Goal: Task Accomplishment & Management: Manage account settings

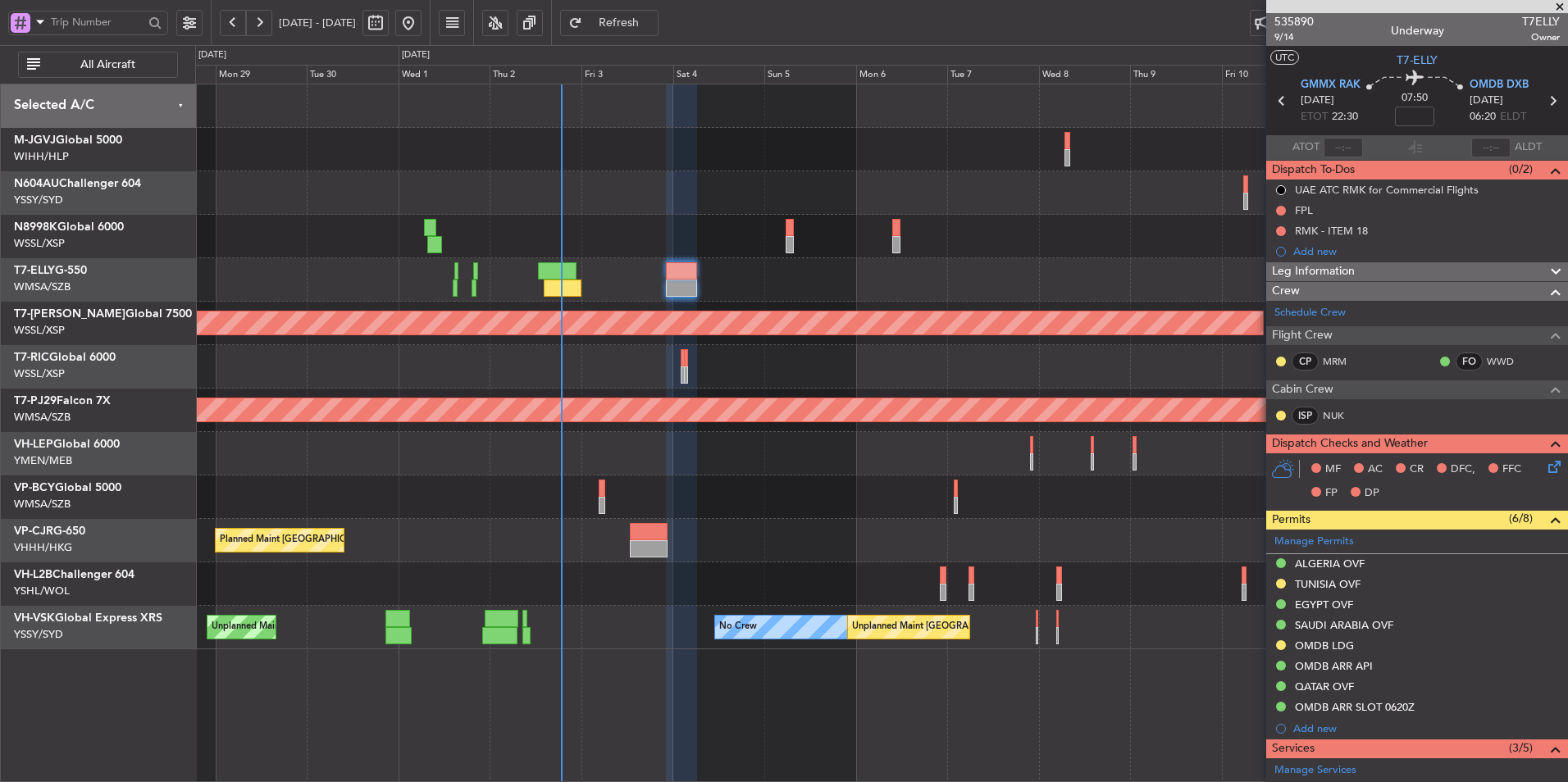
click at [632, 190] on div at bounding box center [881, 193] width 1372 height 43
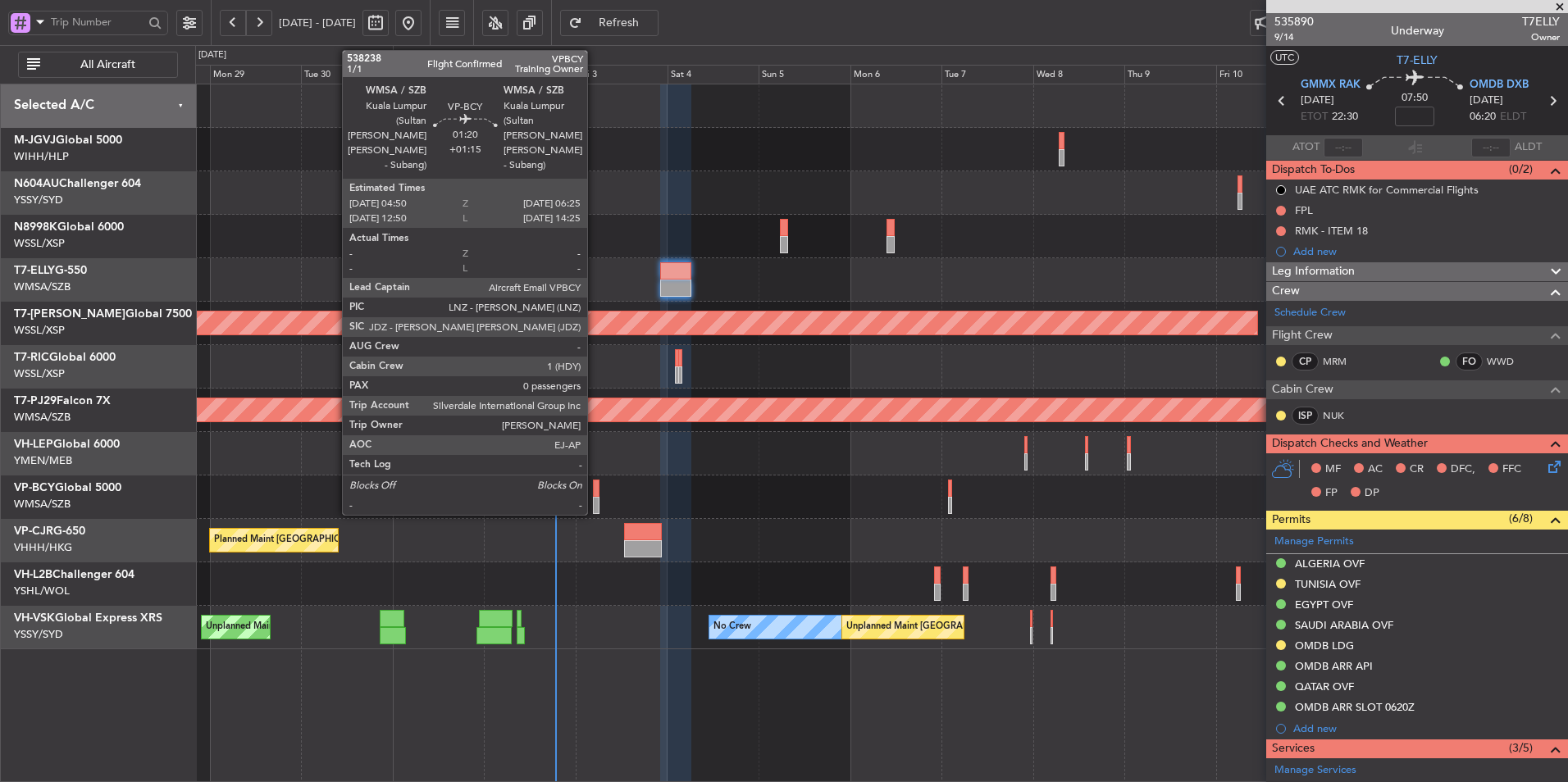
click at [594, 497] on div at bounding box center [596, 506] width 7 height 17
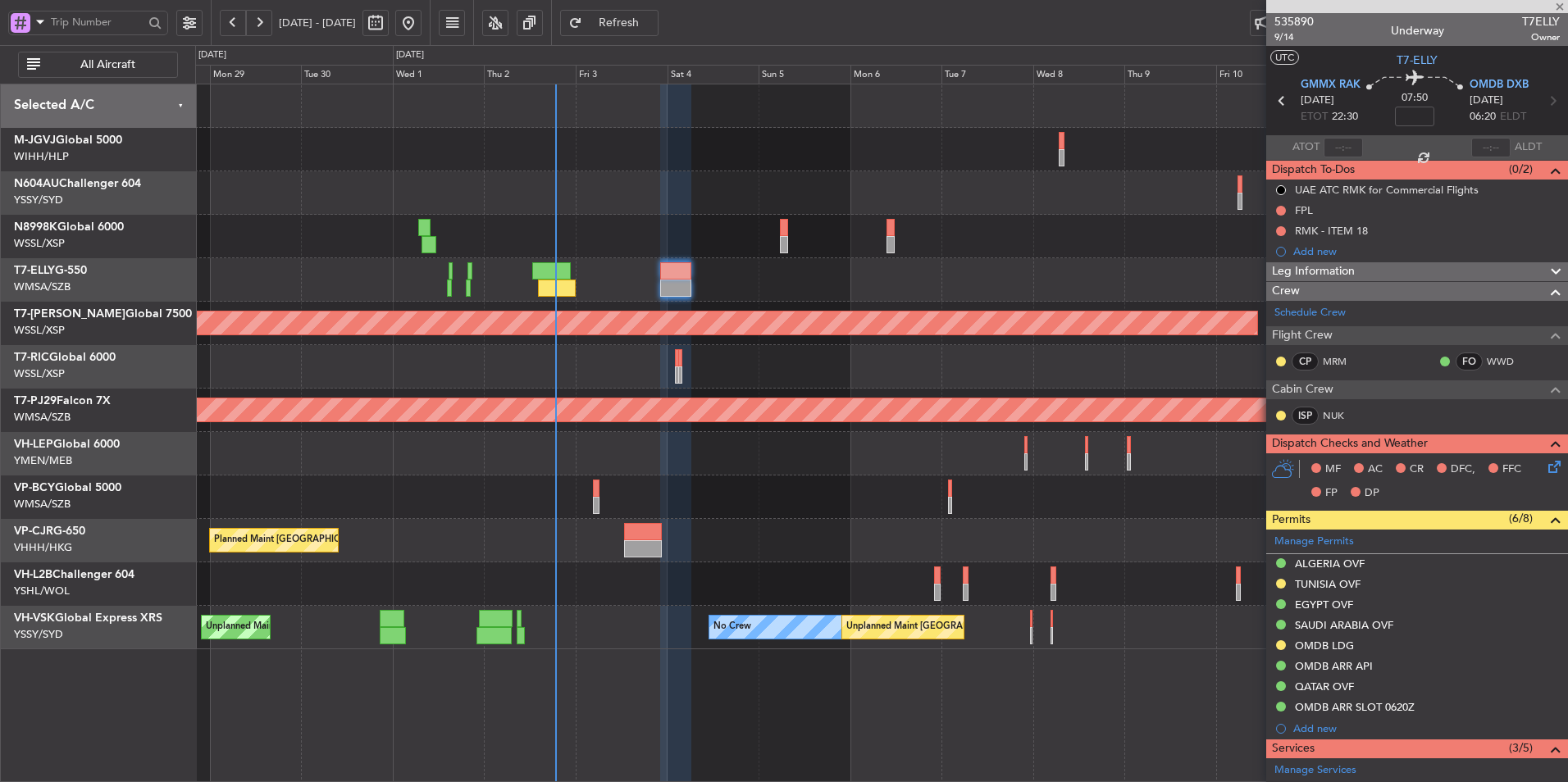
click at [619, 485] on div "Unplanned Maint [GEOGRAPHIC_DATA] (Sultan [PERSON_NAME] [PERSON_NAME] - Subang)" at bounding box center [881, 497] width 1372 height 43
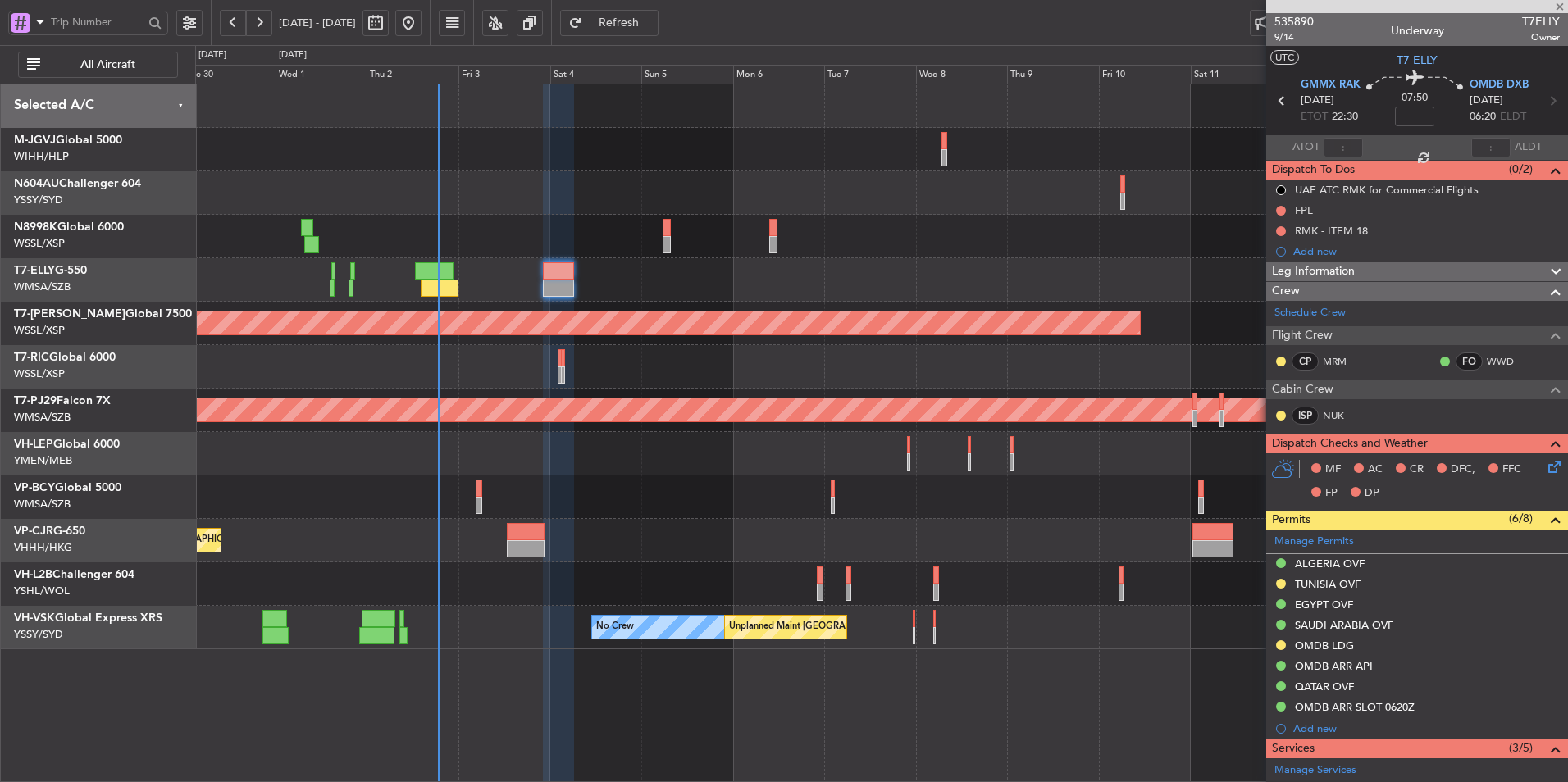
type input "+01:15"
type input "0"
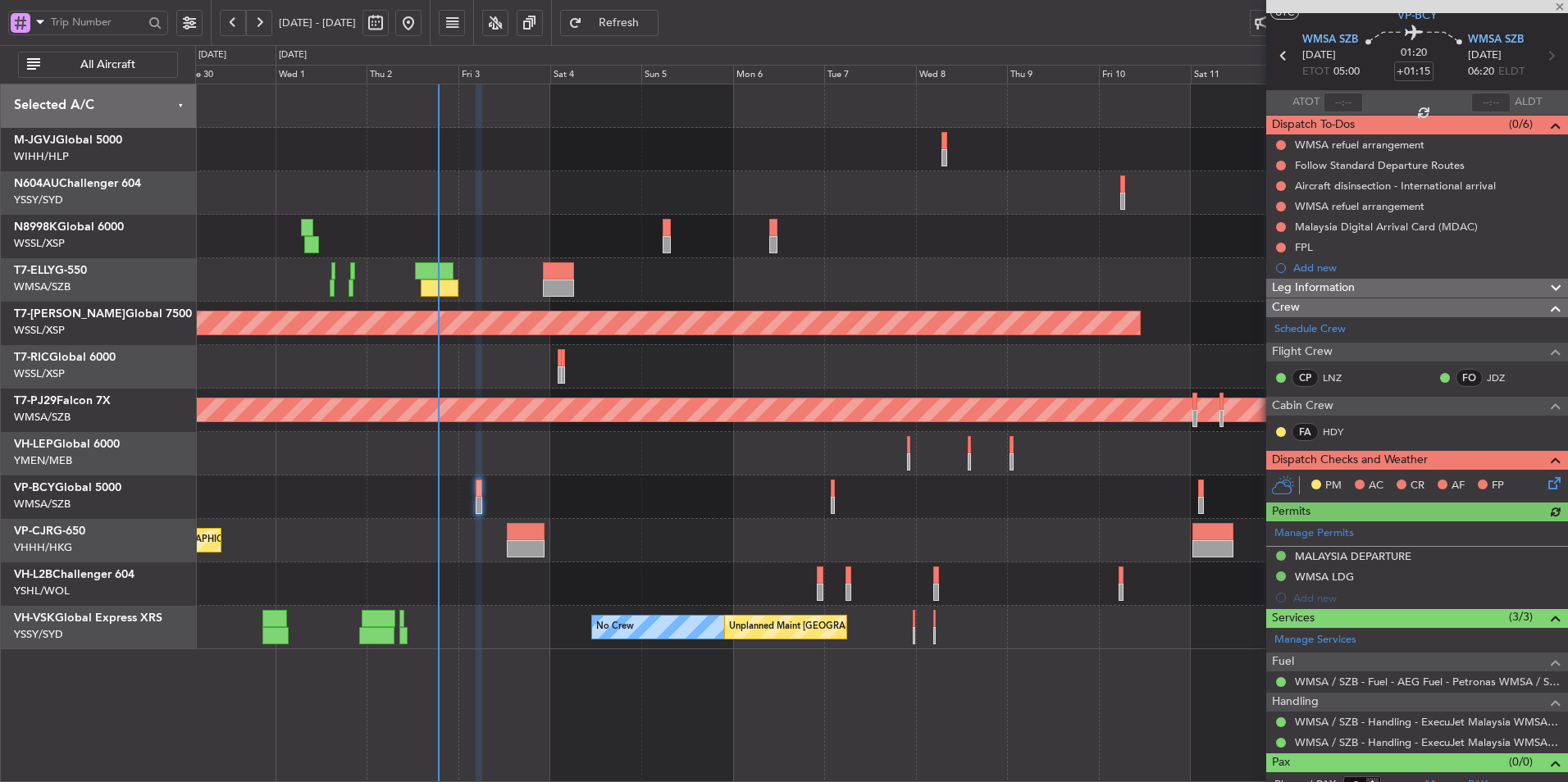
scroll to position [61, 0]
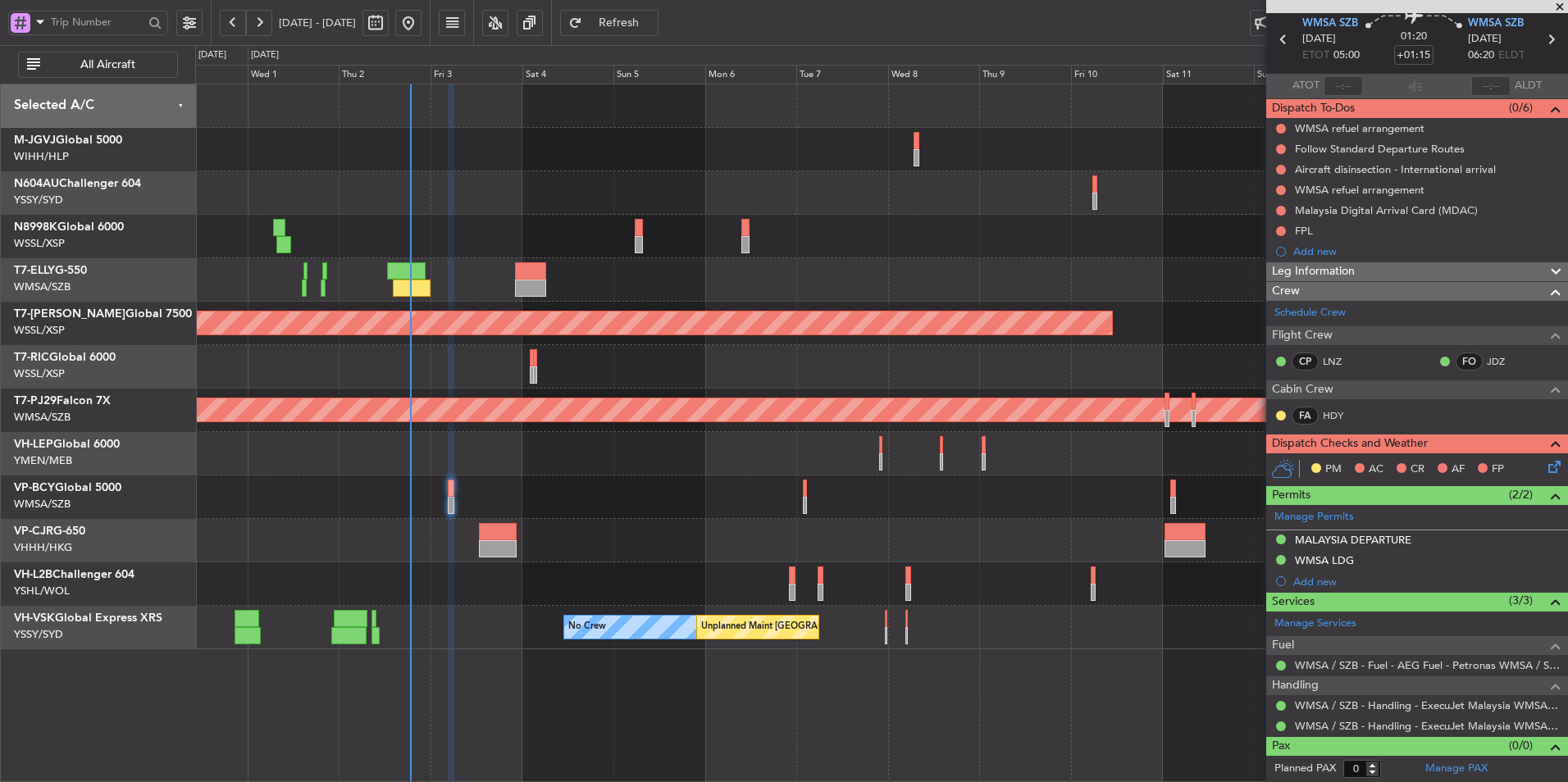
click at [896, 483] on div at bounding box center [881, 497] width 1372 height 43
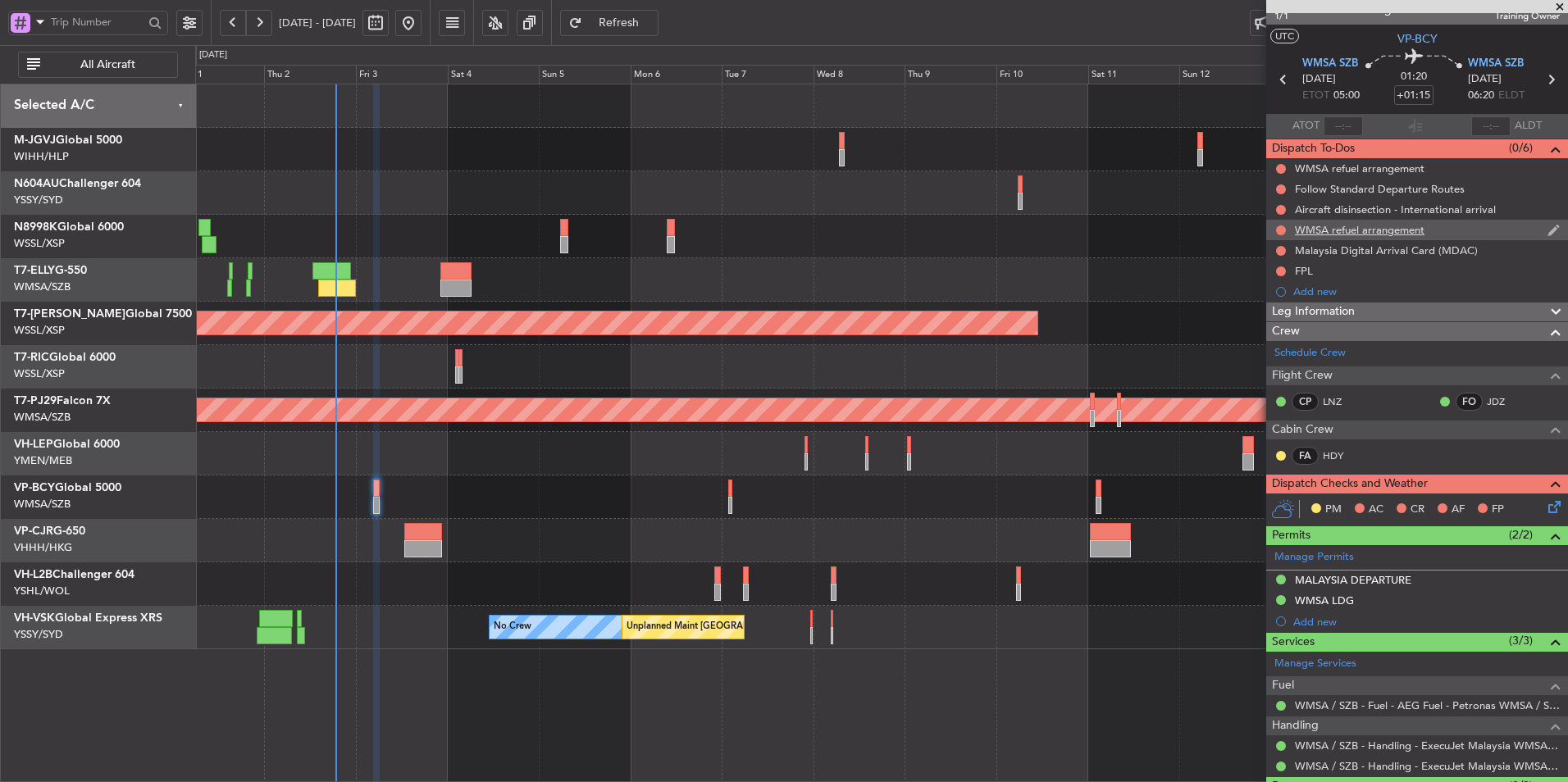
scroll to position [0, 0]
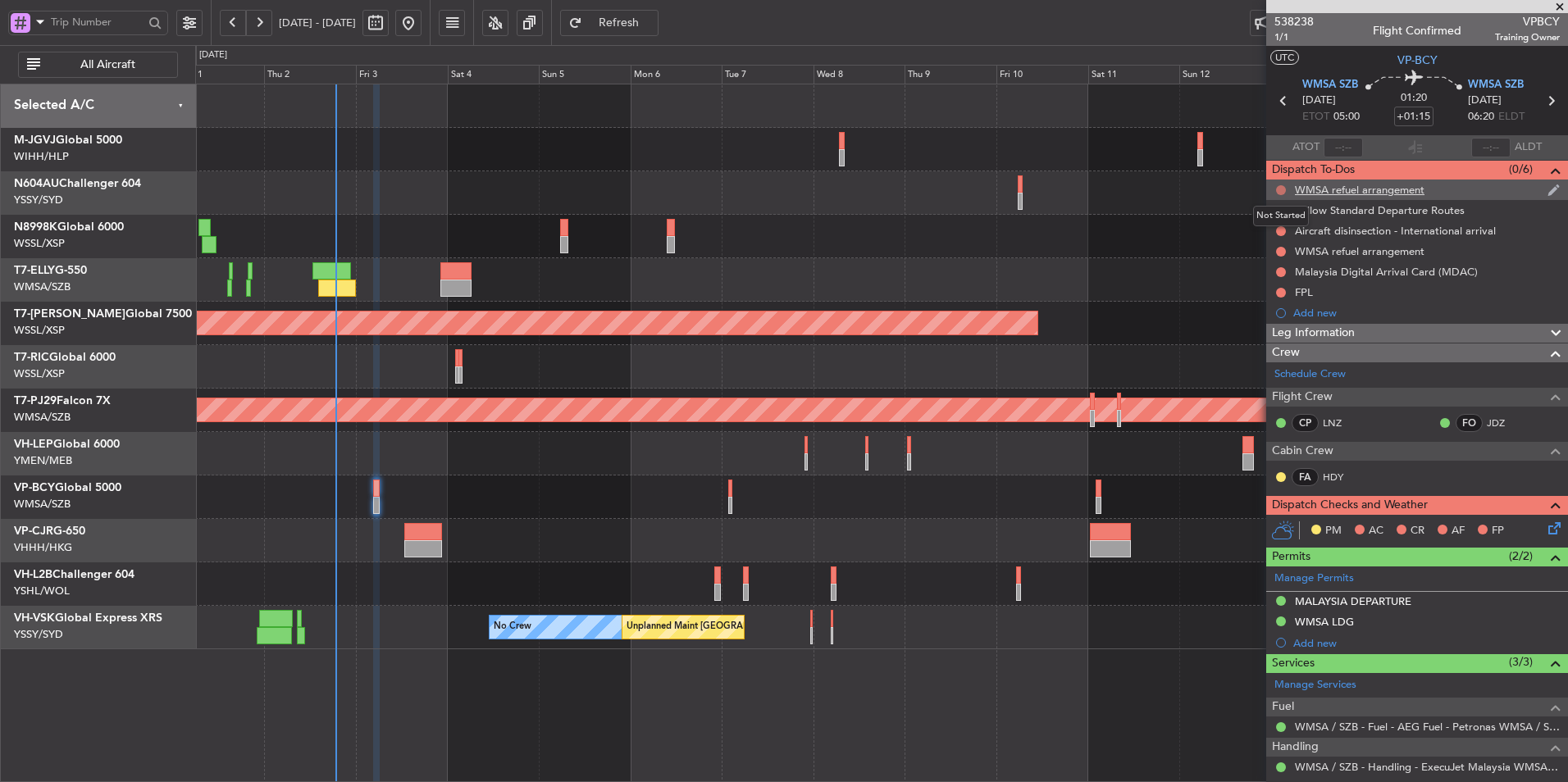
click at [1280, 188] on button at bounding box center [1281, 190] width 10 height 10
click at [1268, 286] on span "Cancelled" at bounding box center [1284, 287] width 46 height 17
click at [1279, 210] on button at bounding box center [1281, 211] width 10 height 10
click at [1278, 313] on span "Cancelled" at bounding box center [1284, 308] width 46 height 17
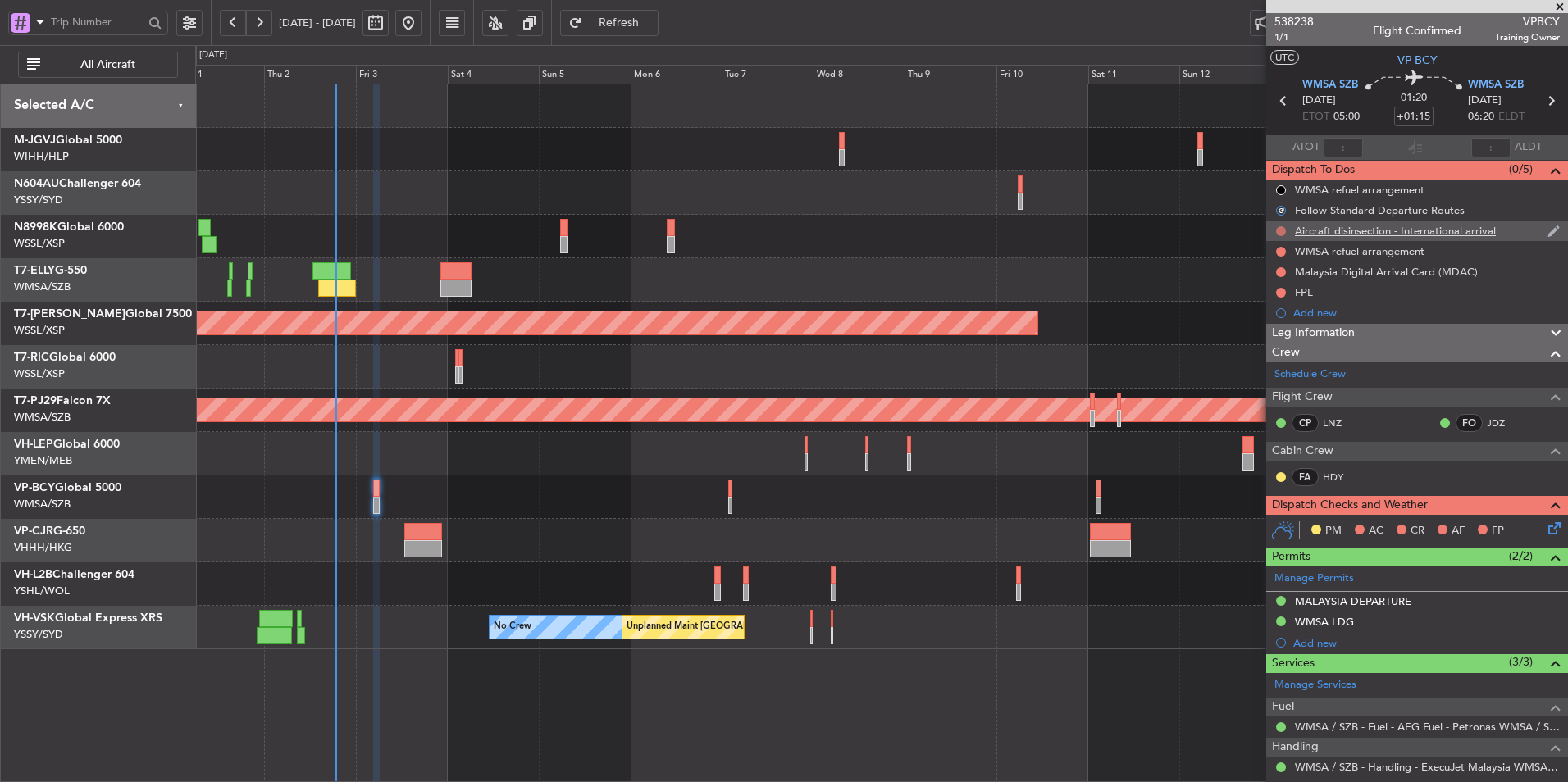
click at [1280, 227] on button at bounding box center [1281, 232] width 10 height 10
click at [1276, 339] on li "Cancelled" at bounding box center [1282, 328] width 87 height 25
click at [1276, 252] on button at bounding box center [1281, 252] width 10 height 10
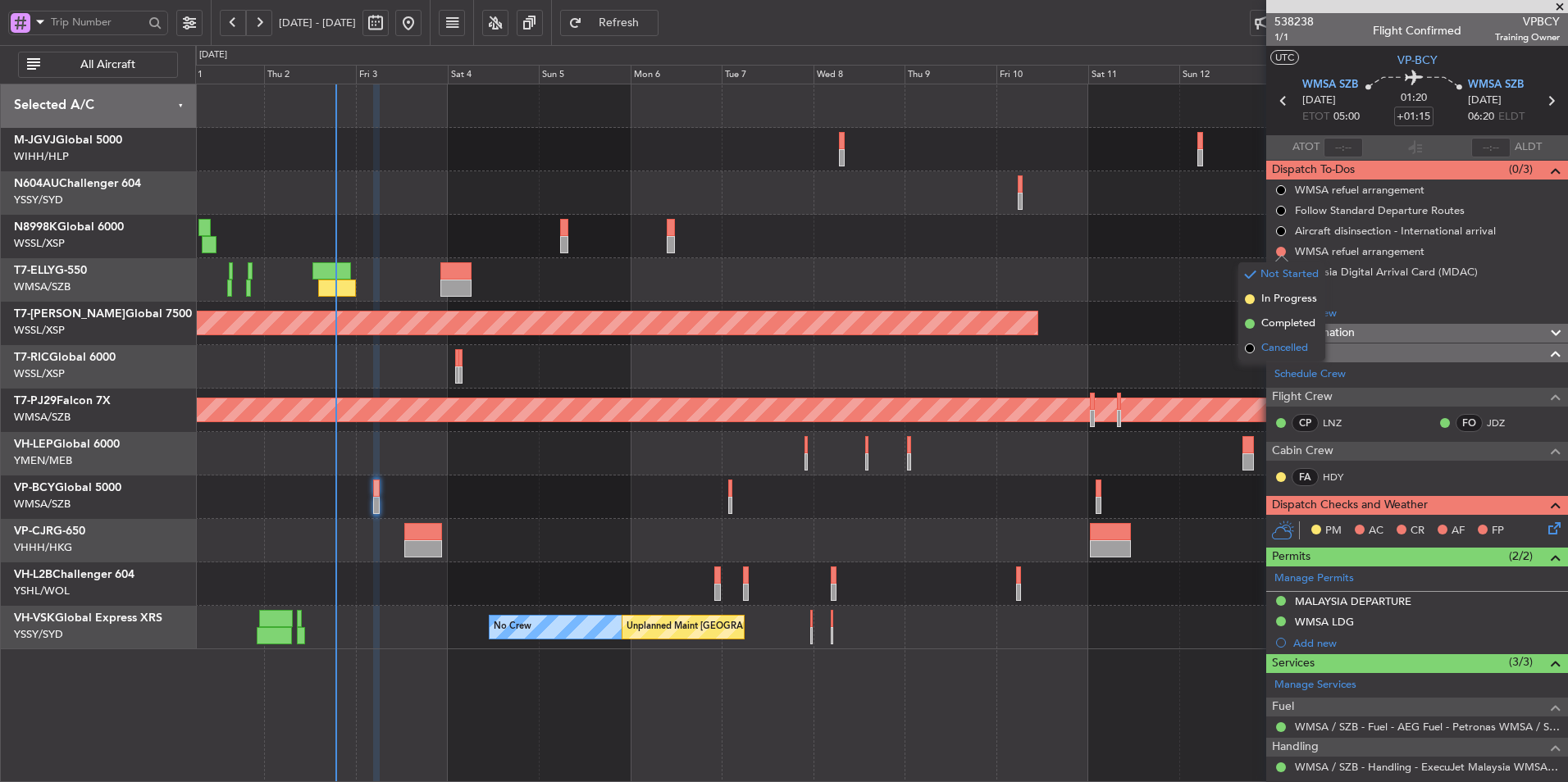
click at [1268, 346] on span "Cancelled" at bounding box center [1284, 349] width 46 height 17
click at [1281, 271] on button at bounding box center [1281, 272] width 10 height 10
click at [1276, 366] on span "Cancelled" at bounding box center [1284, 369] width 46 height 17
click at [1295, 296] on div "FPL" at bounding box center [1304, 292] width 18 height 14
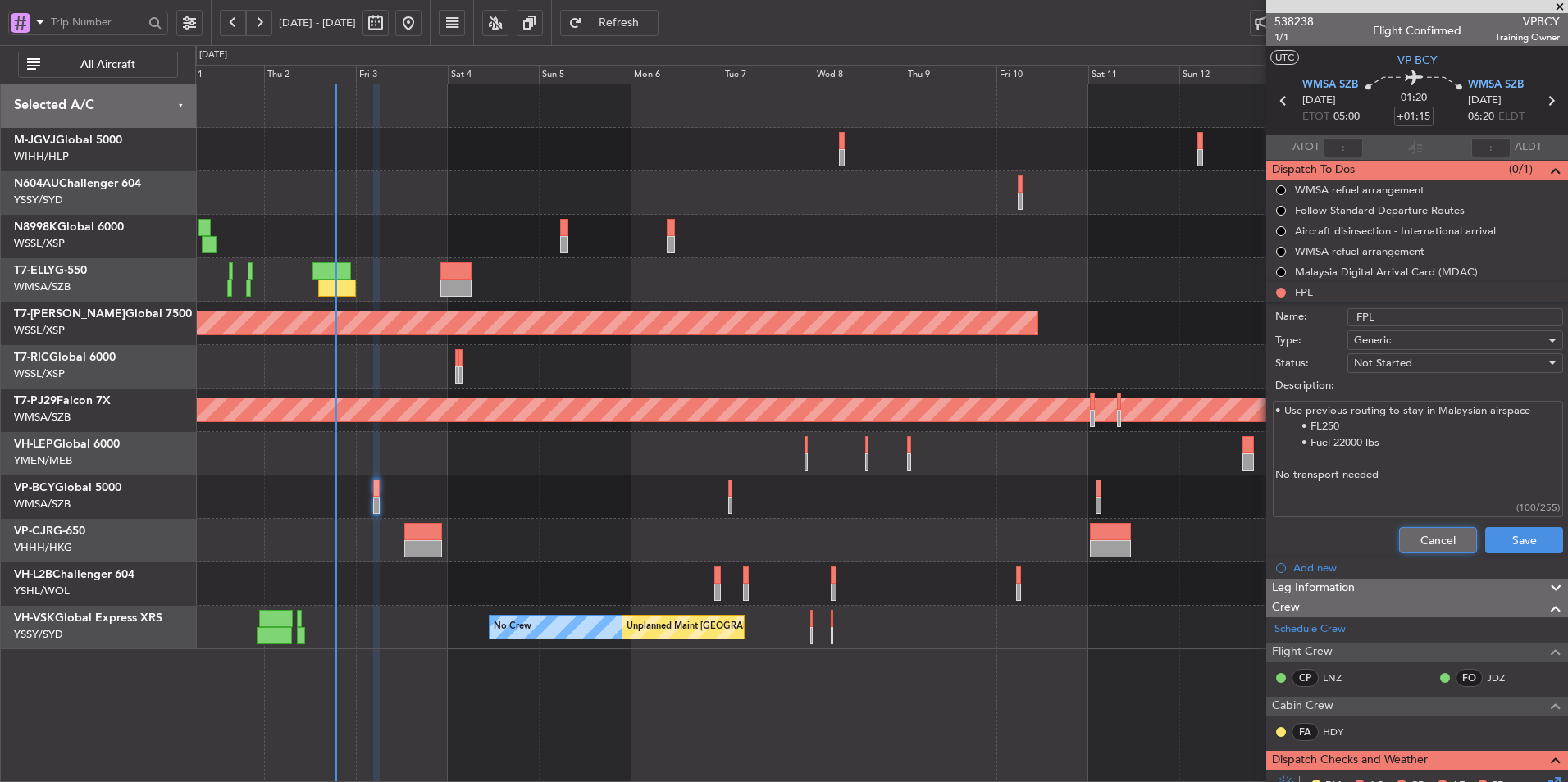
click at [1429, 546] on button "Cancel" at bounding box center [1438, 540] width 78 height 27
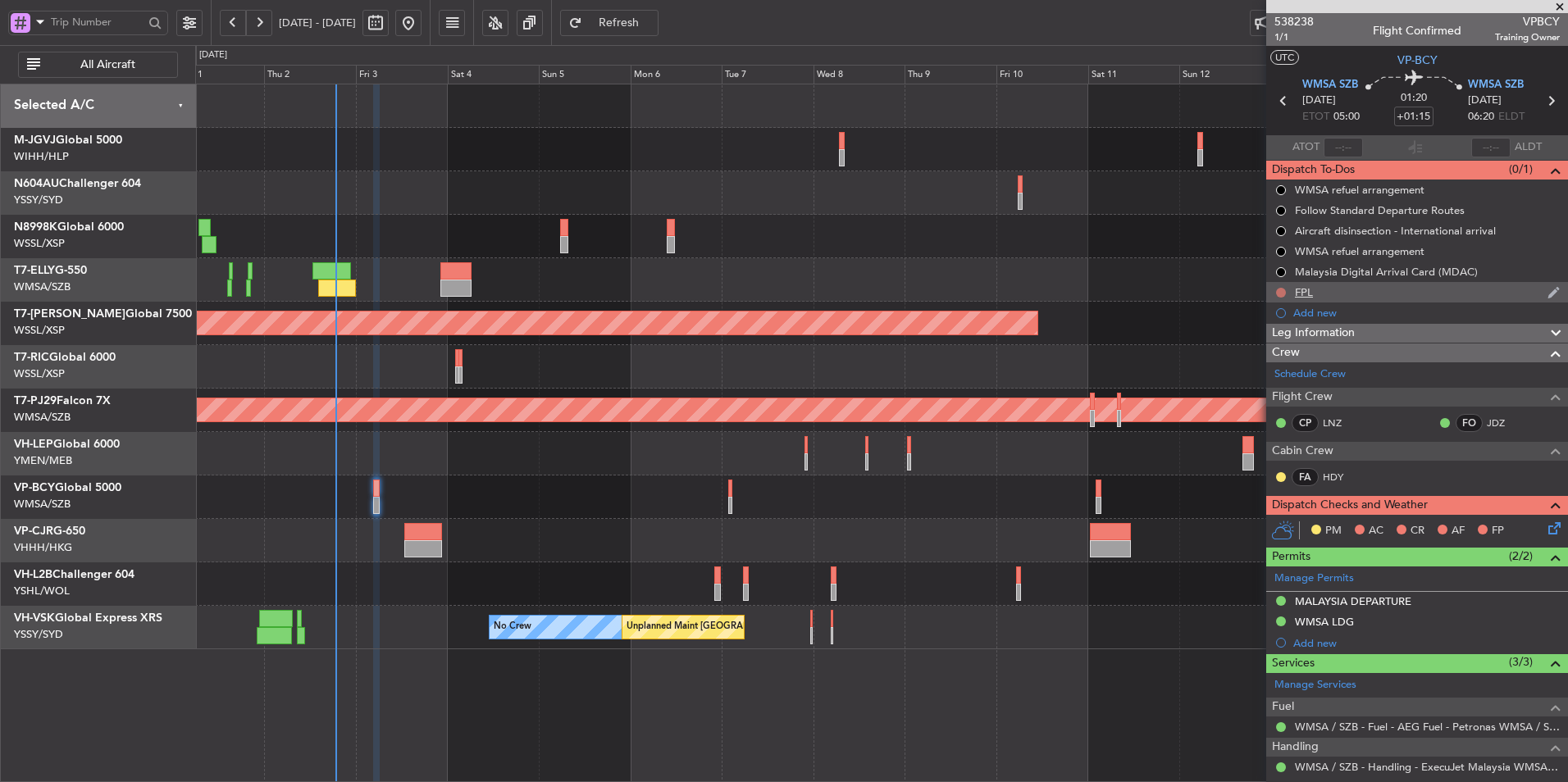
click at [1283, 292] on button at bounding box center [1281, 293] width 10 height 10
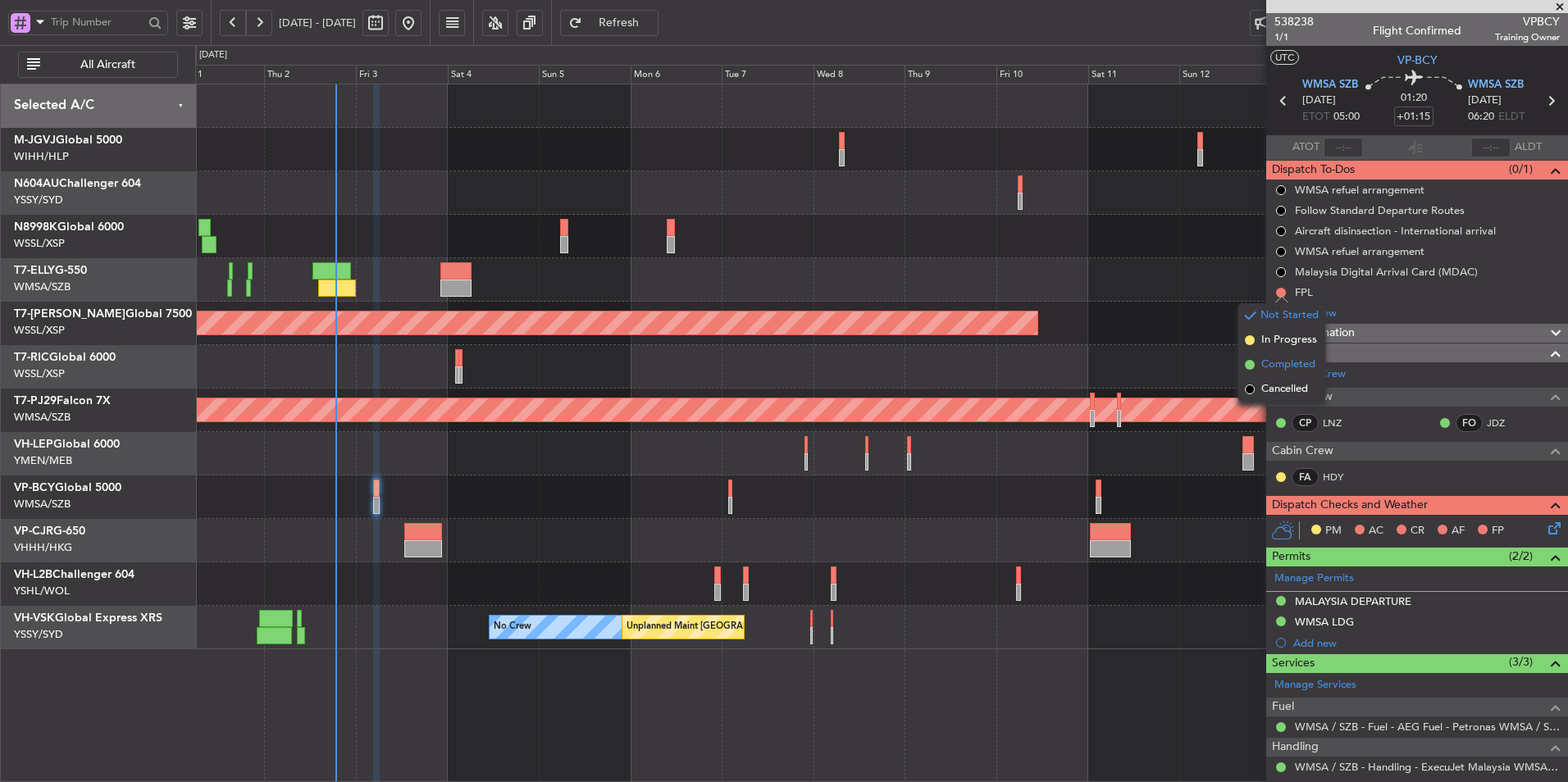
click at [1277, 364] on span "Completed" at bounding box center [1287, 365] width 54 height 17
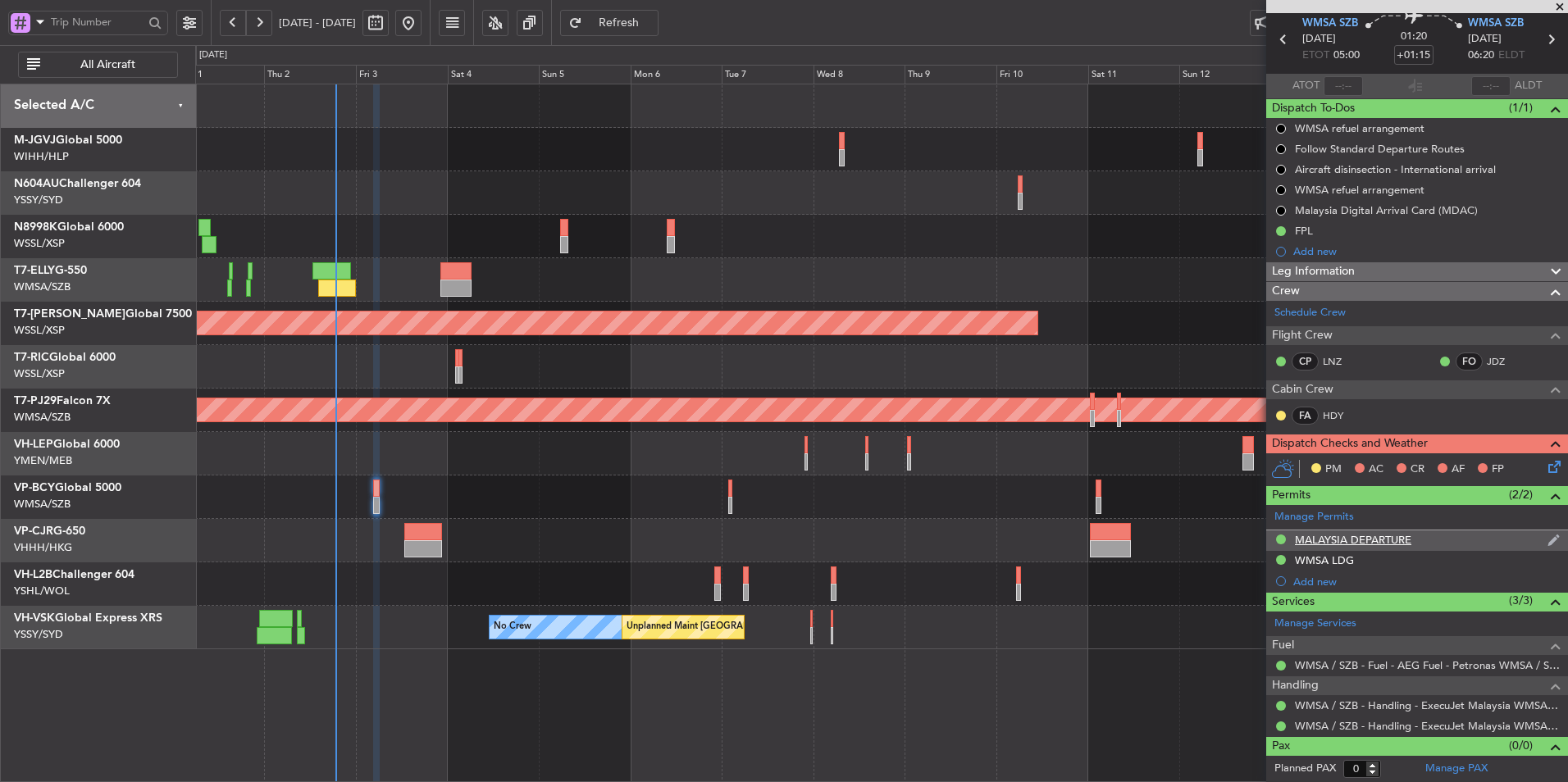
click at [1364, 537] on div "MALAYSIA DEPARTURE" at bounding box center [1353, 540] width 116 height 14
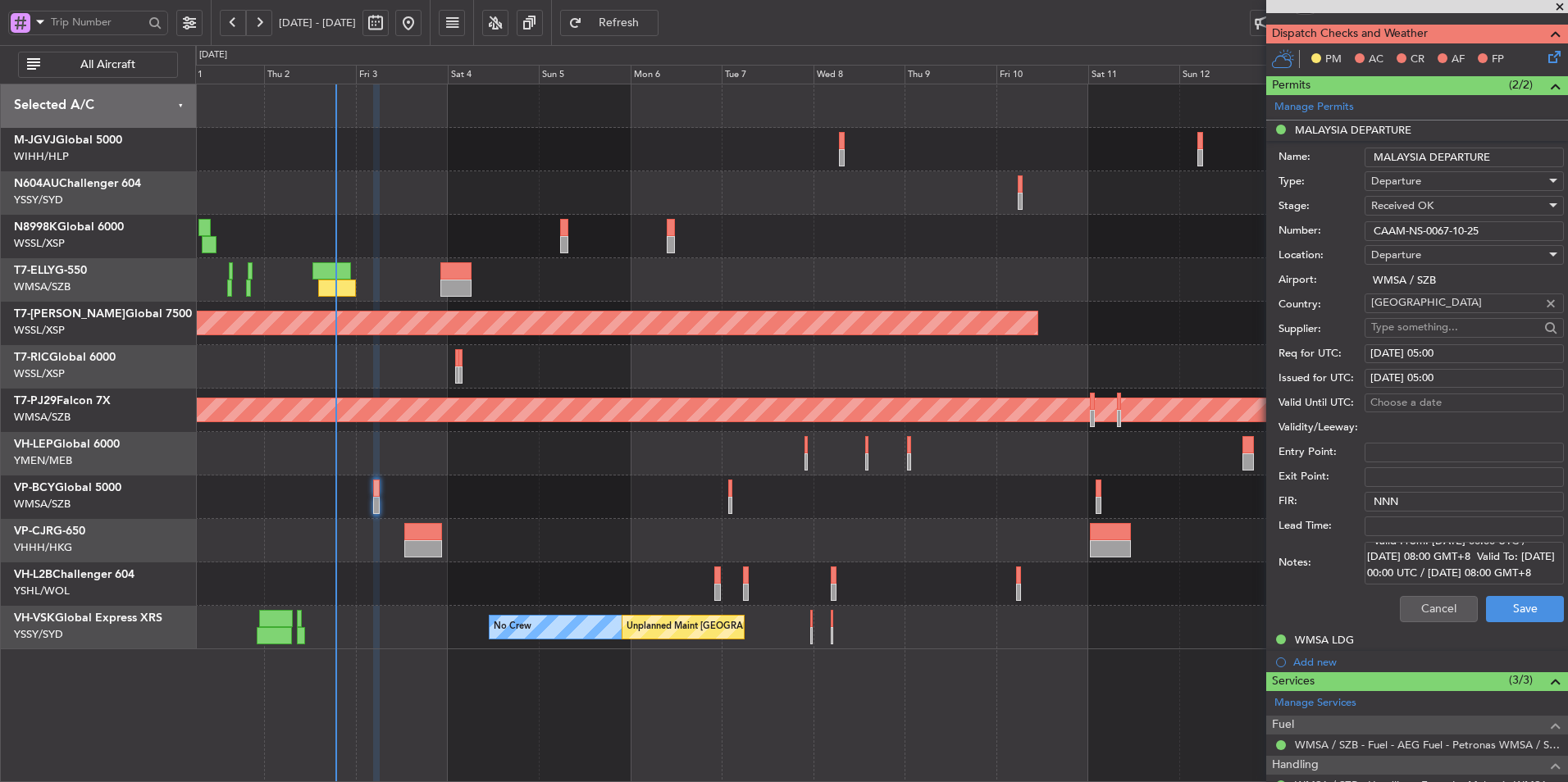
scroll to position [27, 0]
drag, startPoint x: 1487, startPoint y: 229, endPoint x: 1167, endPoint y: 234, distance: 320.0
click at [1167, 234] on fb-app "01 Oct 2025 - 16 Oct 2025 Refresh Quick Links All Aircraft Planned Maint Singap…" at bounding box center [784, 402] width 1568 height 763
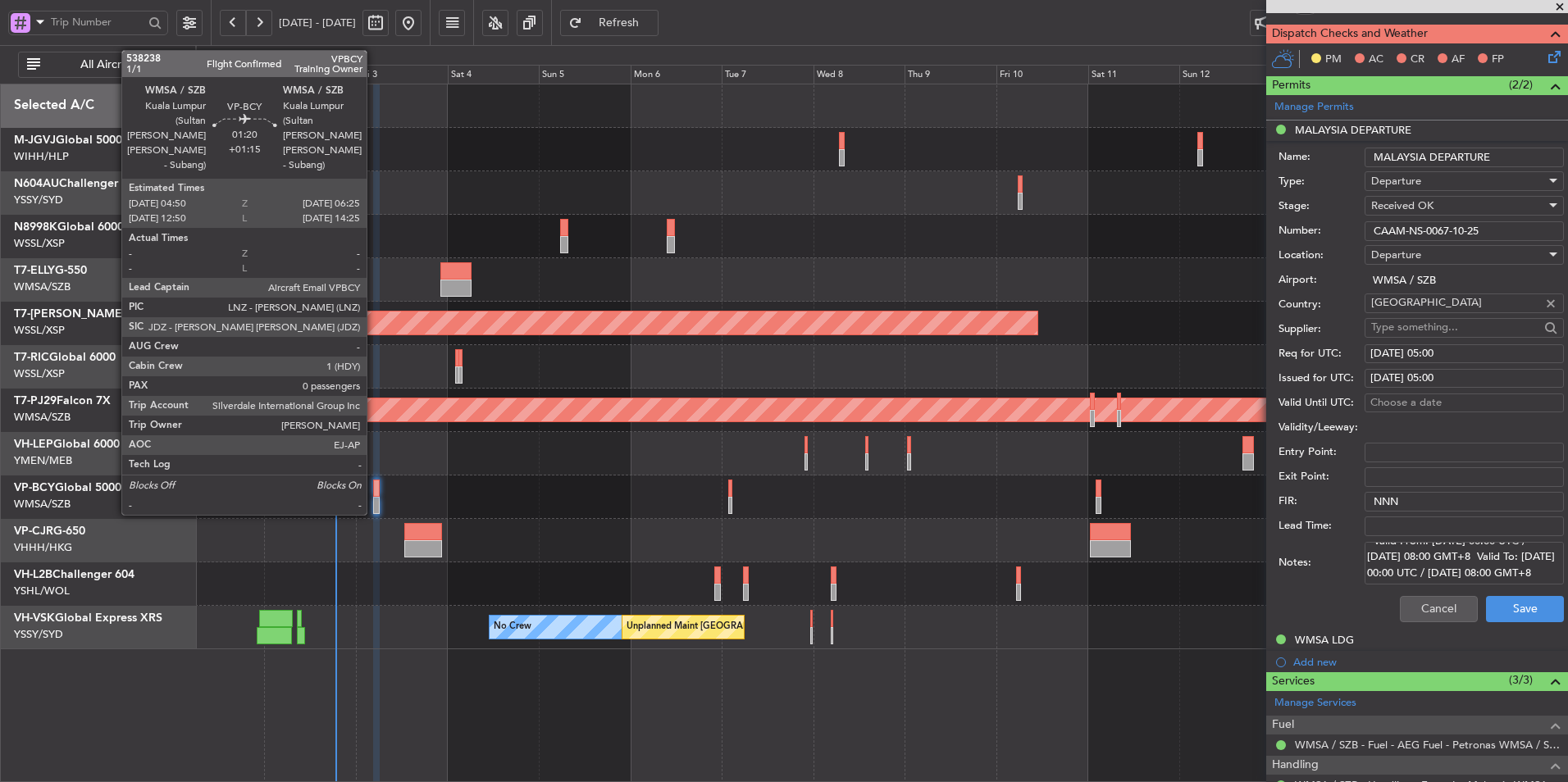
click at [374, 493] on div at bounding box center [376, 488] width 7 height 17
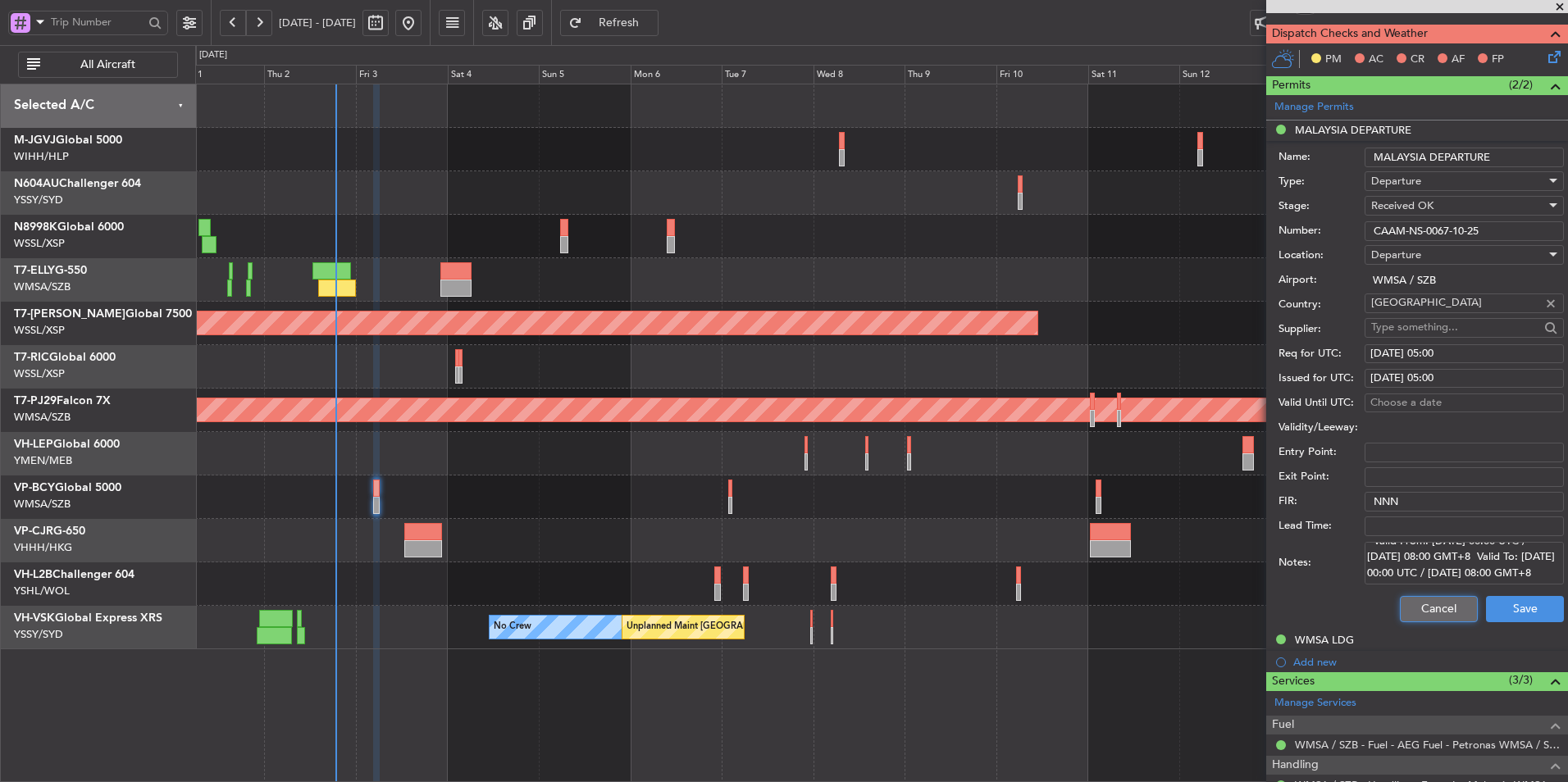
click at [1407, 608] on button "Cancel" at bounding box center [1439, 609] width 78 height 27
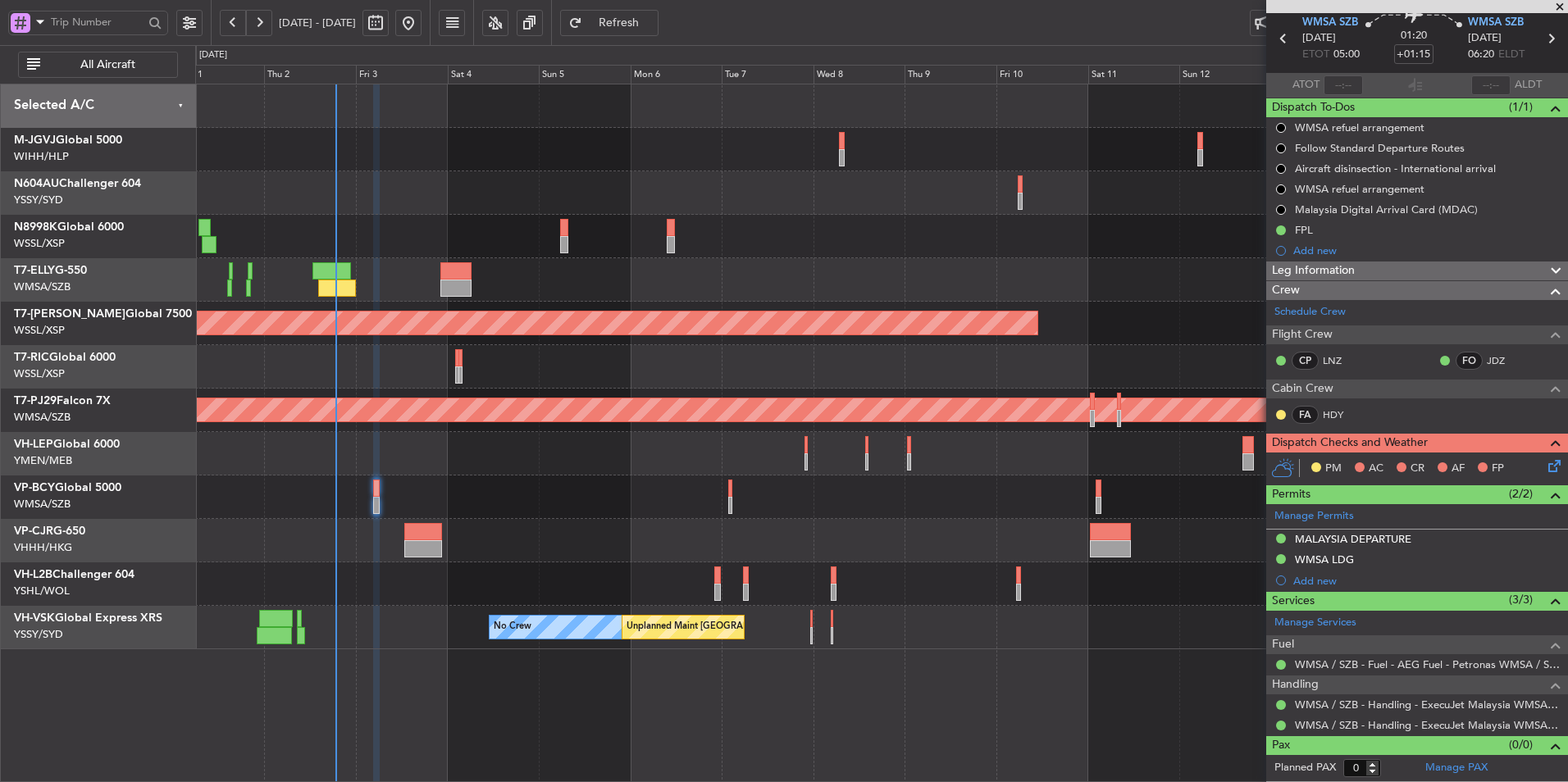
scroll to position [61, 0]
type input "Hafiz Sapuwan (HHAFI)"
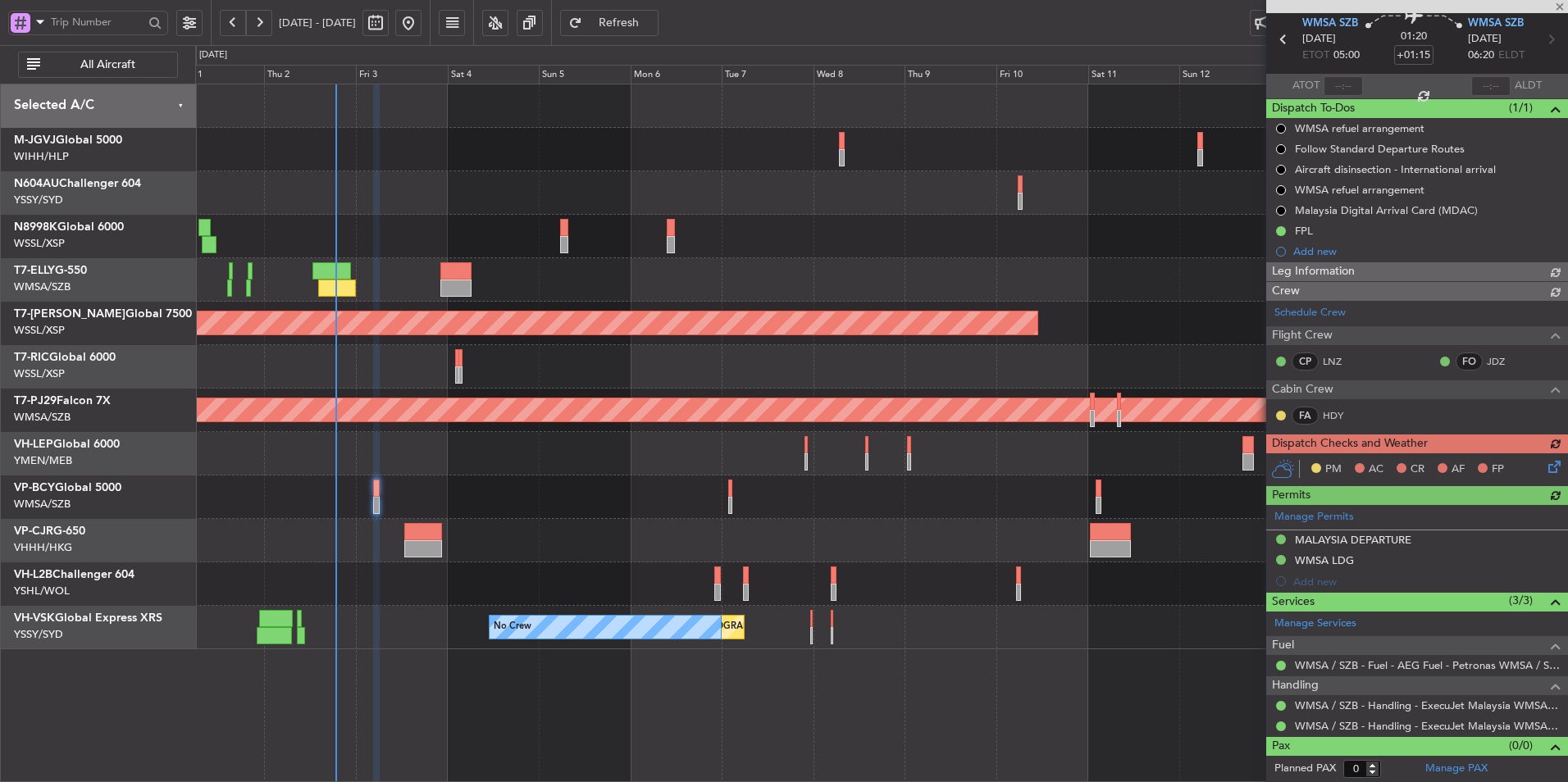
type input "Hafiz Sapuwan (HHAFI)"
click at [757, 280] on div at bounding box center [881, 280] width 1372 height 43
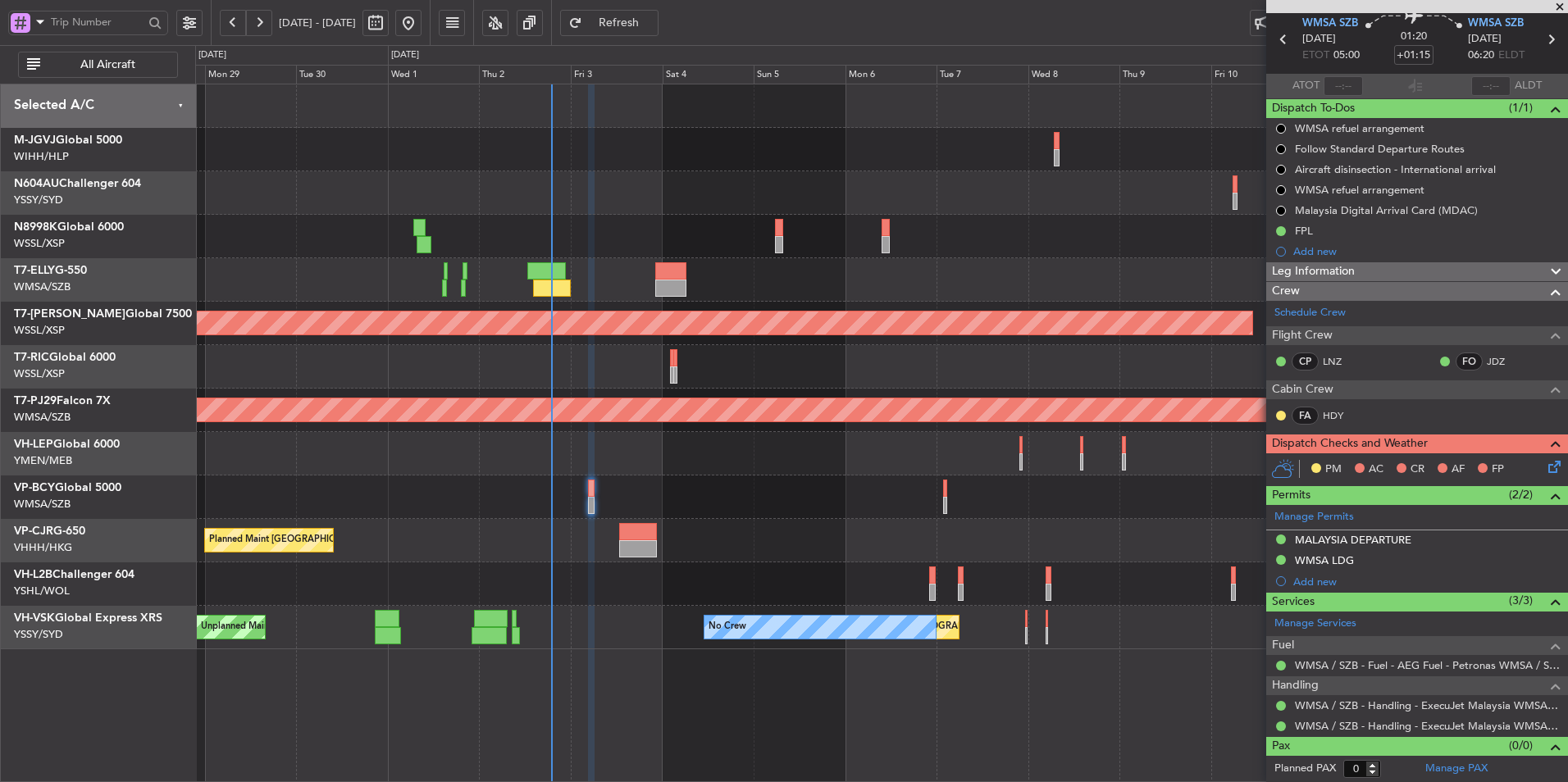
type input "Hafiz Sapuwan (HHAFI)"
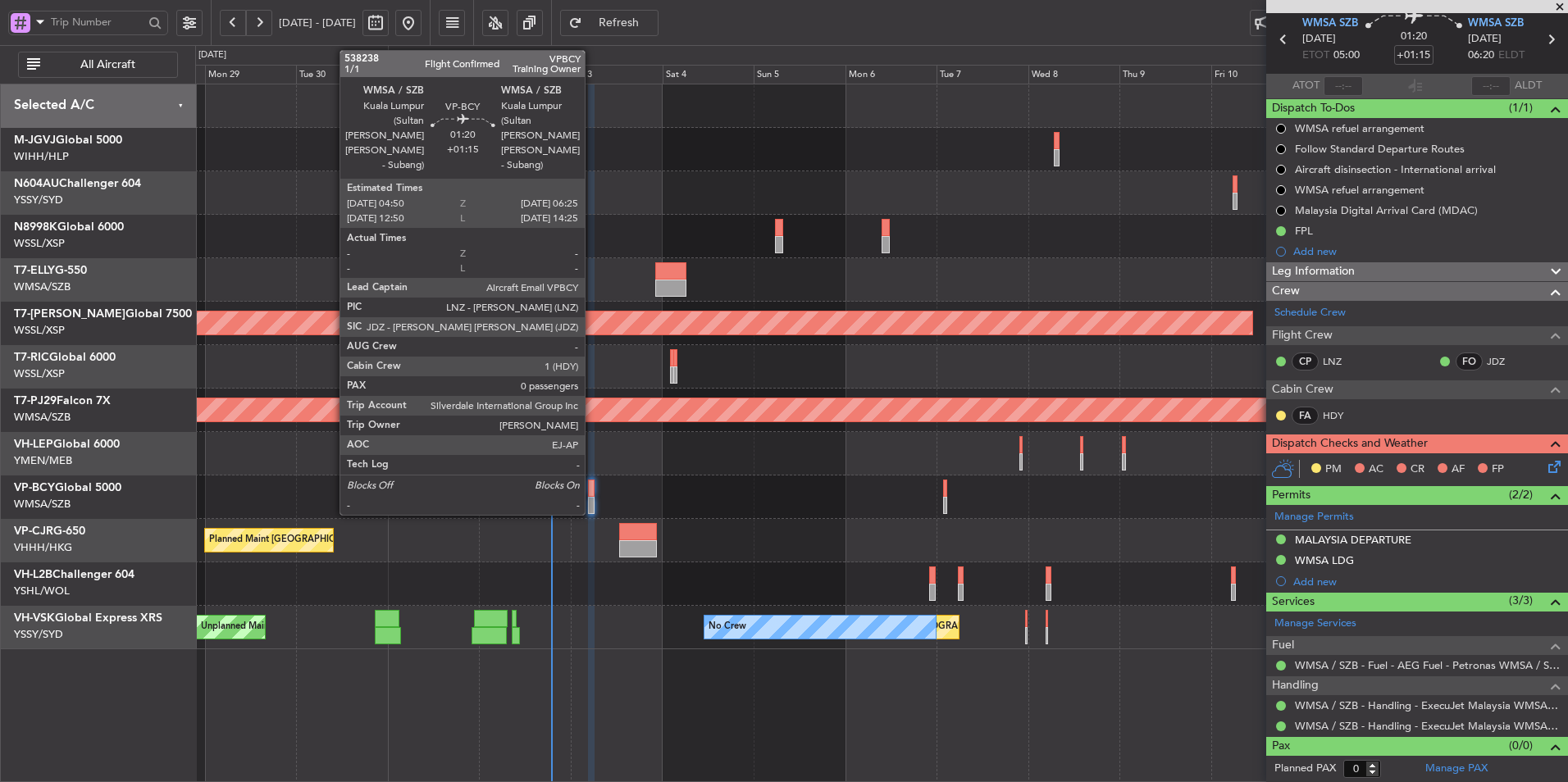
click at [592, 492] on div at bounding box center [591, 488] width 7 height 17
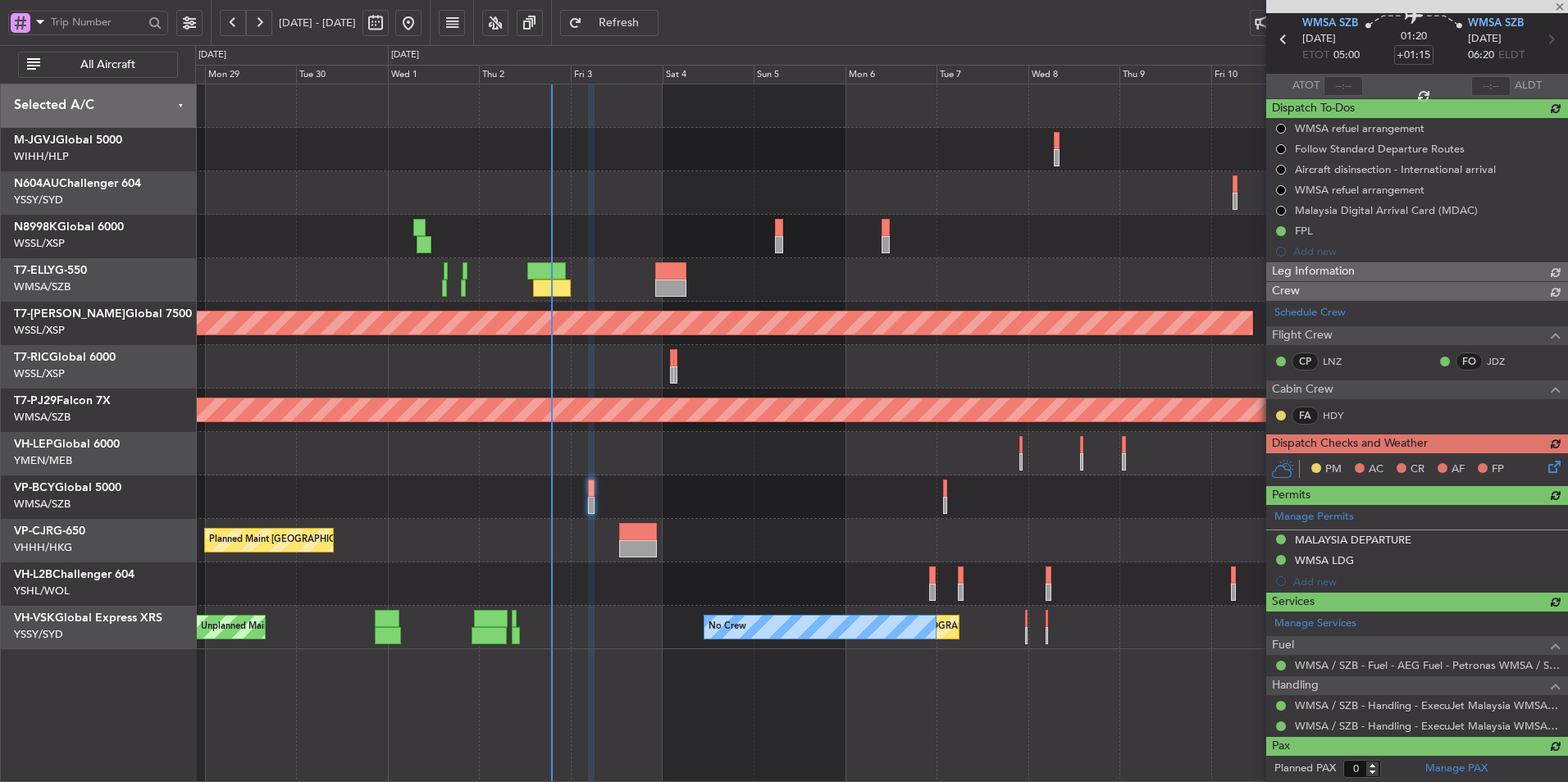
click at [1546, 468] on div "PM AC CR AF FP" at bounding box center [1417, 470] width 302 height 33
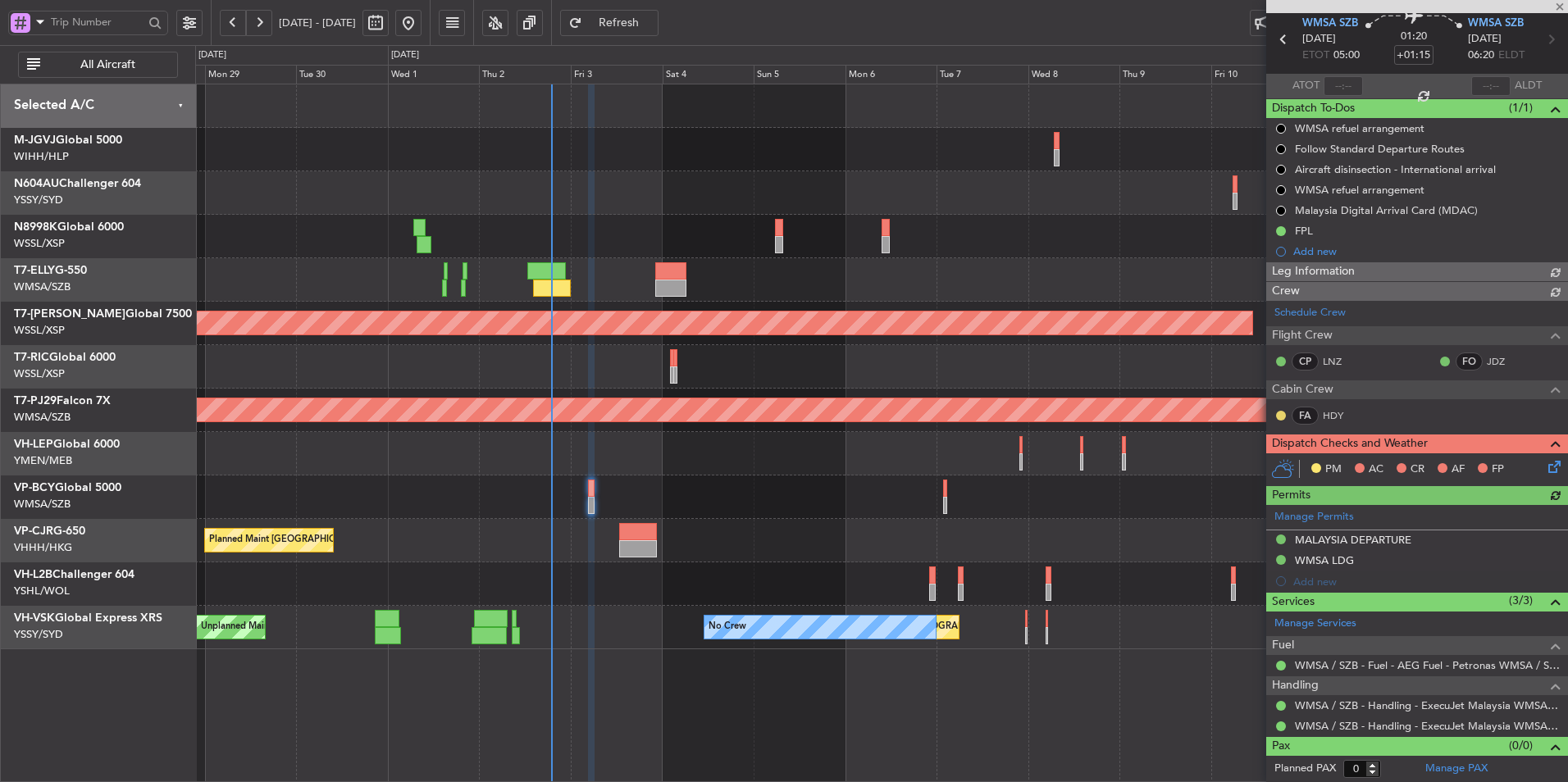
type input "Hafiz Sapuwan (HHAFI)"
click at [1545, 464] on icon at bounding box center [1551, 464] width 13 height 13
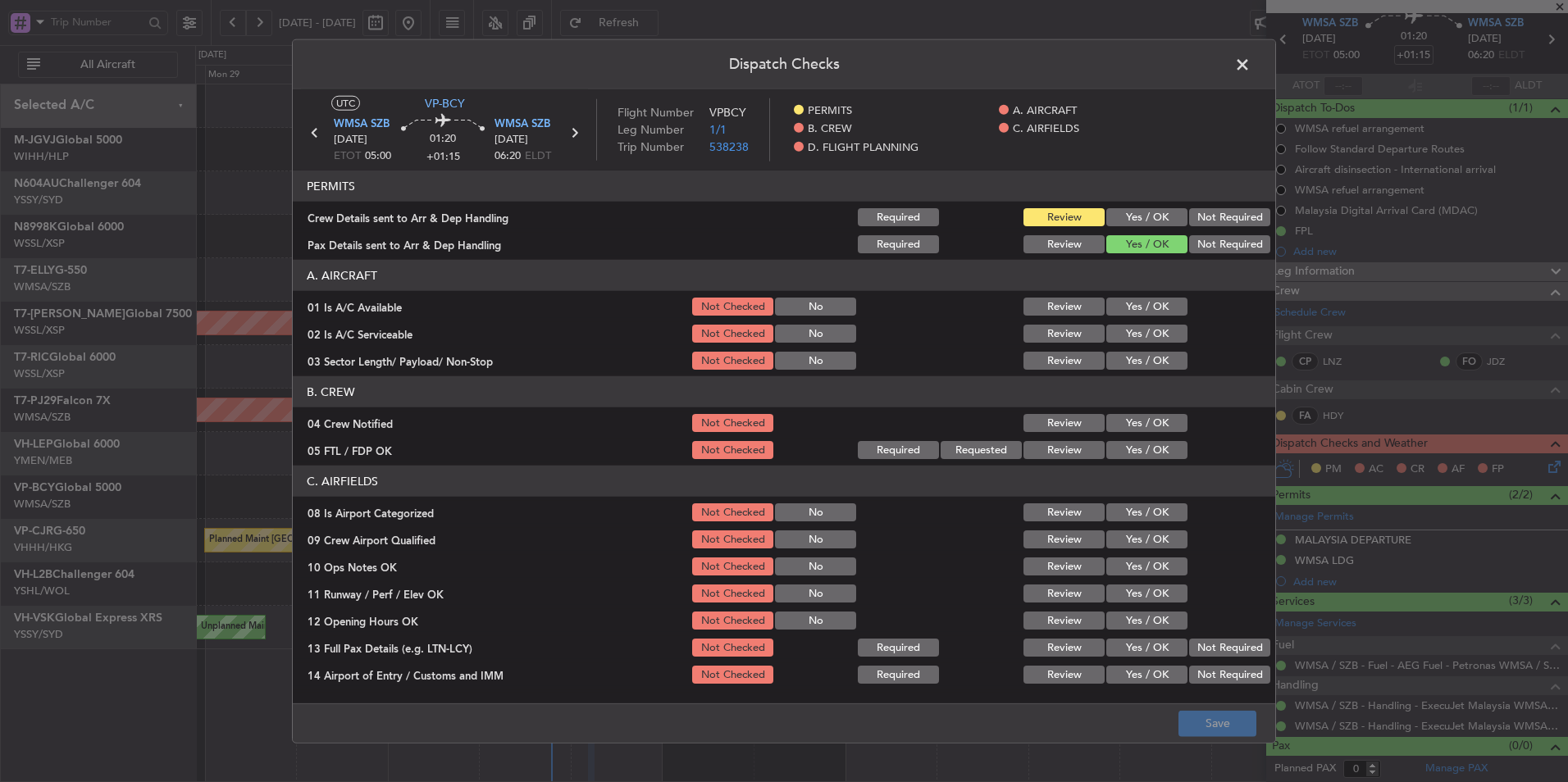
click at [1142, 220] on button "Yes / OK" at bounding box center [1147, 217] width 81 height 18
click at [1158, 305] on button "Yes / OK" at bounding box center [1147, 307] width 81 height 18
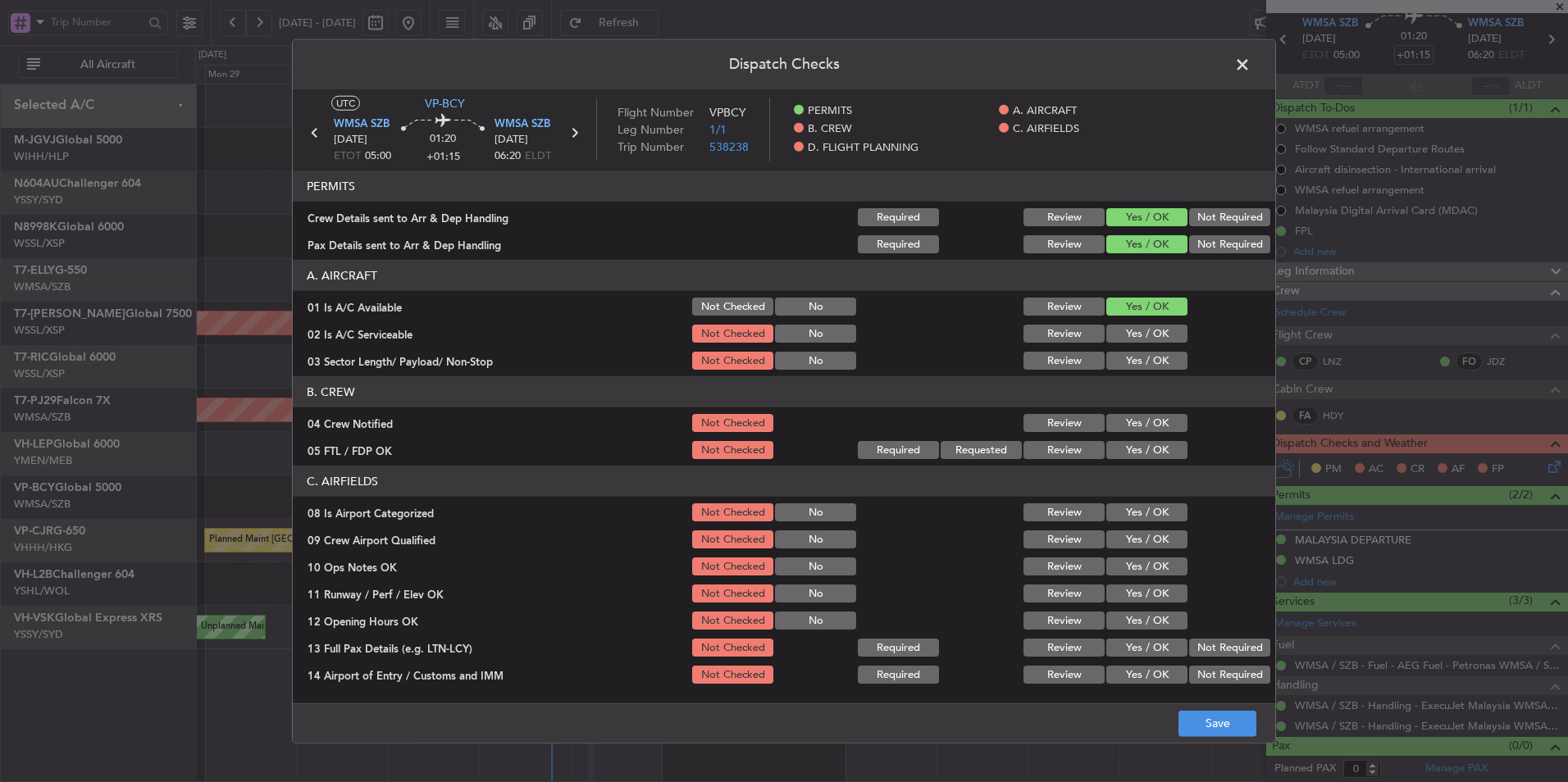
click at [1150, 331] on button "Yes / OK" at bounding box center [1147, 334] width 81 height 18
click at [1147, 359] on button "Yes / OK" at bounding box center [1147, 361] width 81 height 18
click at [1145, 414] on button "Yes / OK" at bounding box center [1147, 423] width 81 height 18
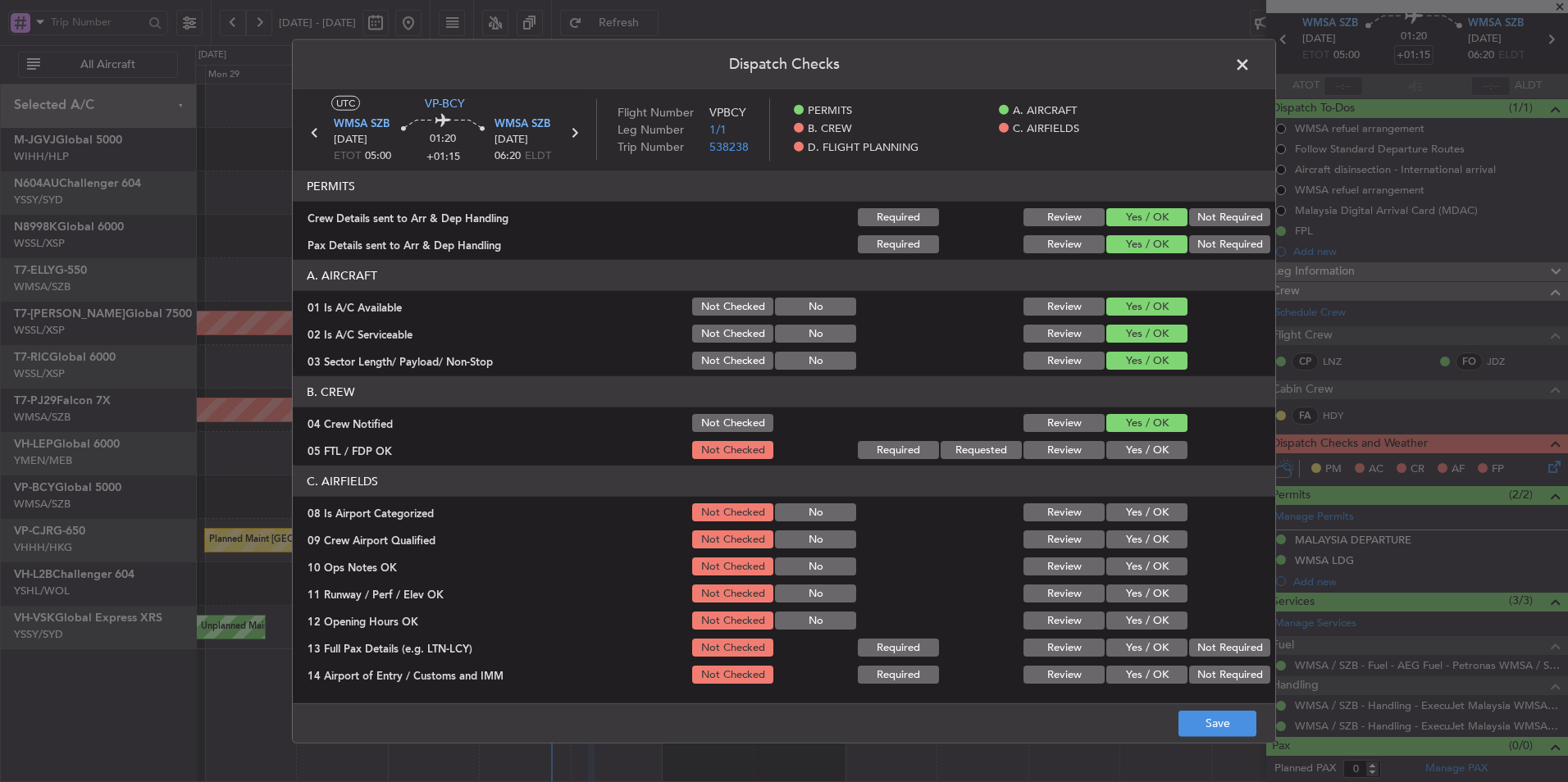
click at [1143, 443] on button "Yes / OK" at bounding box center [1147, 450] width 81 height 18
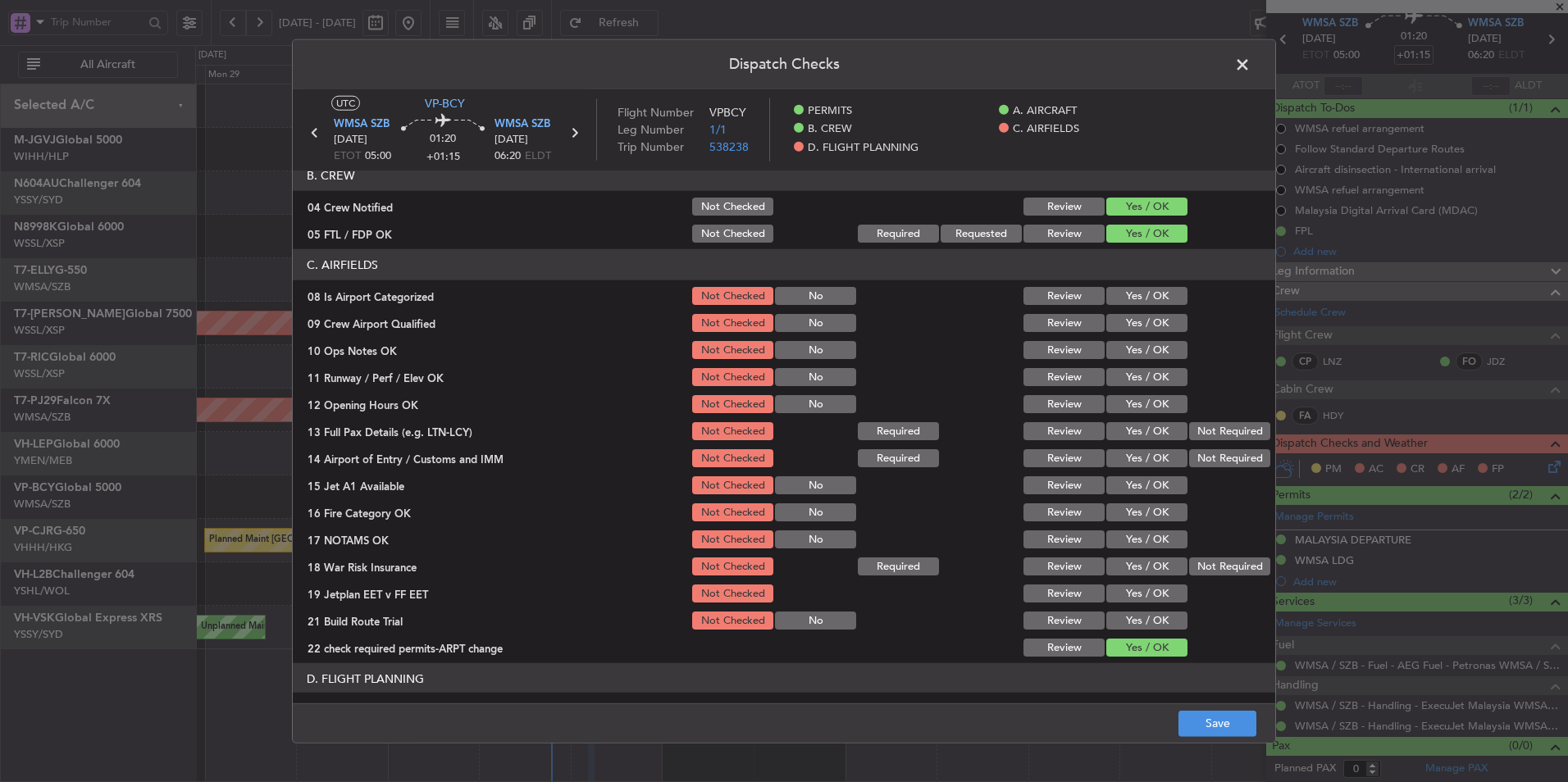
scroll to position [246, 0]
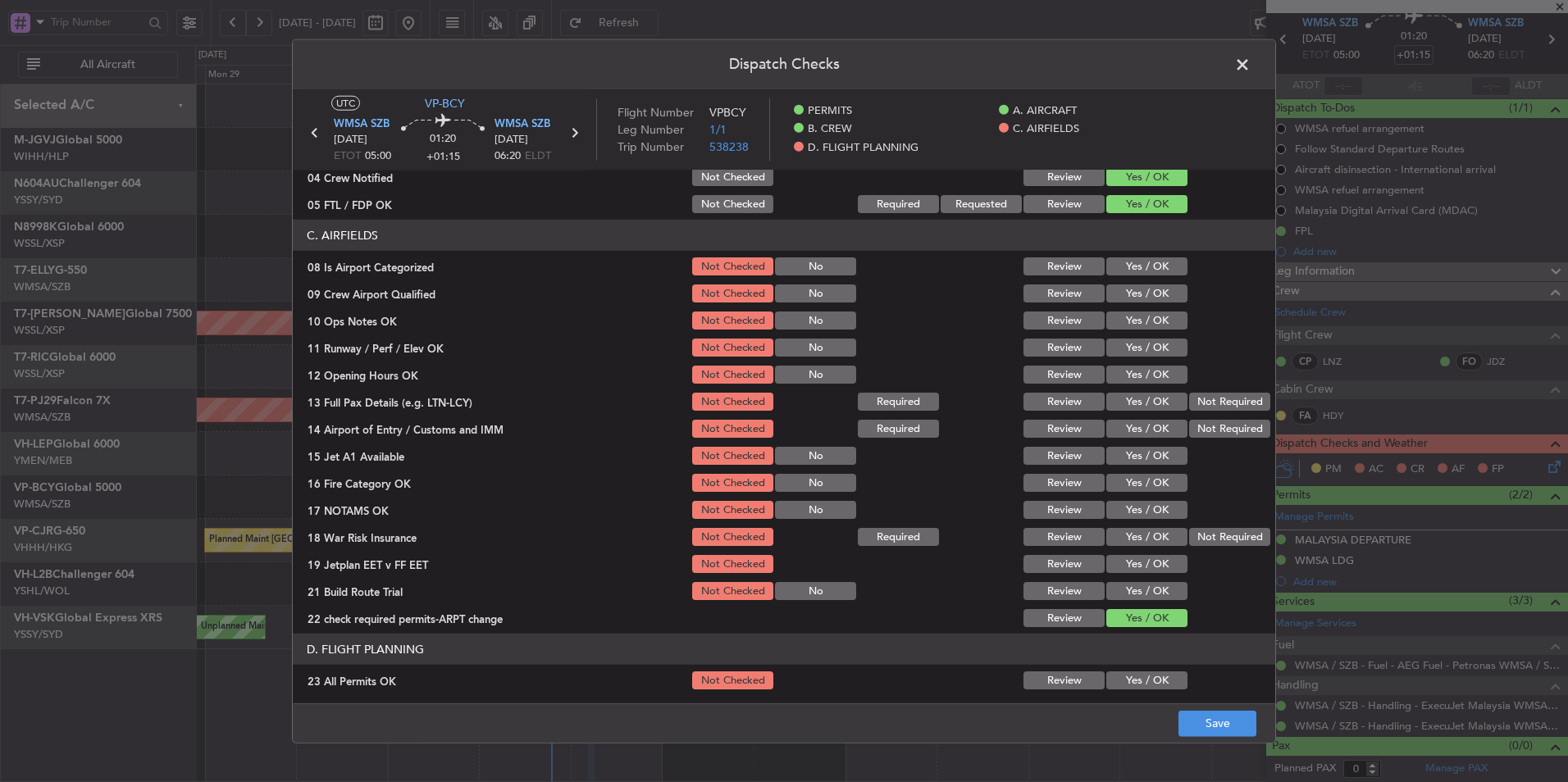
click at [1145, 266] on button "Yes / OK" at bounding box center [1147, 266] width 81 height 18
click at [1144, 298] on button "Yes / OK" at bounding box center [1147, 294] width 81 height 18
click at [1141, 326] on button "Yes / OK" at bounding box center [1147, 320] width 81 height 18
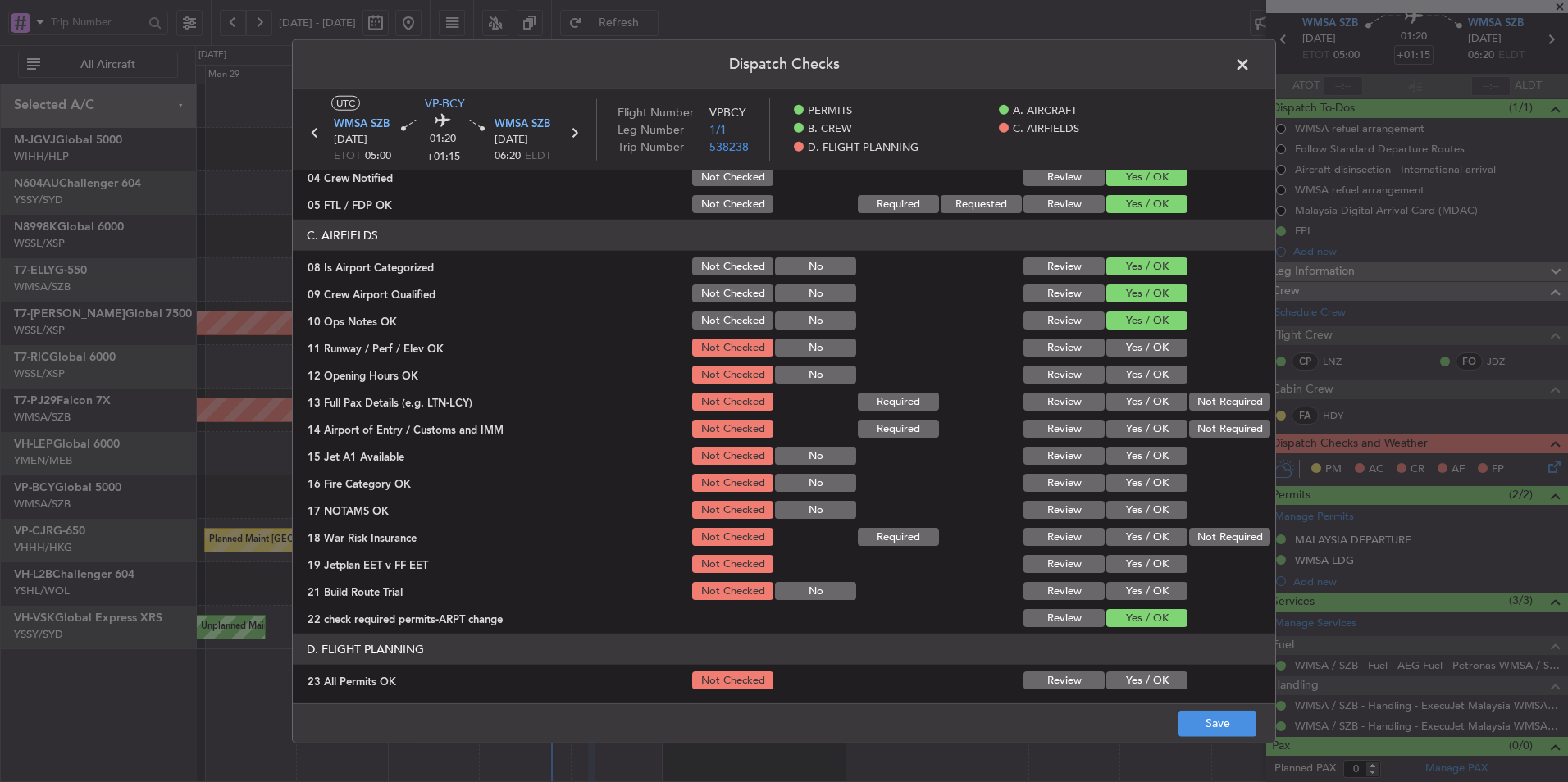
click at [1133, 354] on button "Yes / OK" at bounding box center [1147, 348] width 81 height 18
click at [1134, 372] on button "Yes / OK" at bounding box center [1147, 375] width 81 height 18
click at [1134, 403] on button "Yes / OK" at bounding box center [1147, 402] width 81 height 18
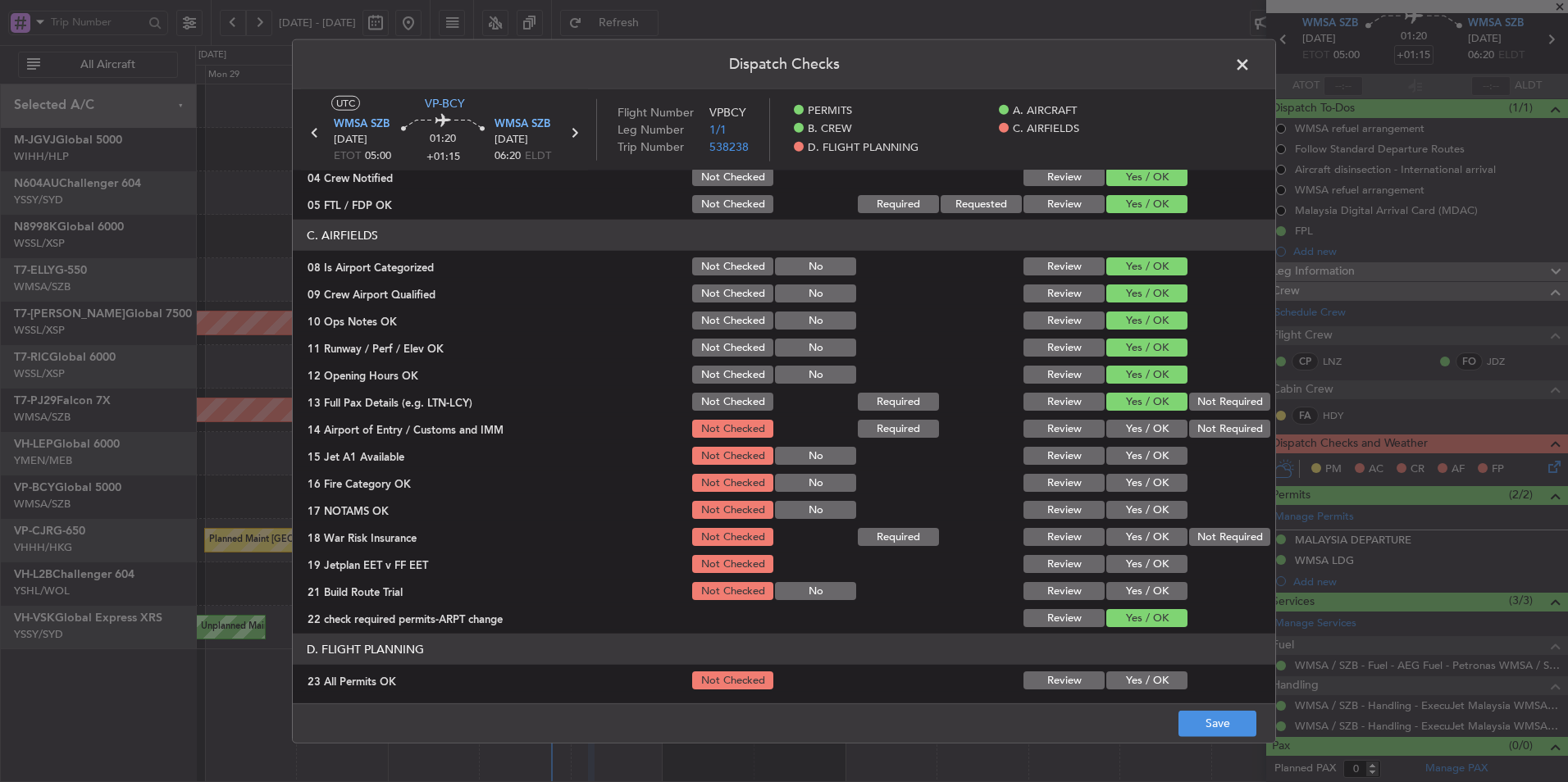
click at [1135, 429] on button "Yes / OK" at bounding box center [1147, 429] width 81 height 18
click at [1132, 457] on button "Yes / OK" at bounding box center [1147, 456] width 81 height 18
click at [1132, 474] on button "Yes / OK" at bounding box center [1147, 483] width 81 height 18
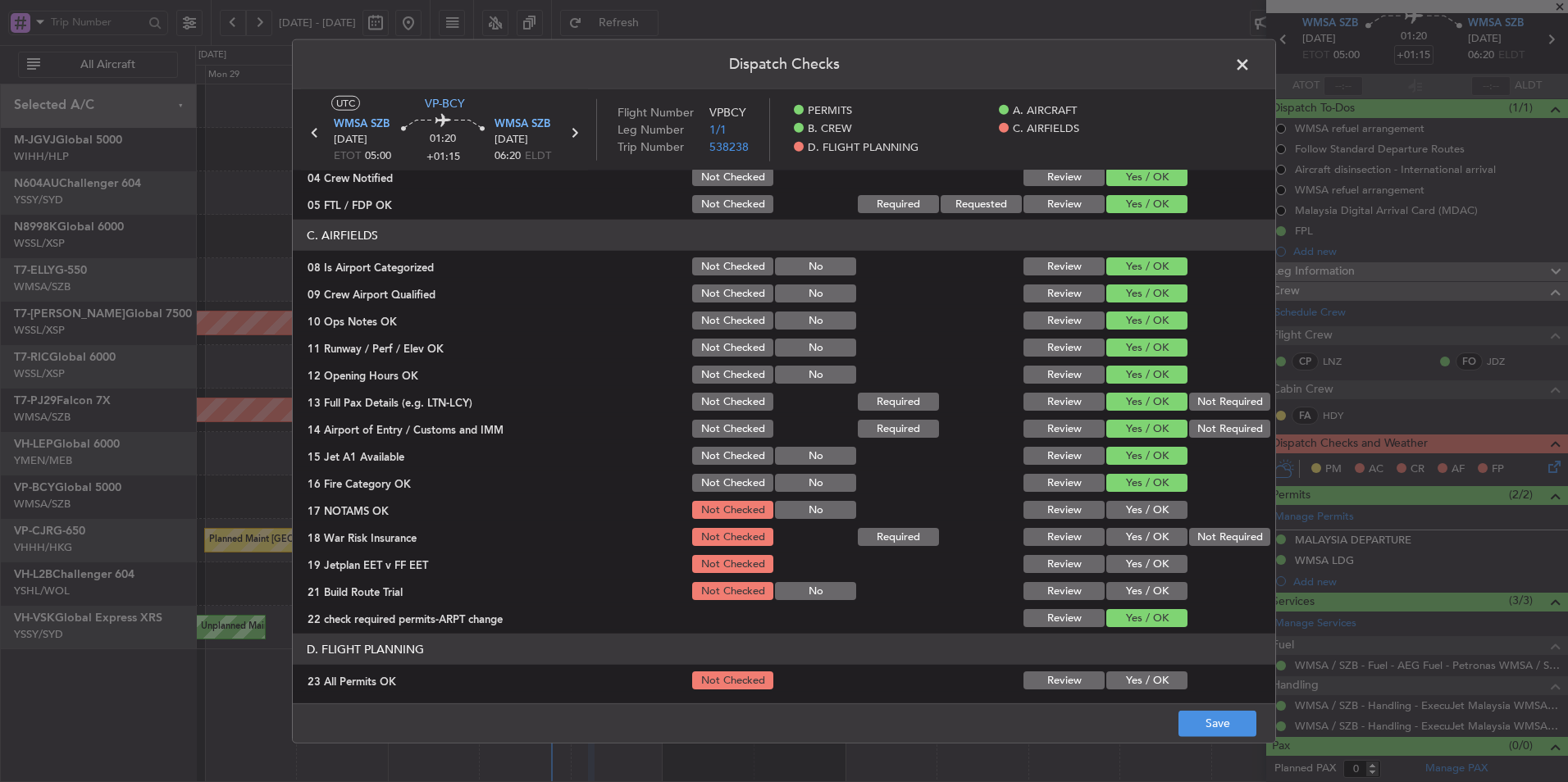
click at [1134, 504] on button "Yes / OK" at bounding box center [1147, 511] width 81 height 18
click at [1219, 534] on button "Not Required" at bounding box center [1229, 537] width 81 height 18
click at [1155, 562] on button "Yes / OK" at bounding box center [1147, 565] width 81 height 18
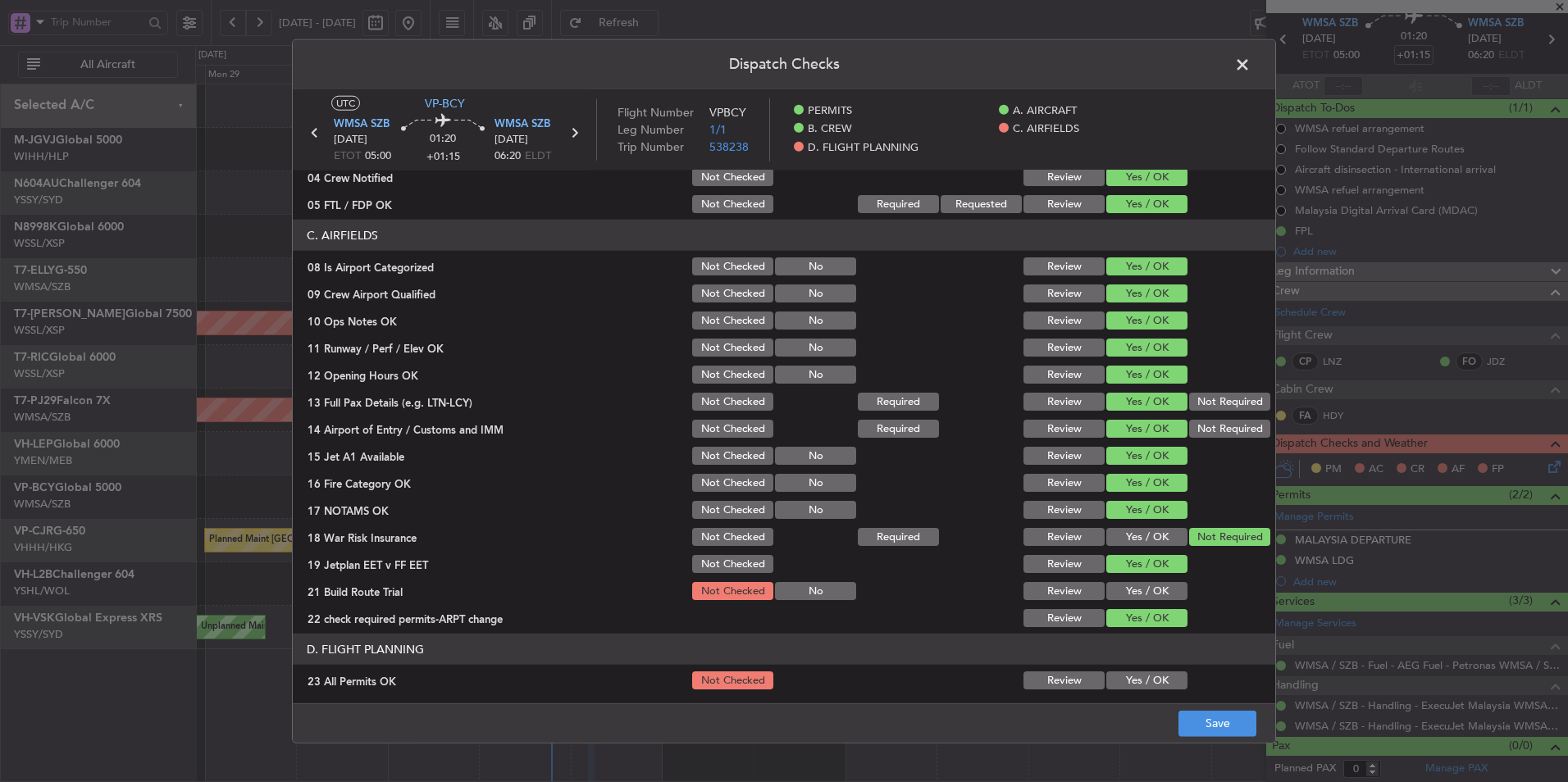
click at [1139, 587] on button "Yes / OK" at bounding box center [1147, 591] width 81 height 18
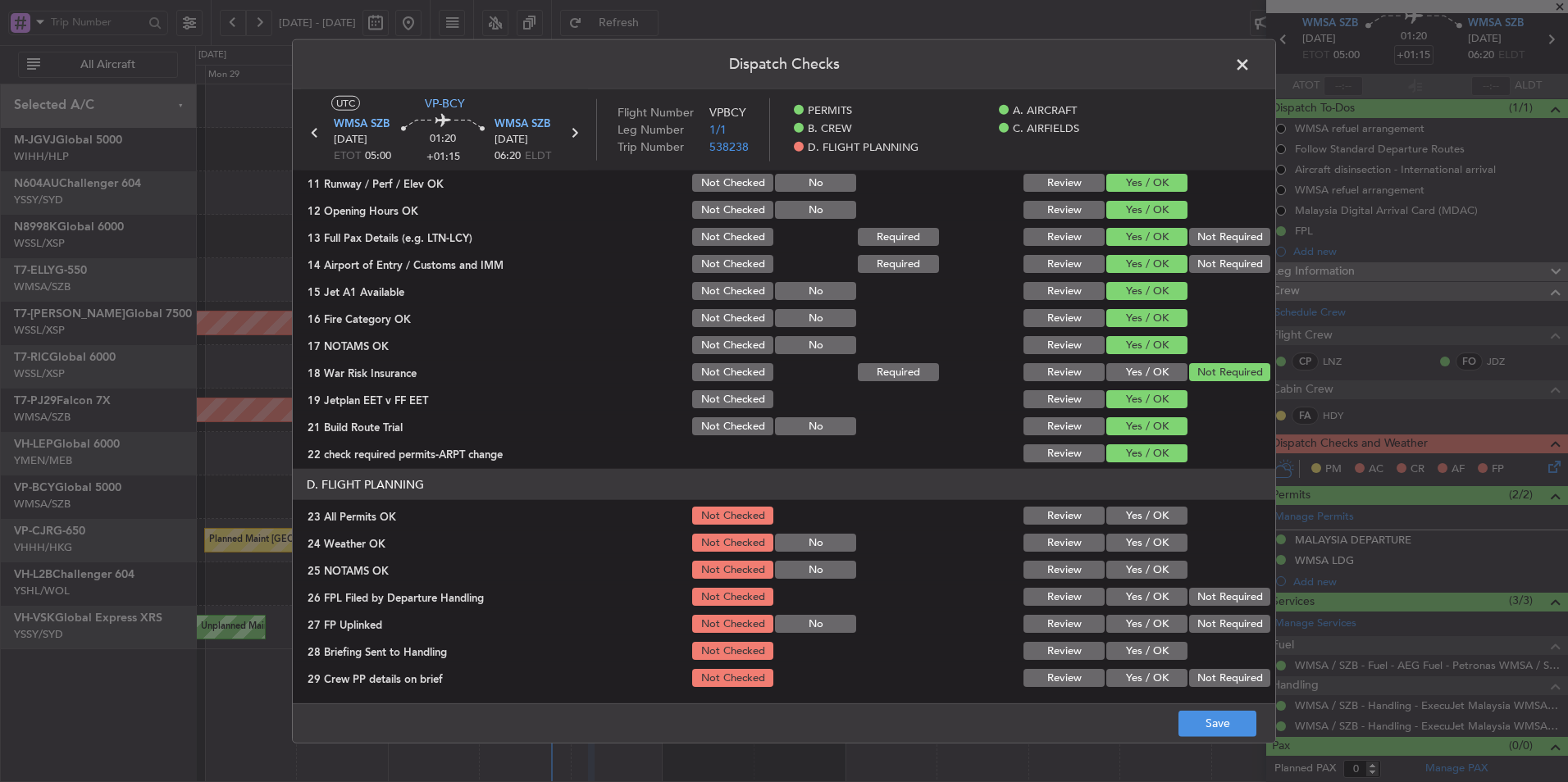
scroll to position [439, 0]
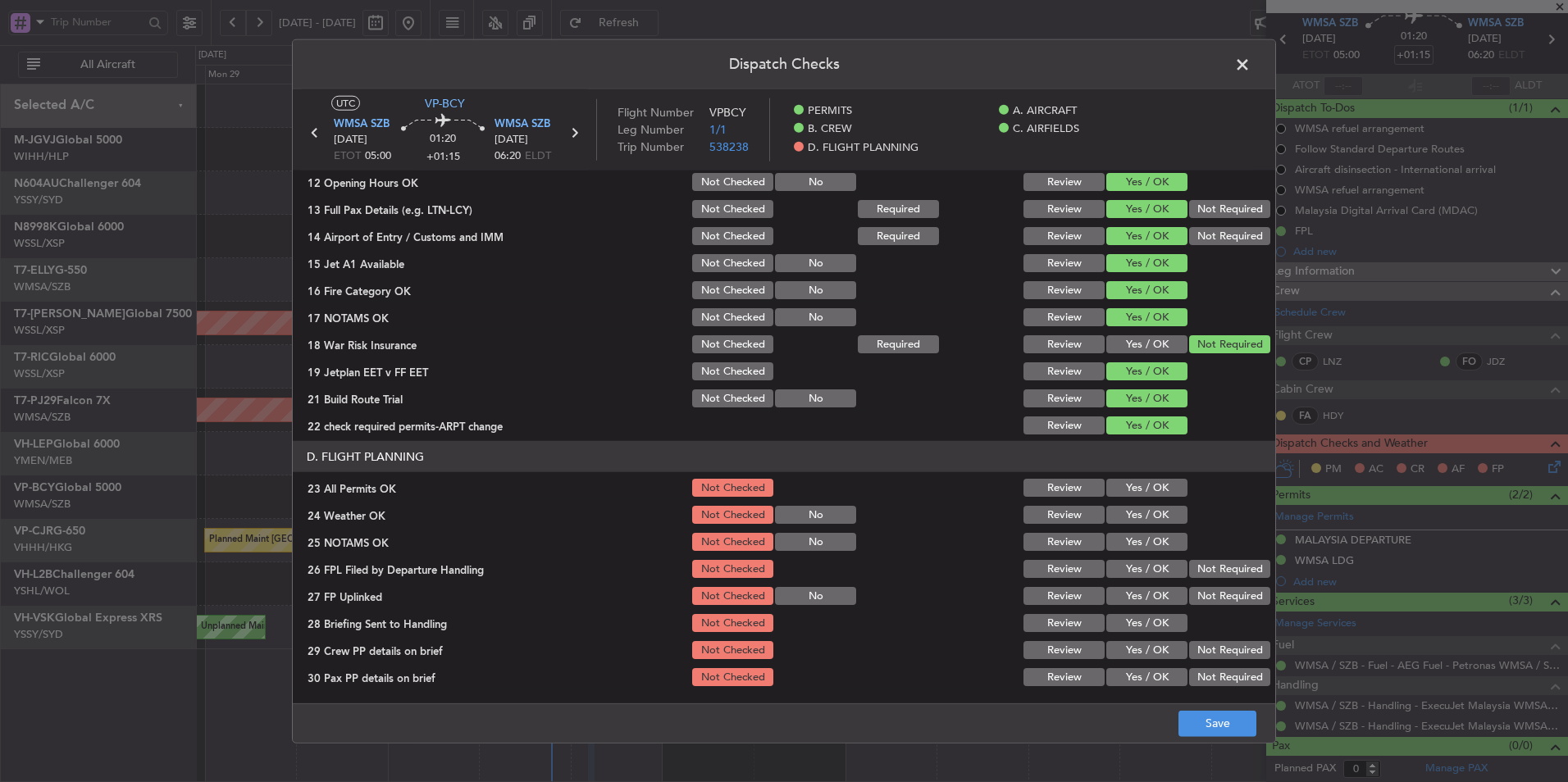
click at [1134, 481] on button "Yes / OK" at bounding box center [1147, 488] width 81 height 18
click at [1126, 513] on button "Yes / OK" at bounding box center [1147, 516] width 81 height 18
click at [1133, 549] on button "Yes / OK" at bounding box center [1147, 542] width 81 height 18
click at [1136, 573] on button "Yes / OK" at bounding box center [1147, 569] width 81 height 18
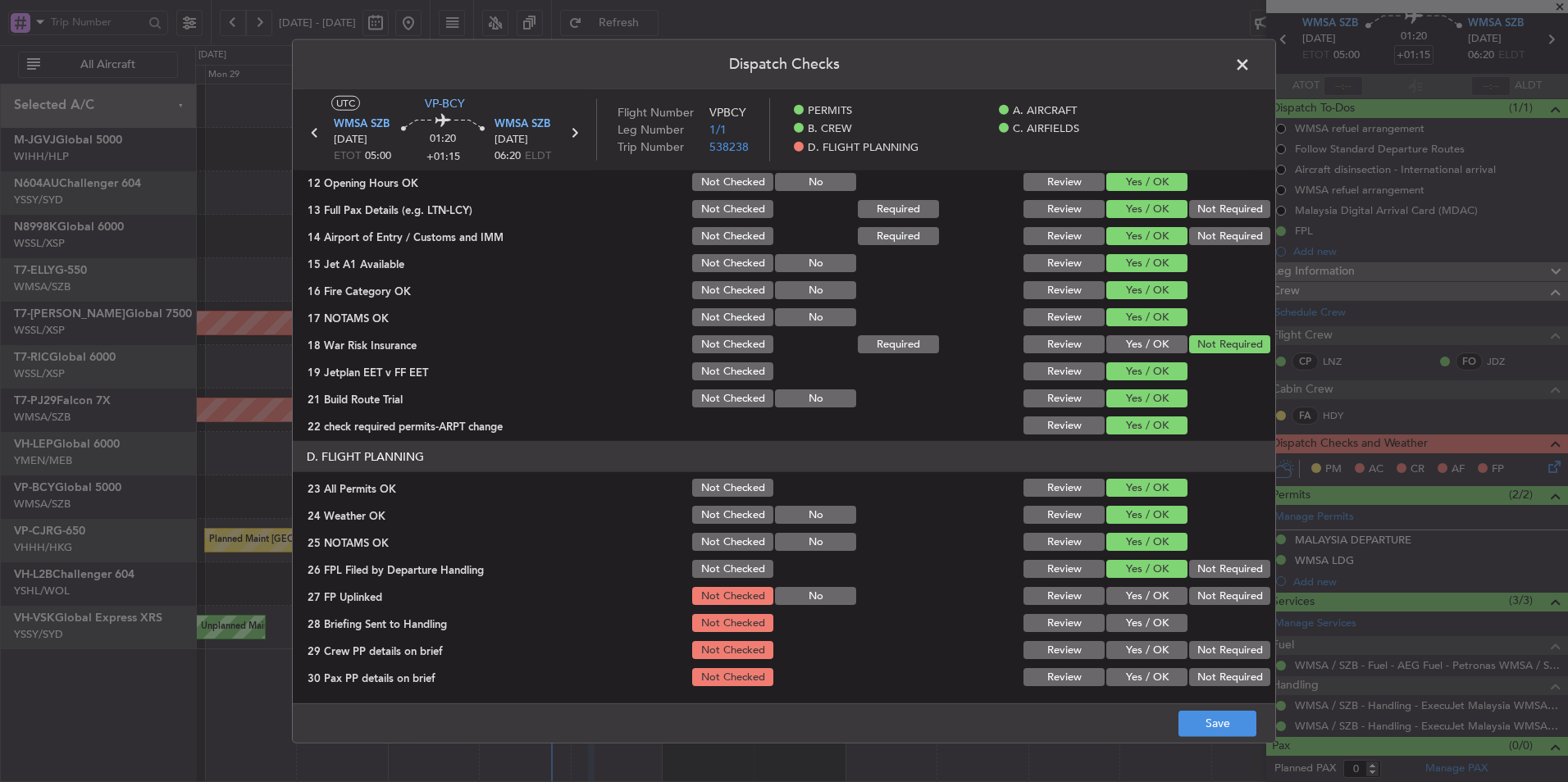
click at [1137, 589] on button "Yes / OK" at bounding box center [1147, 596] width 81 height 18
click at [1141, 610] on section "D. FLIGHT PLANNING 23 All Permits OK Not Checked Review Yes / OK 24 Weather OK …" at bounding box center [784, 565] width 982 height 247
click at [1142, 623] on button "Yes / OK" at bounding box center [1147, 623] width 81 height 18
click at [1142, 646] on button "Yes / OK" at bounding box center [1147, 651] width 81 height 18
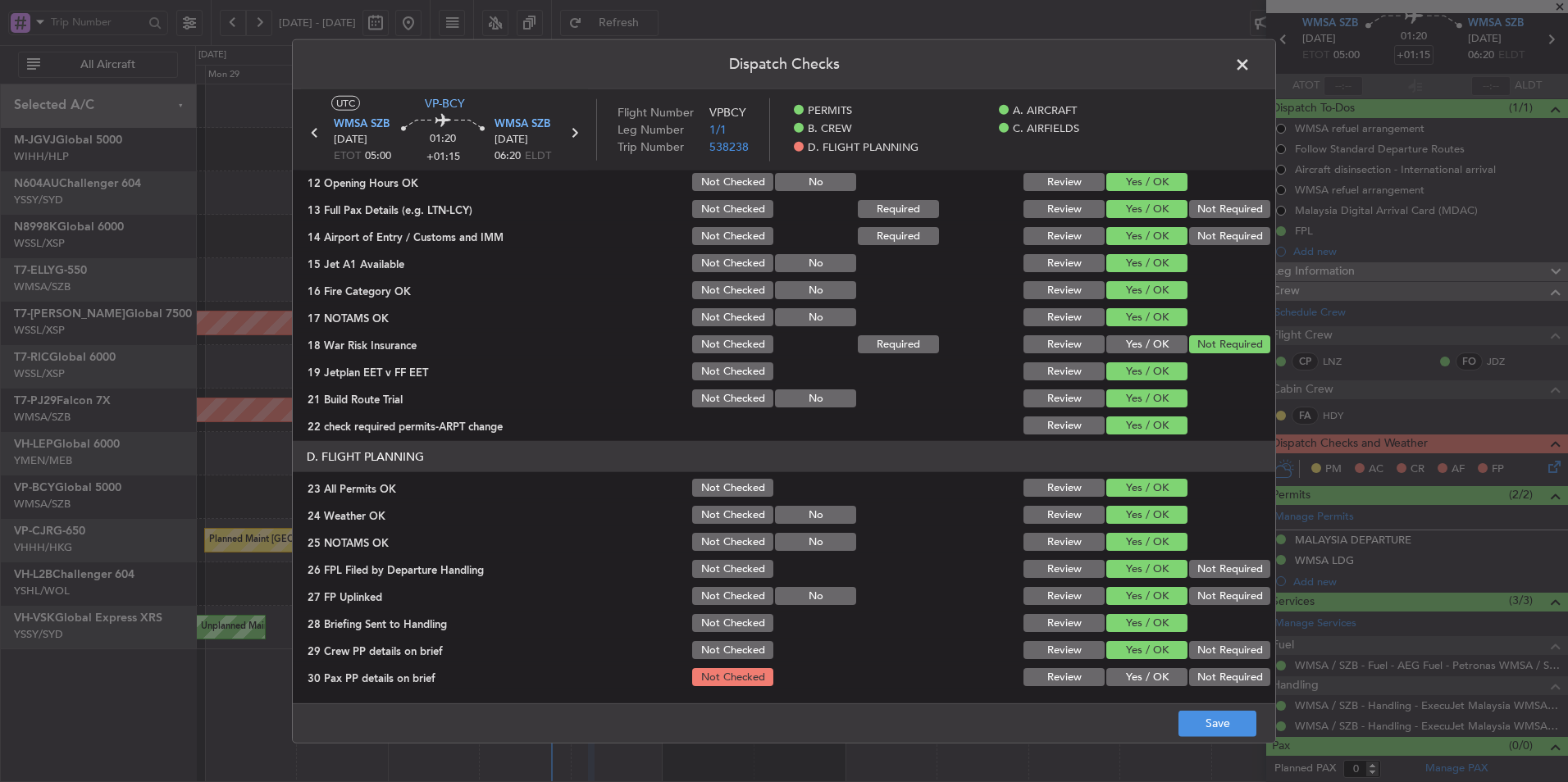
click at [1142, 667] on div "Yes / OK" at bounding box center [1145, 677] width 83 height 23
click at [1143, 683] on button "Yes / OK" at bounding box center [1147, 677] width 81 height 18
click at [1228, 693] on main "UTC VP-BCY WMSA SZB 03/10/2025 ETOT 05:00 01:20 +01:15 WMSA SZB 03/10/2025 06:2…" at bounding box center [784, 400] width 982 height 621
click at [1222, 689] on article "PERMITS Crew Details sent to Arr & Dep Handling Required Review Yes / OK Not Re…" at bounding box center [784, 431] width 982 height 522
click at [1216, 681] on button "Not Required" at bounding box center [1229, 677] width 81 height 18
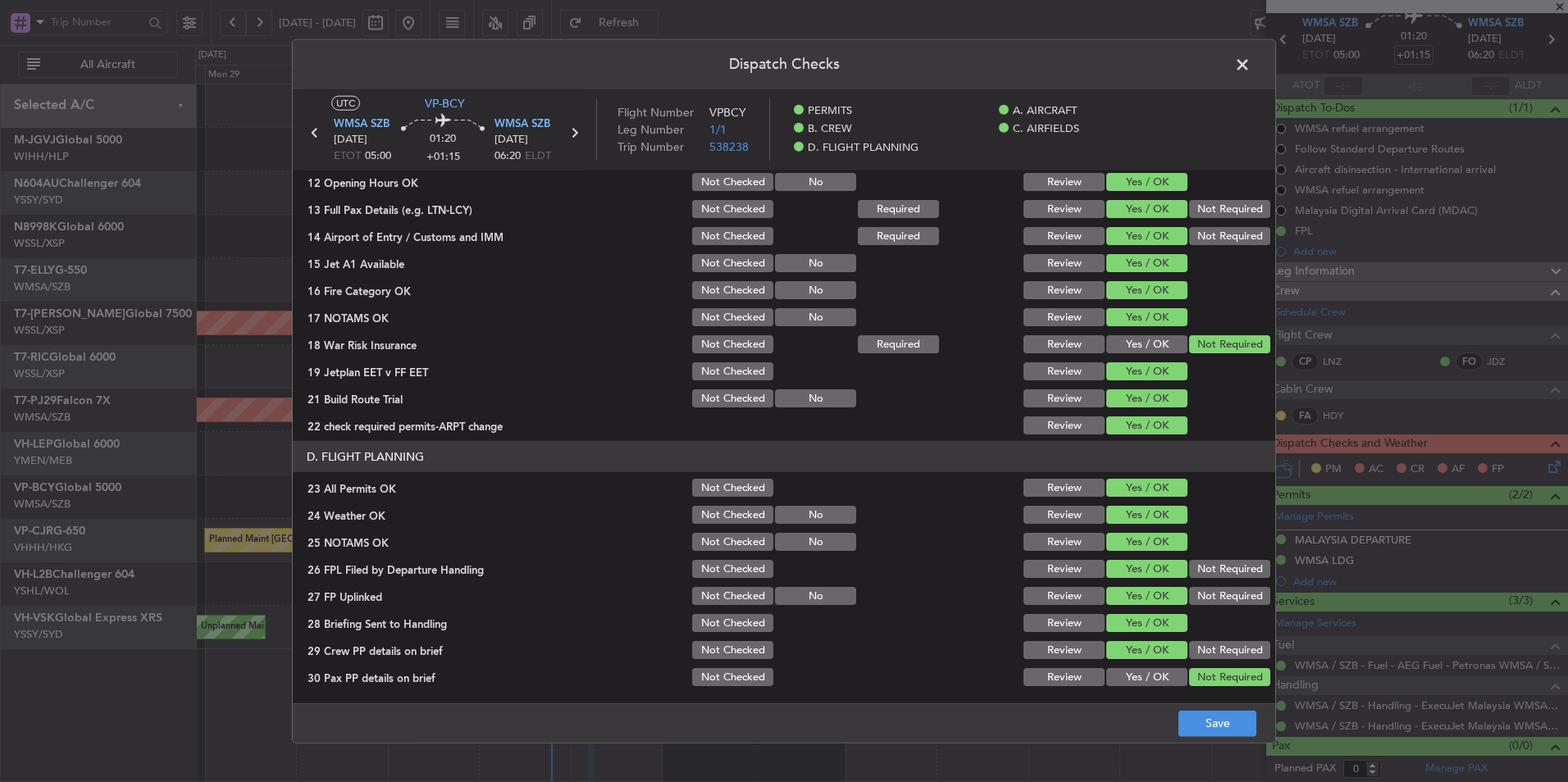
click at [1196, 239] on button "Not Required" at bounding box center [1229, 237] width 81 height 18
click at [1205, 214] on button "Not Required" at bounding box center [1229, 209] width 81 height 18
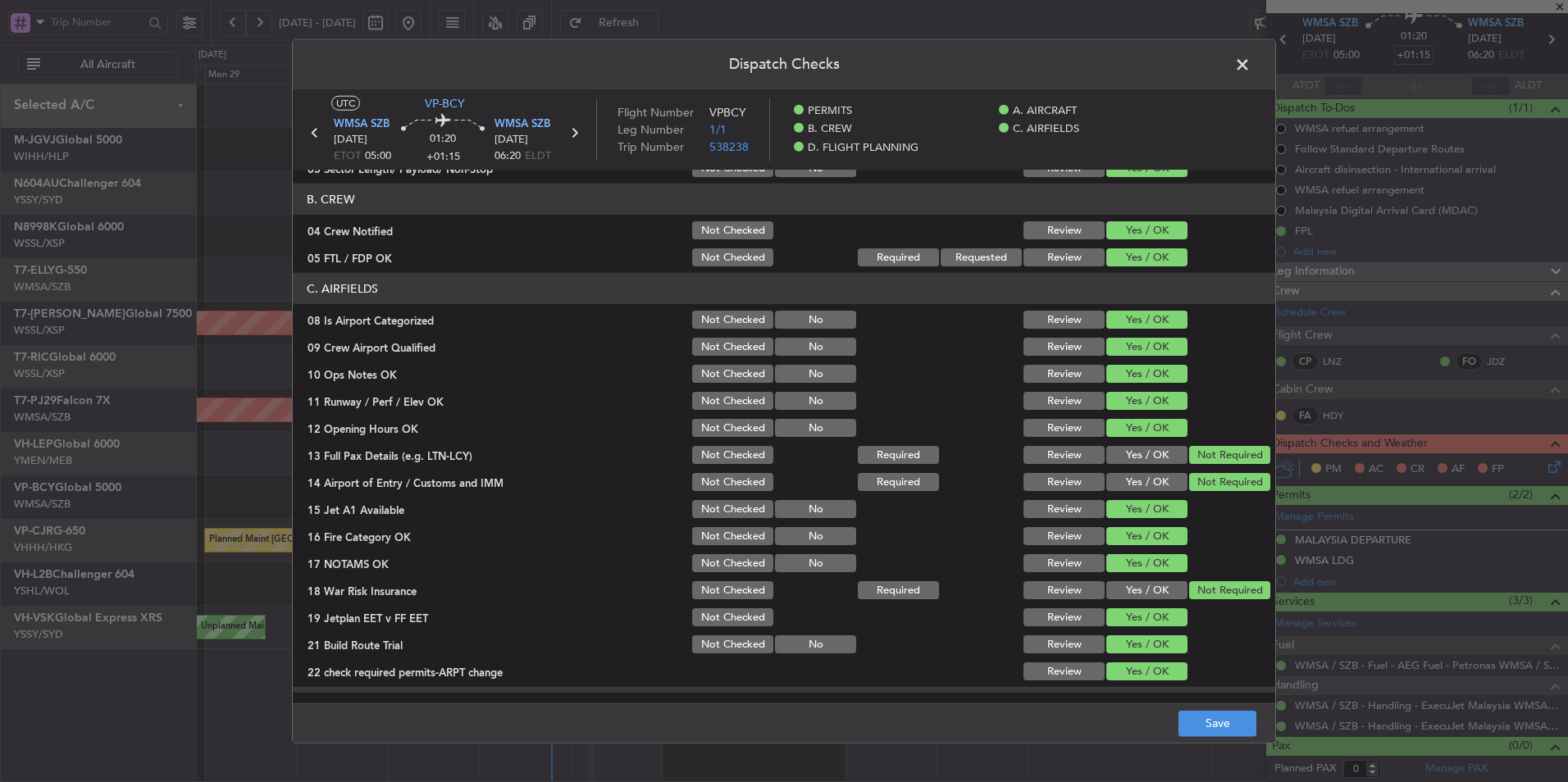
scroll to position [0, 0]
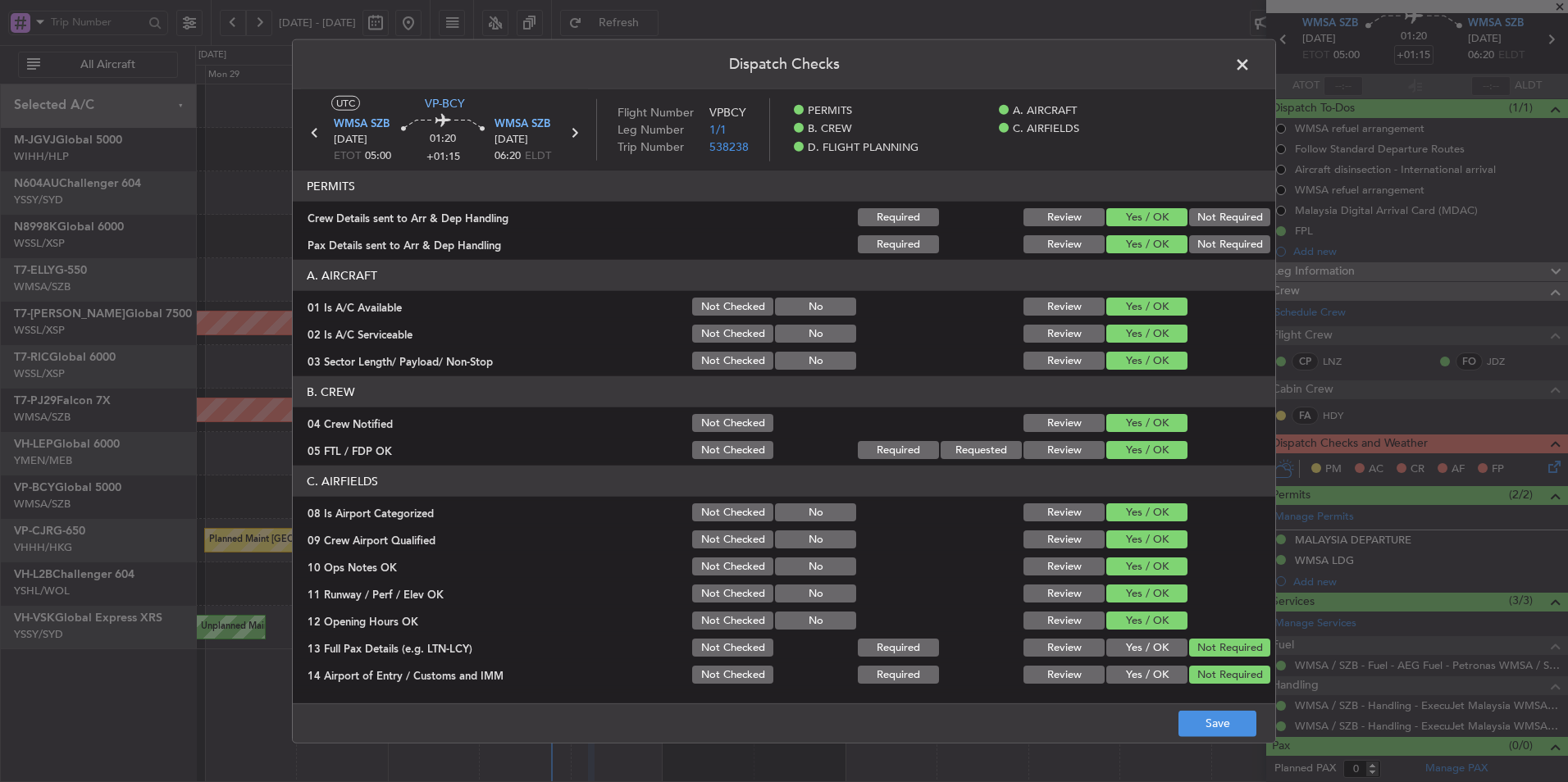
click at [1225, 246] on button "Not Required" at bounding box center [1229, 245] width 81 height 18
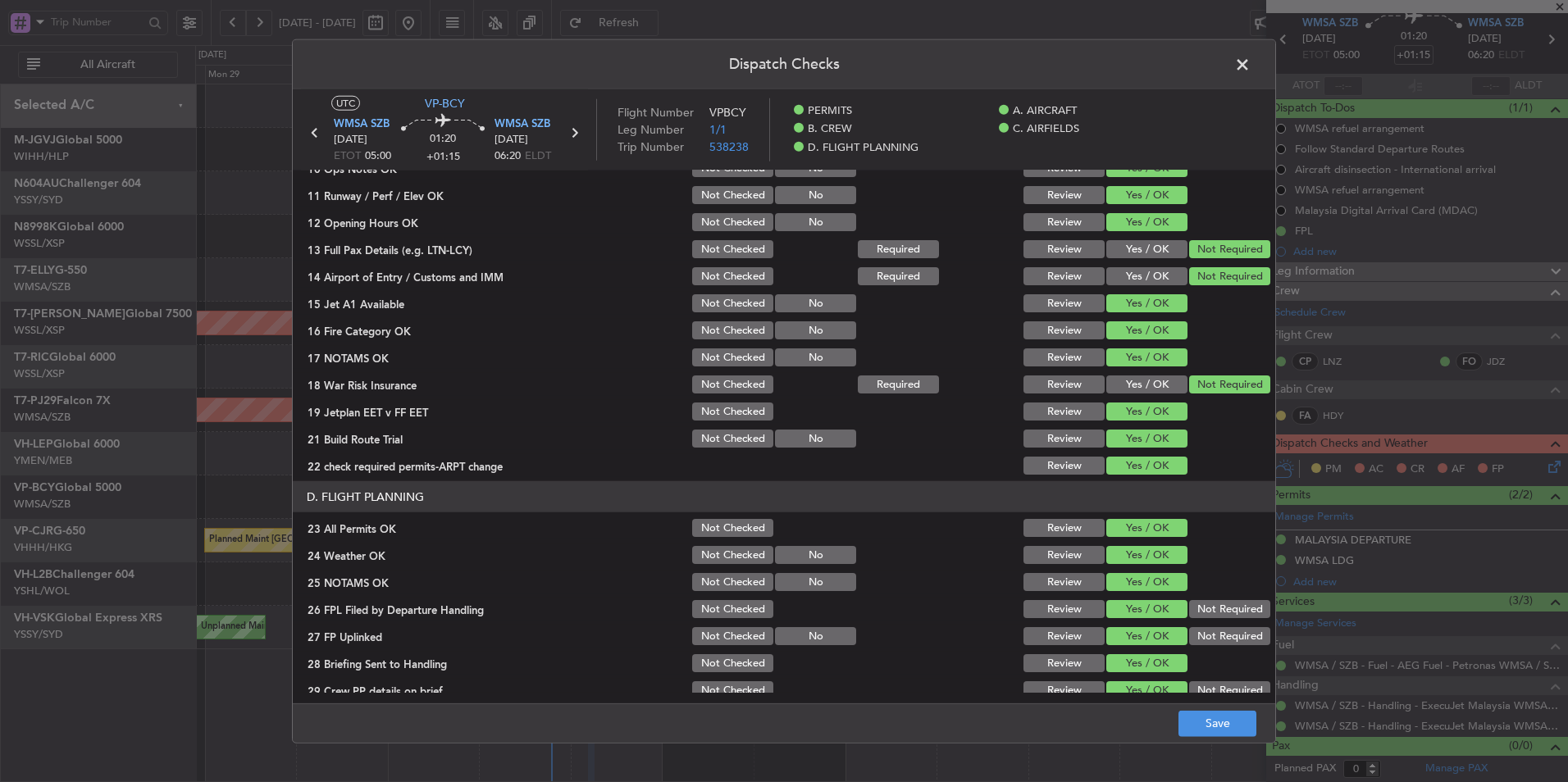
scroll to position [439, 0]
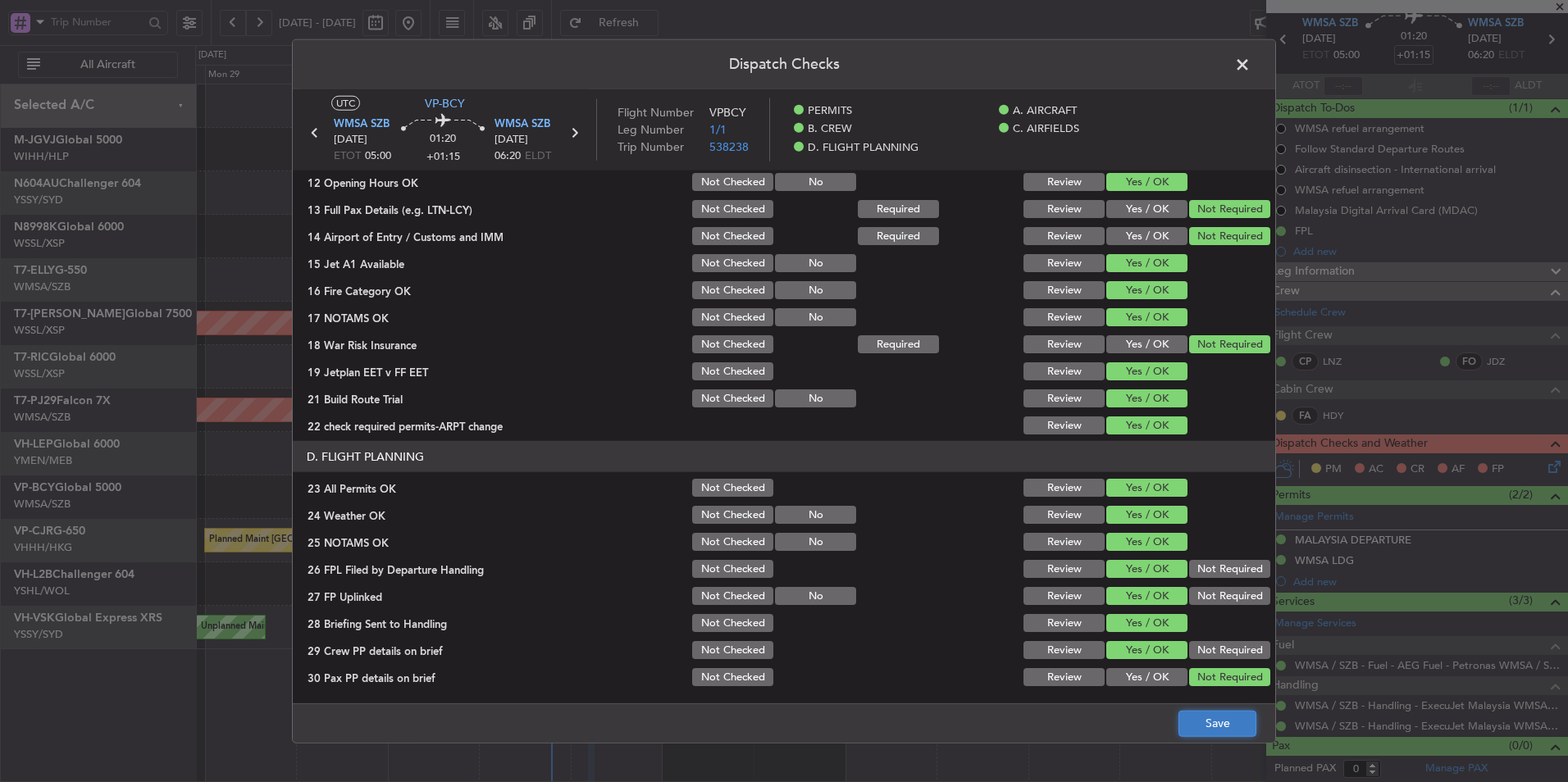
click at [1204, 721] on button "Save" at bounding box center [1218, 724] width 78 height 27
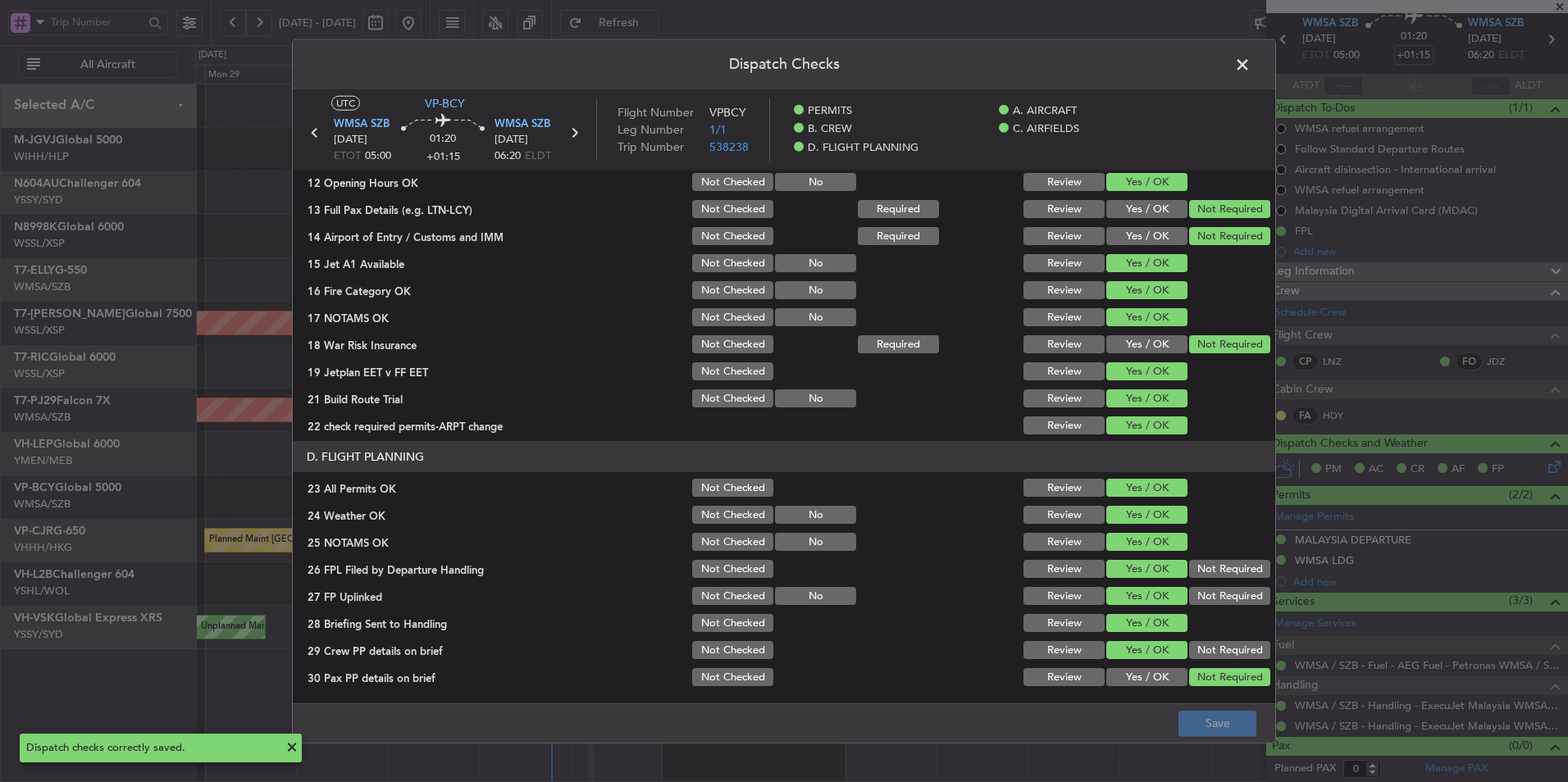
click at [1251, 59] on span at bounding box center [1251, 69] width 0 height 33
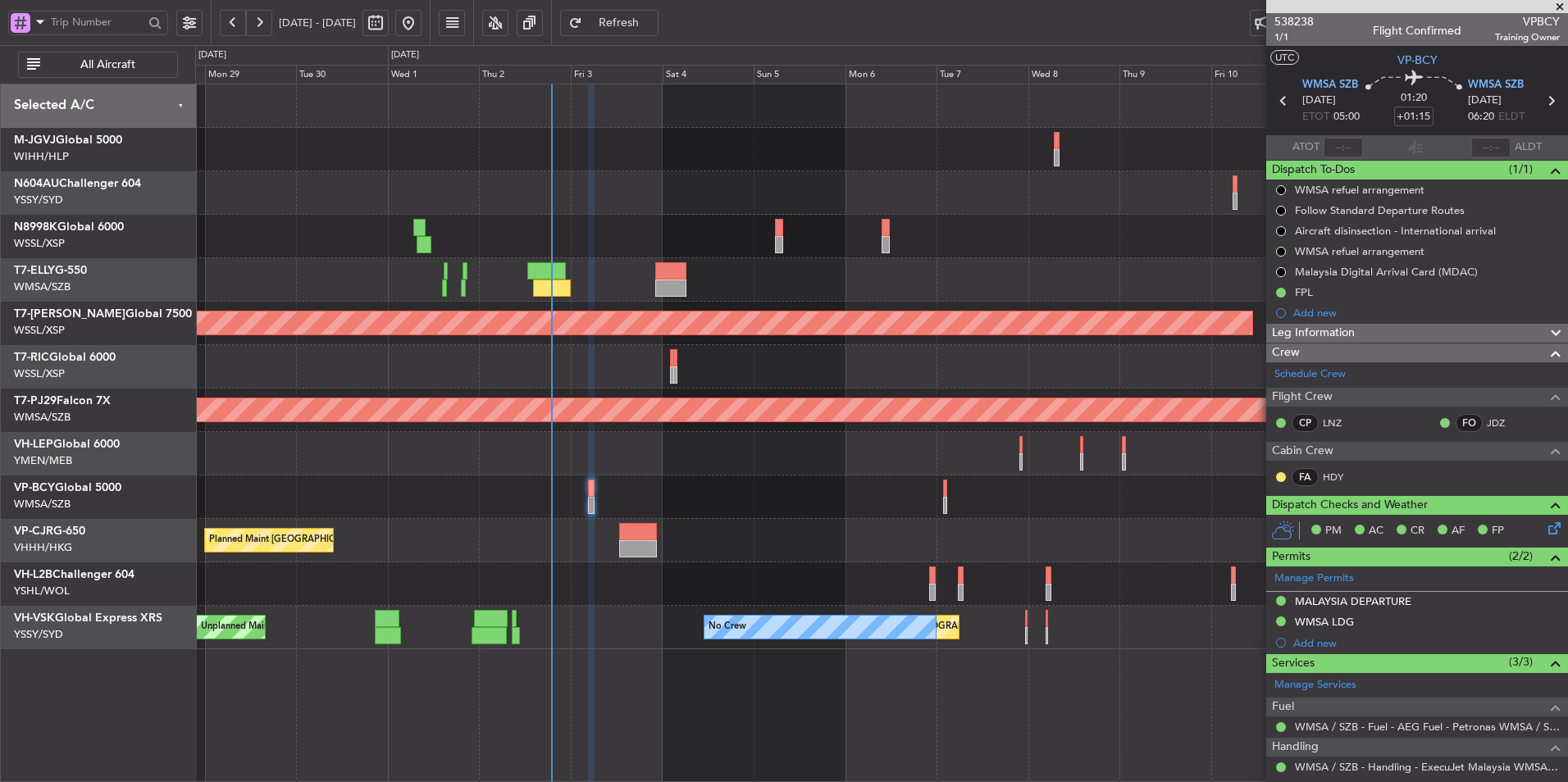
scroll to position [61, 0]
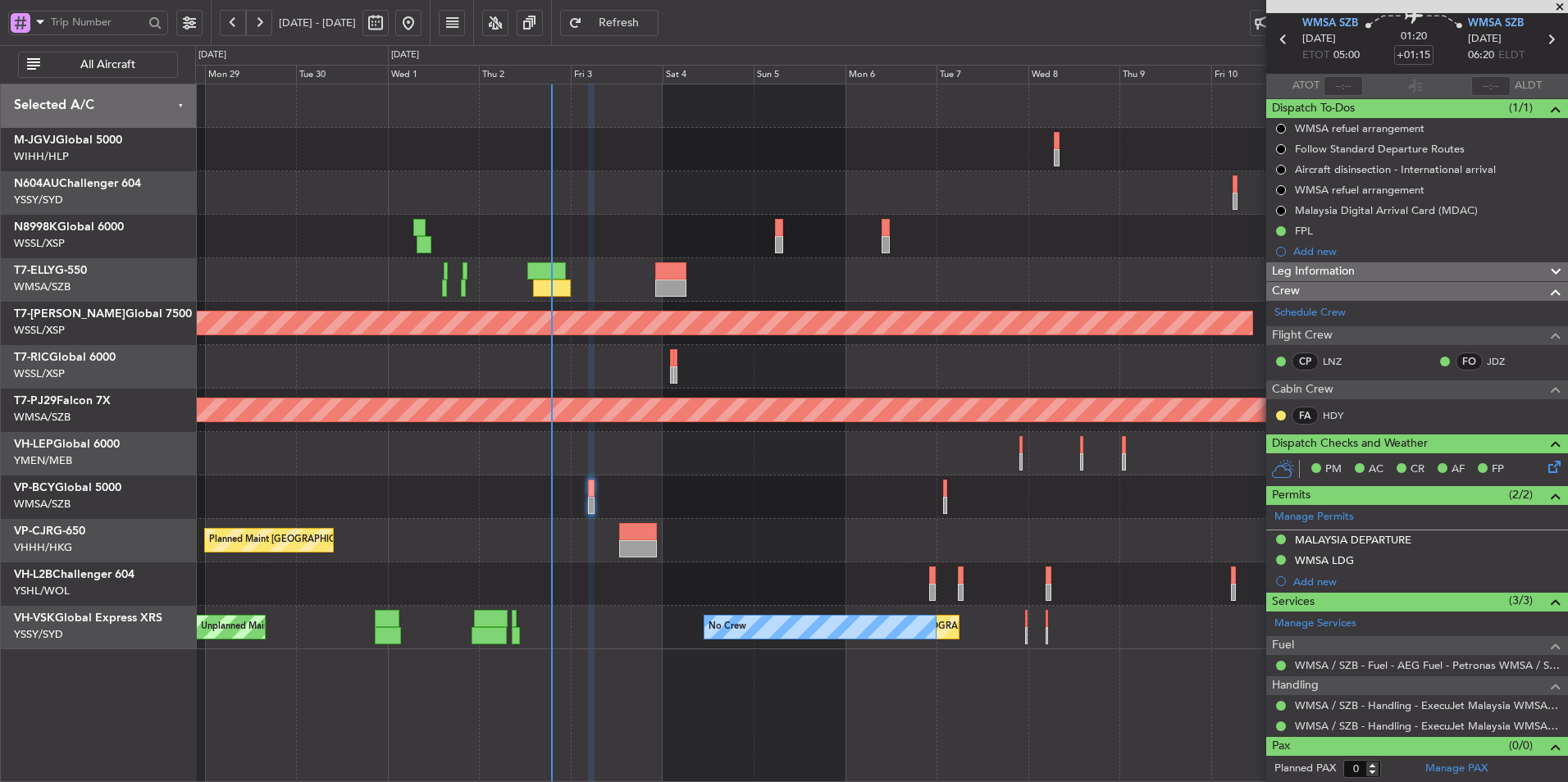
click at [723, 749] on div "Planned Maint Hong Kong (Hong Kong Intl) Planned Maint Singapore (Seletar) Plan…" at bounding box center [882, 433] width 1373 height 699
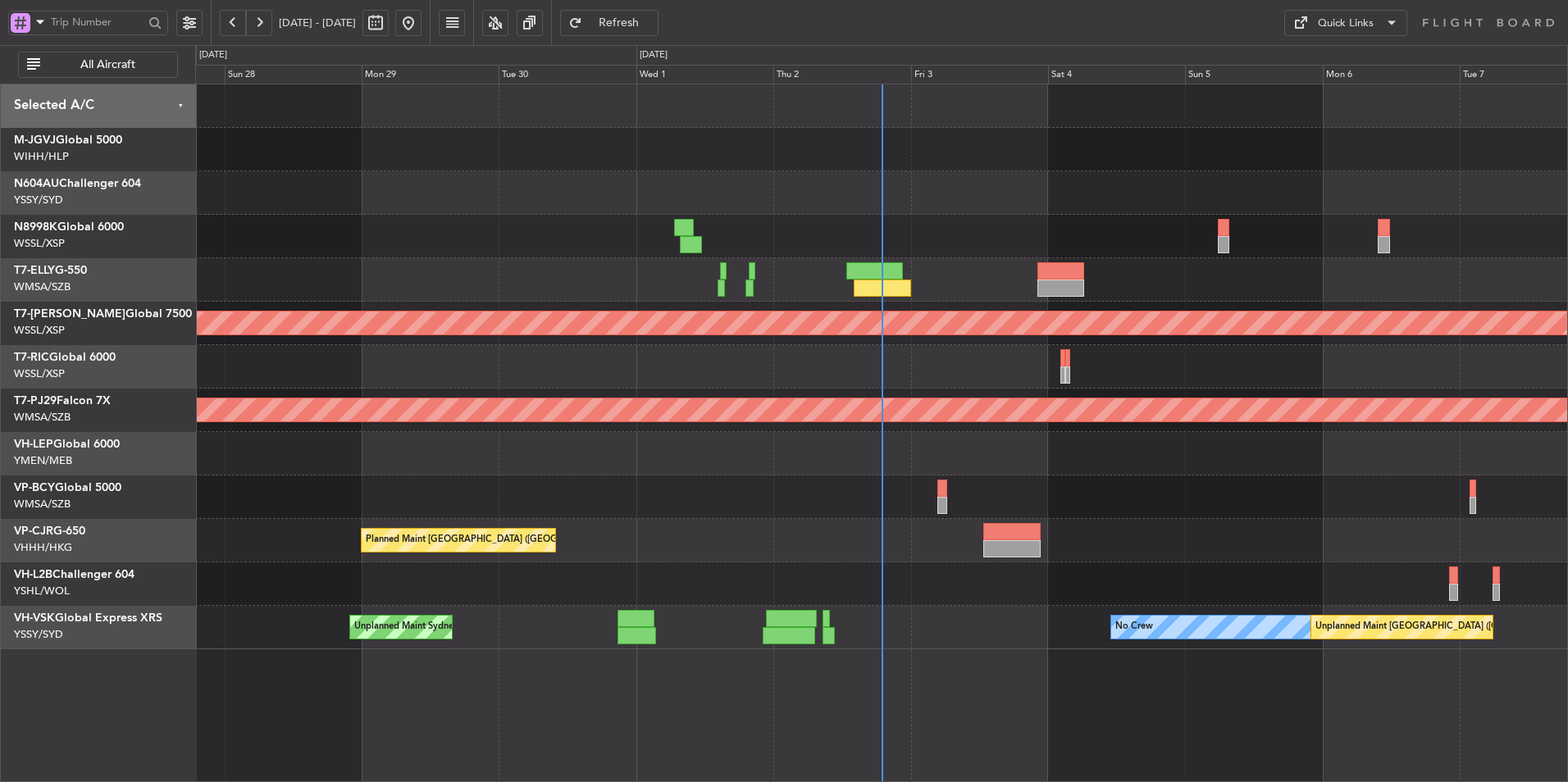
click at [732, 369] on div at bounding box center [881, 367] width 1372 height 43
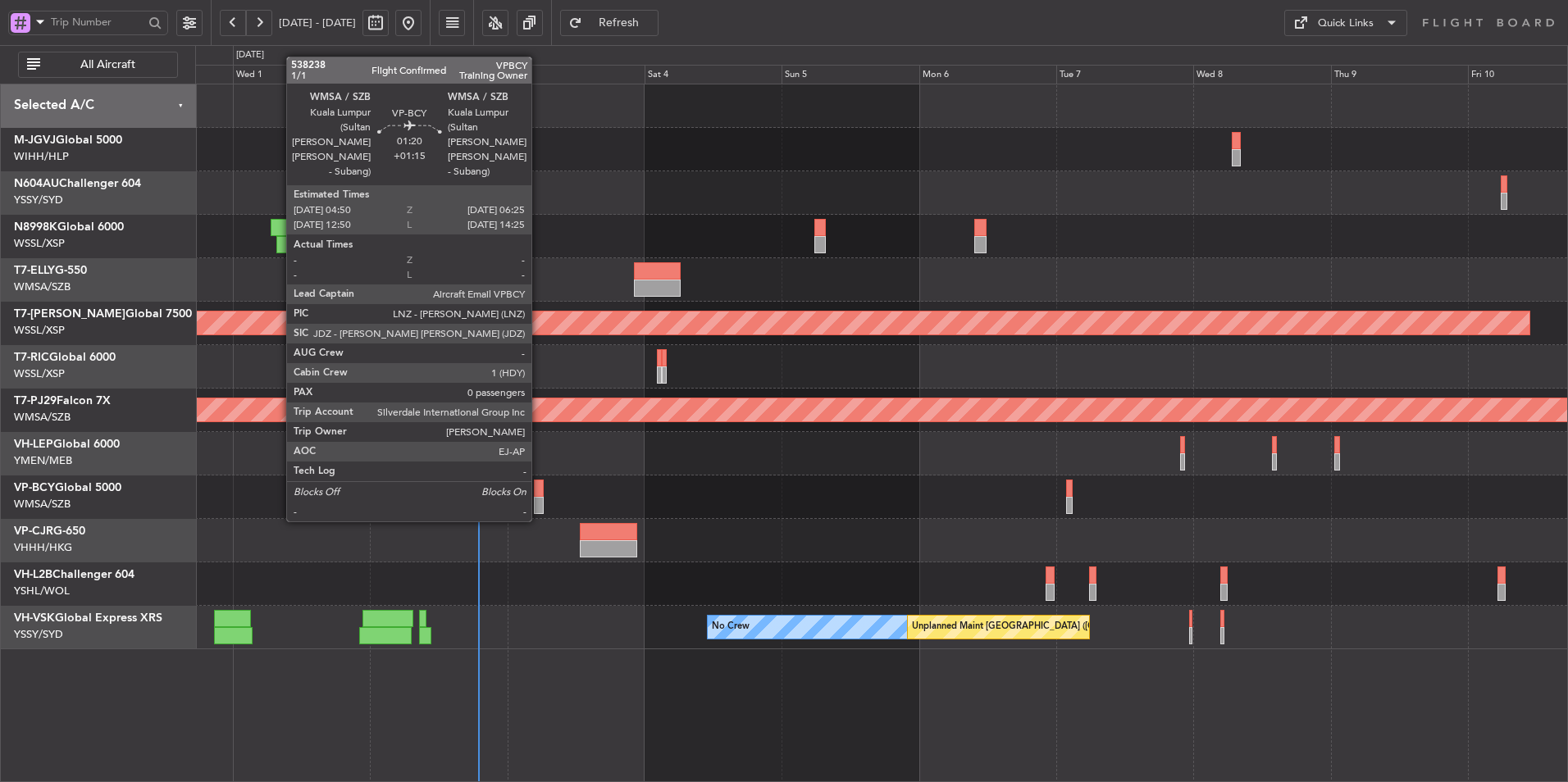
click at [539, 505] on div at bounding box center [539, 506] width 10 height 17
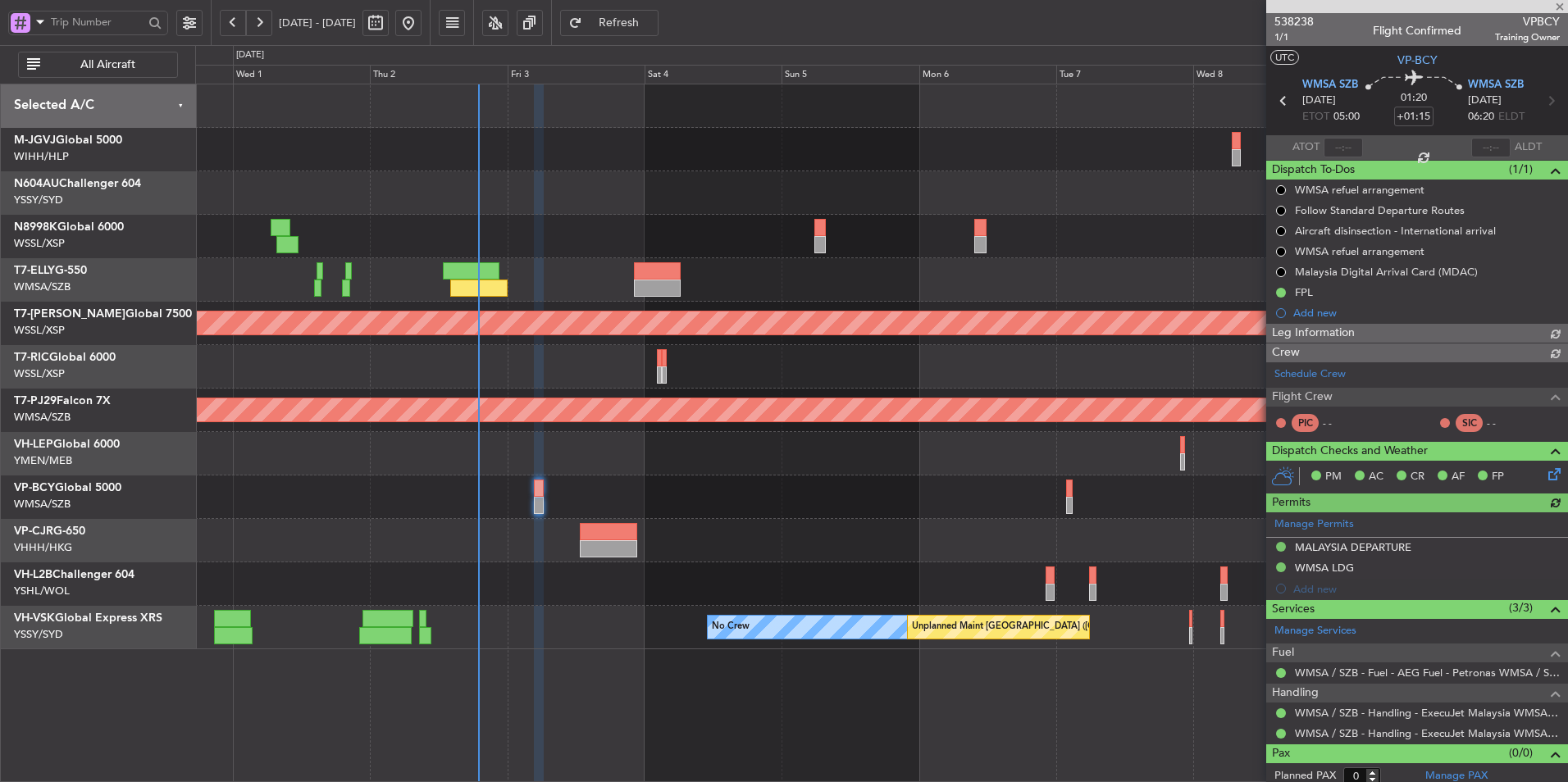
type input "Hafiz Sapuwan (HHAFI)"
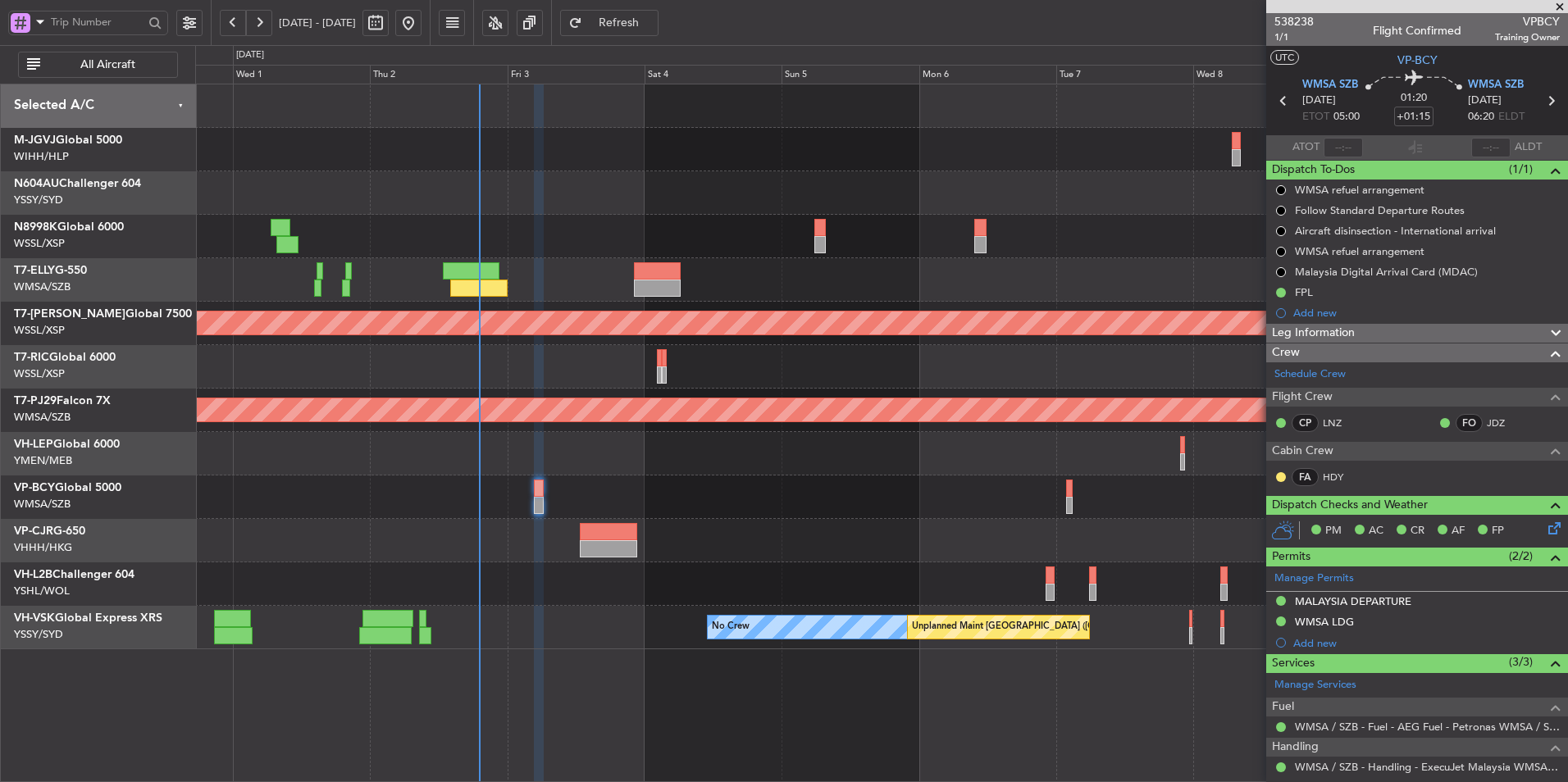
click at [532, 494] on div at bounding box center [881, 497] width 1372 height 43
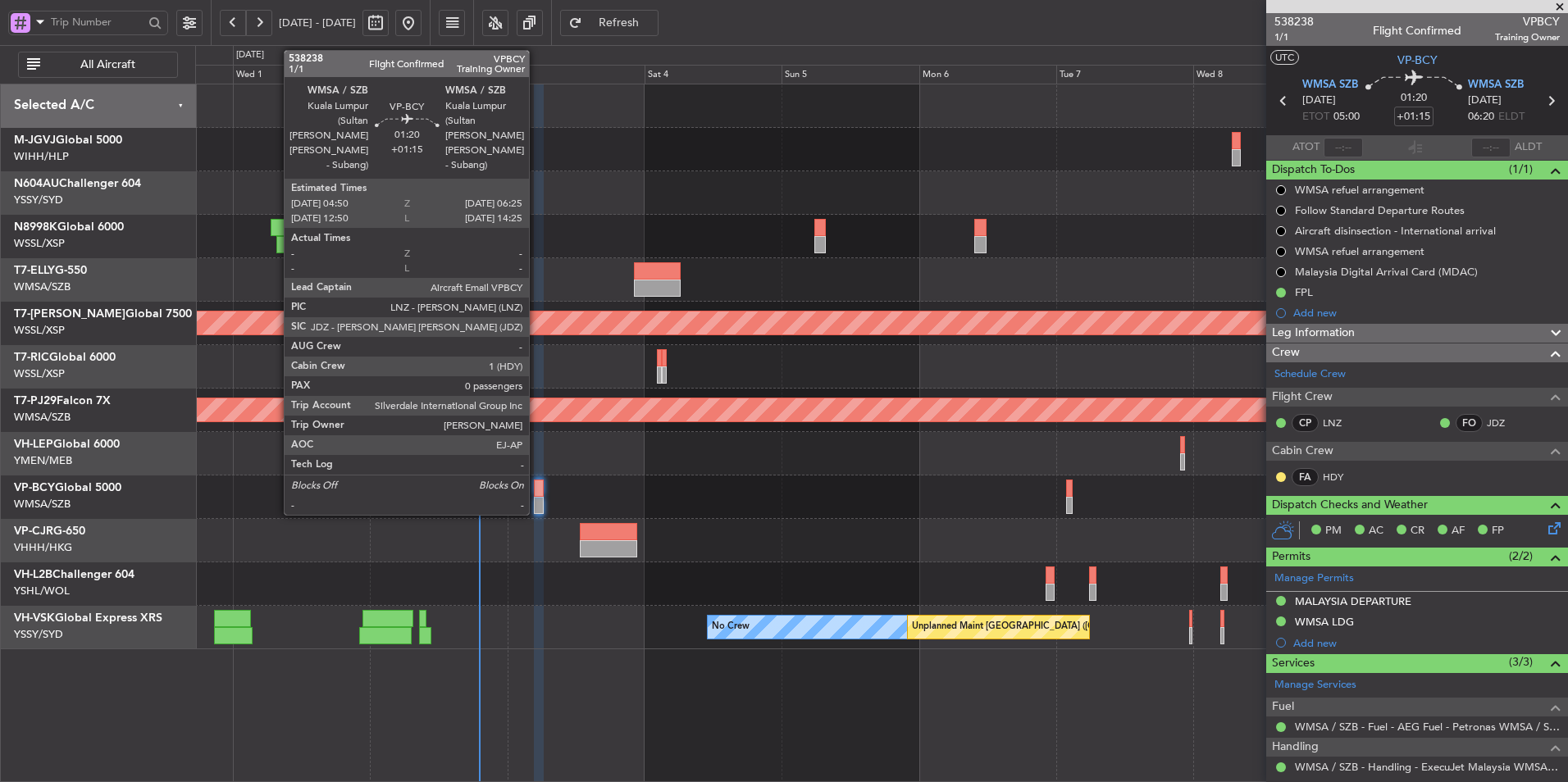
click at [536, 496] on div at bounding box center [539, 488] width 10 height 17
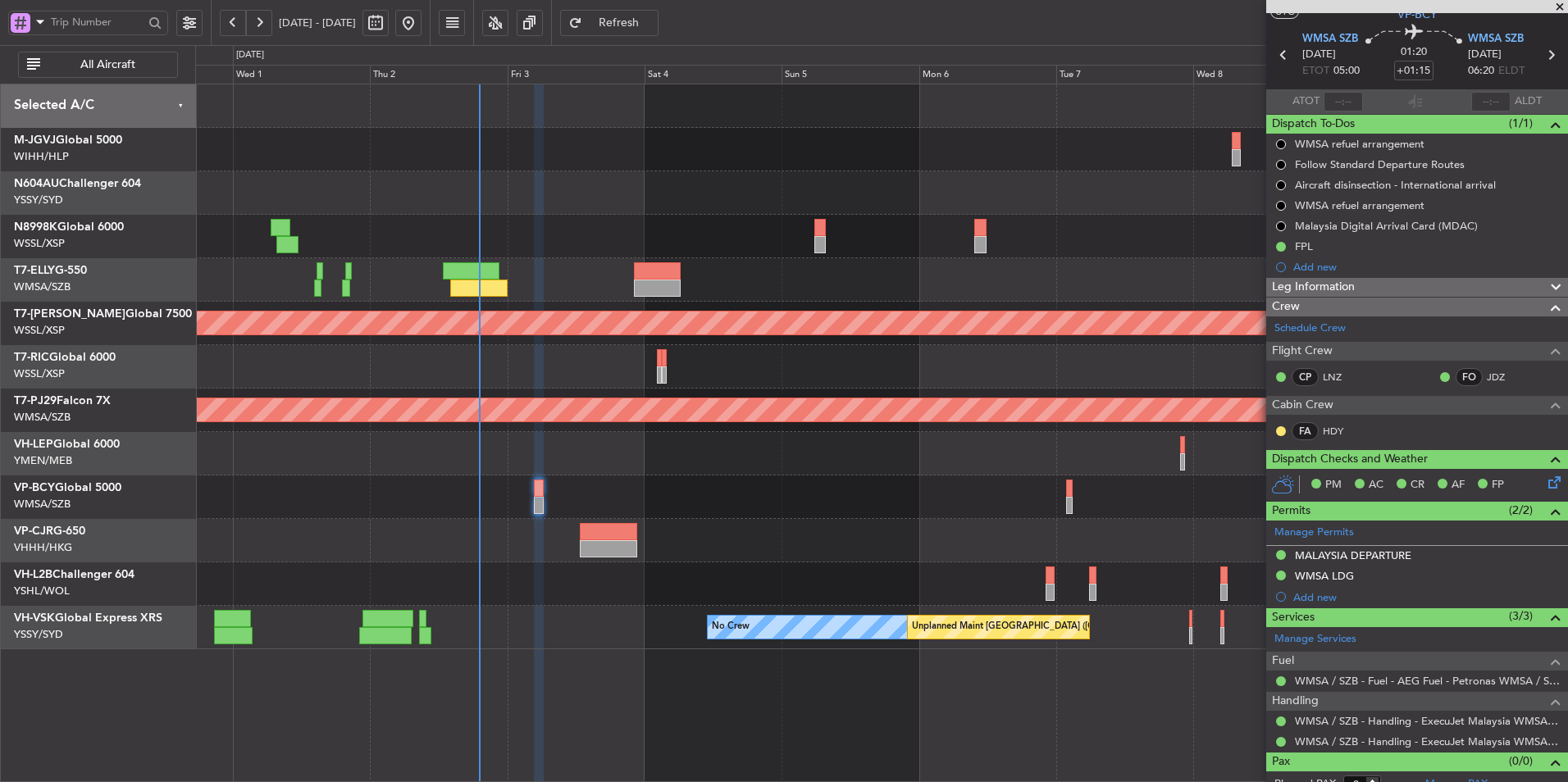
scroll to position [61, 0]
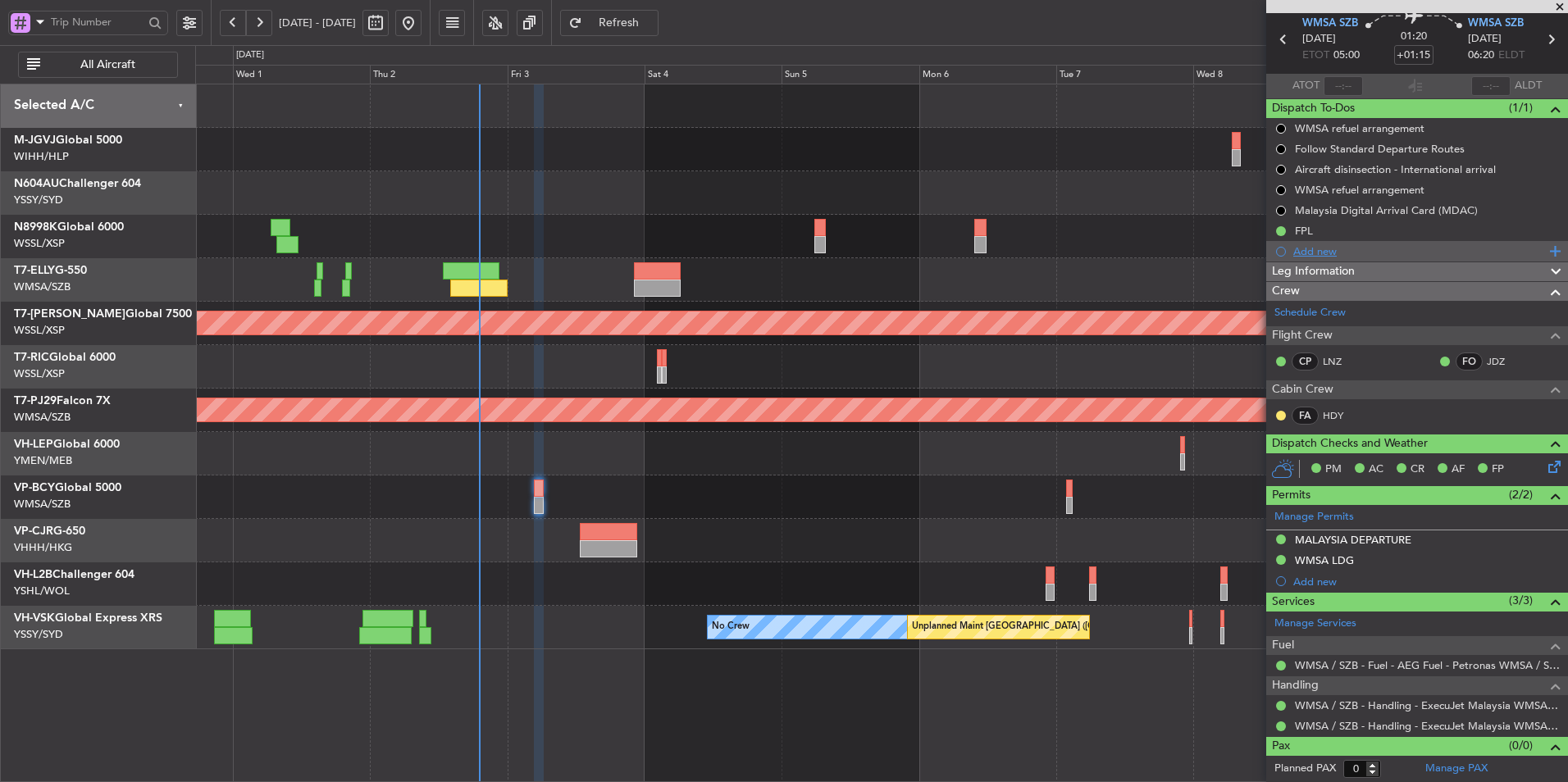
click at [1420, 257] on div "Add new" at bounding box center [1419, 251] width 252 height 14
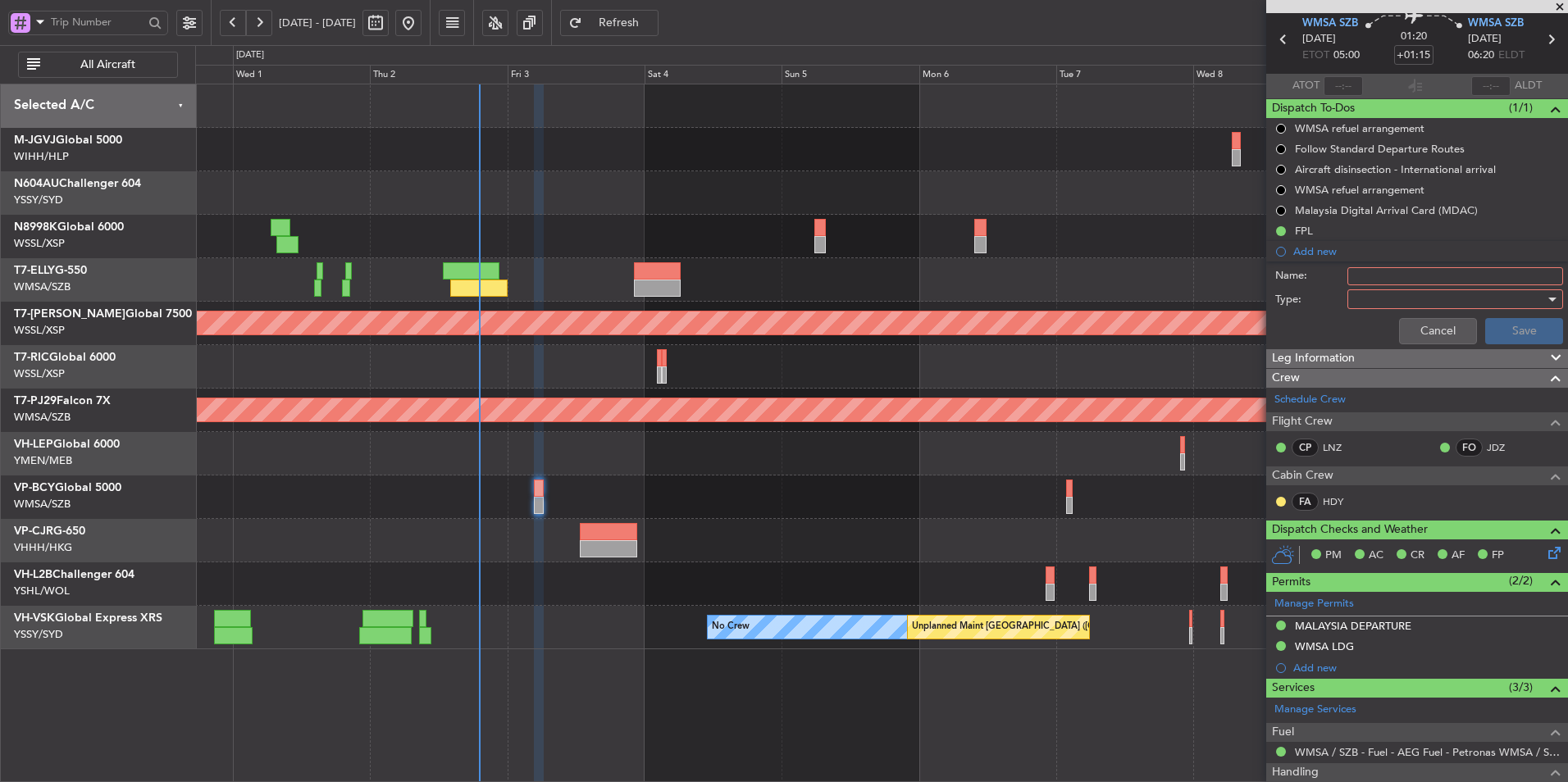
click at [1312, 363] on span "Leg Information" at bounding box center [1313, 359] width 83 height 19
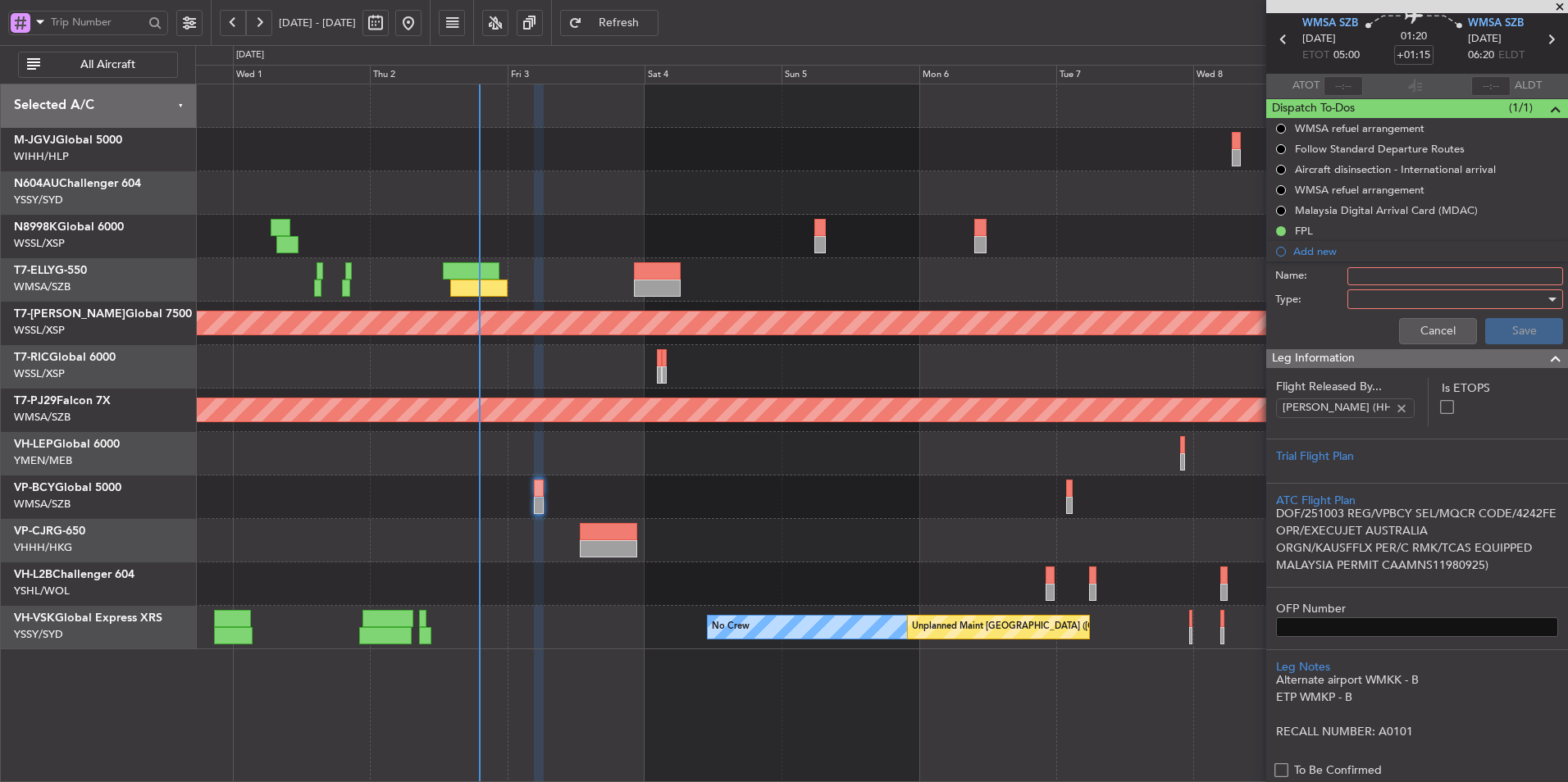
click at [1321, 360] on span "Leg Information" at bounding box center [1313, 359] width 83 height 19
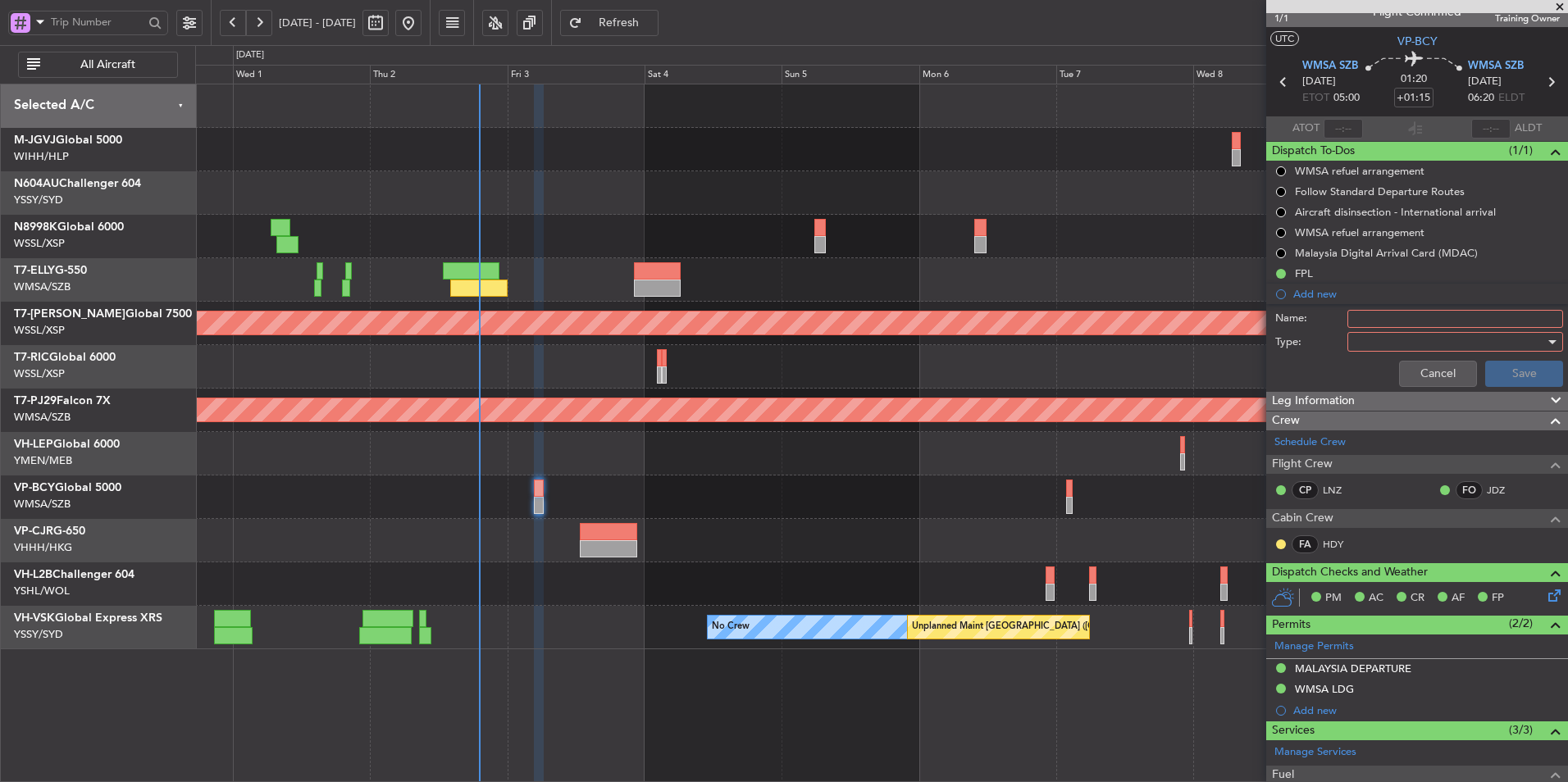
scroll to position [0, 0]
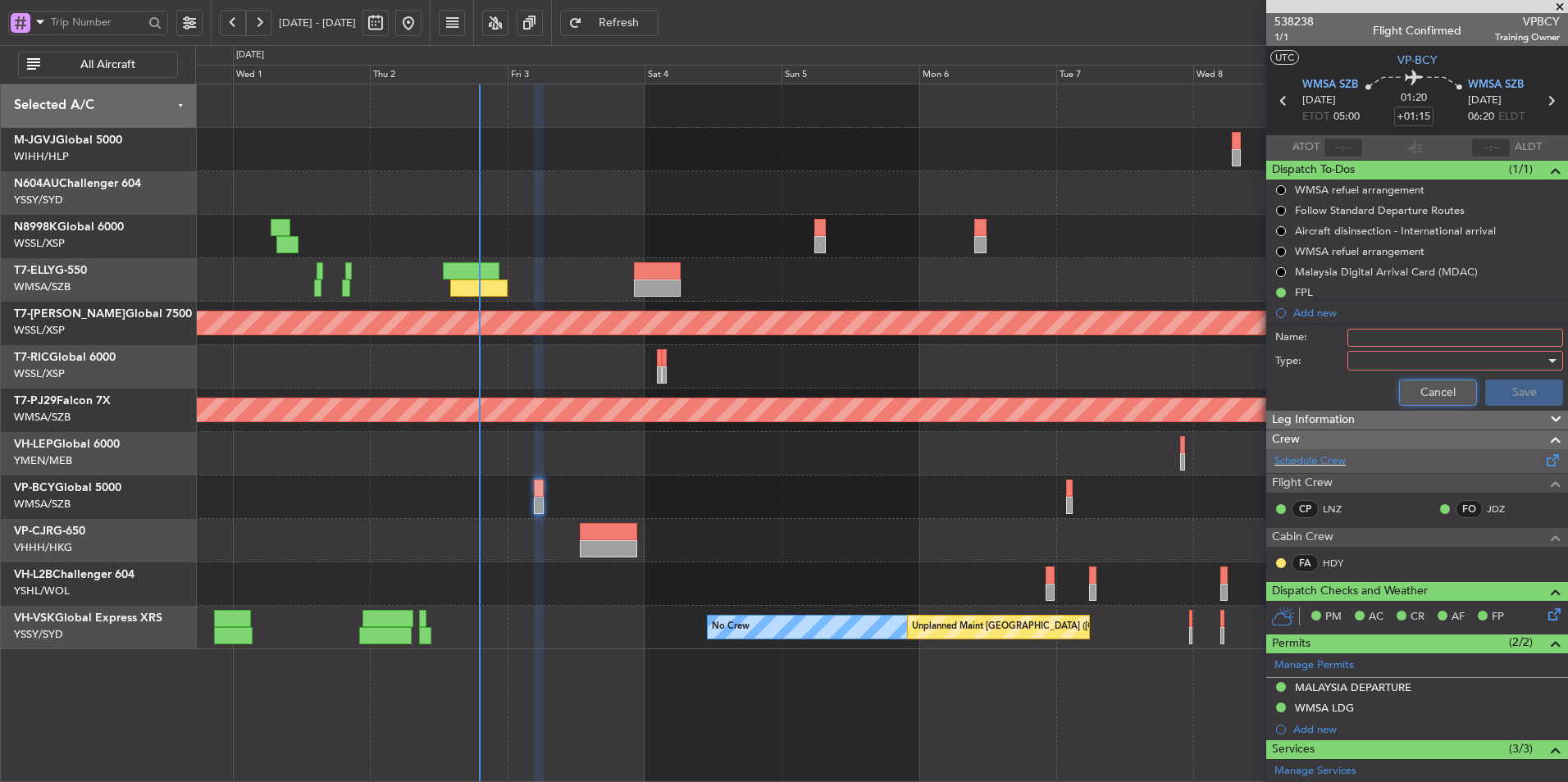
click at [1415, 384] on button "Cancel" at bounding box center [1438, 393] width 78 height 27
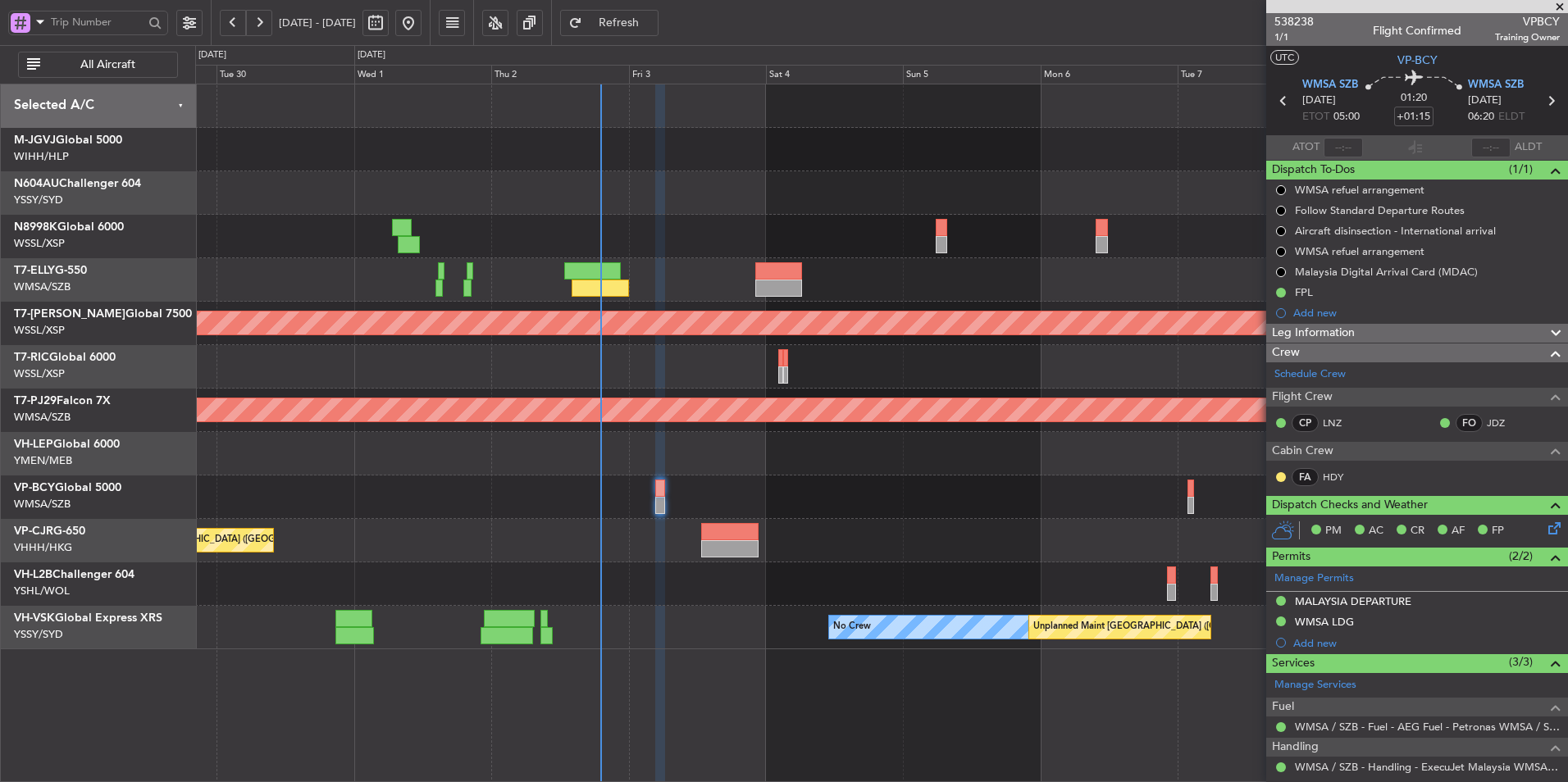
click at [1020, 488] on div at bounding box center [881, 497] width 1372 height 43
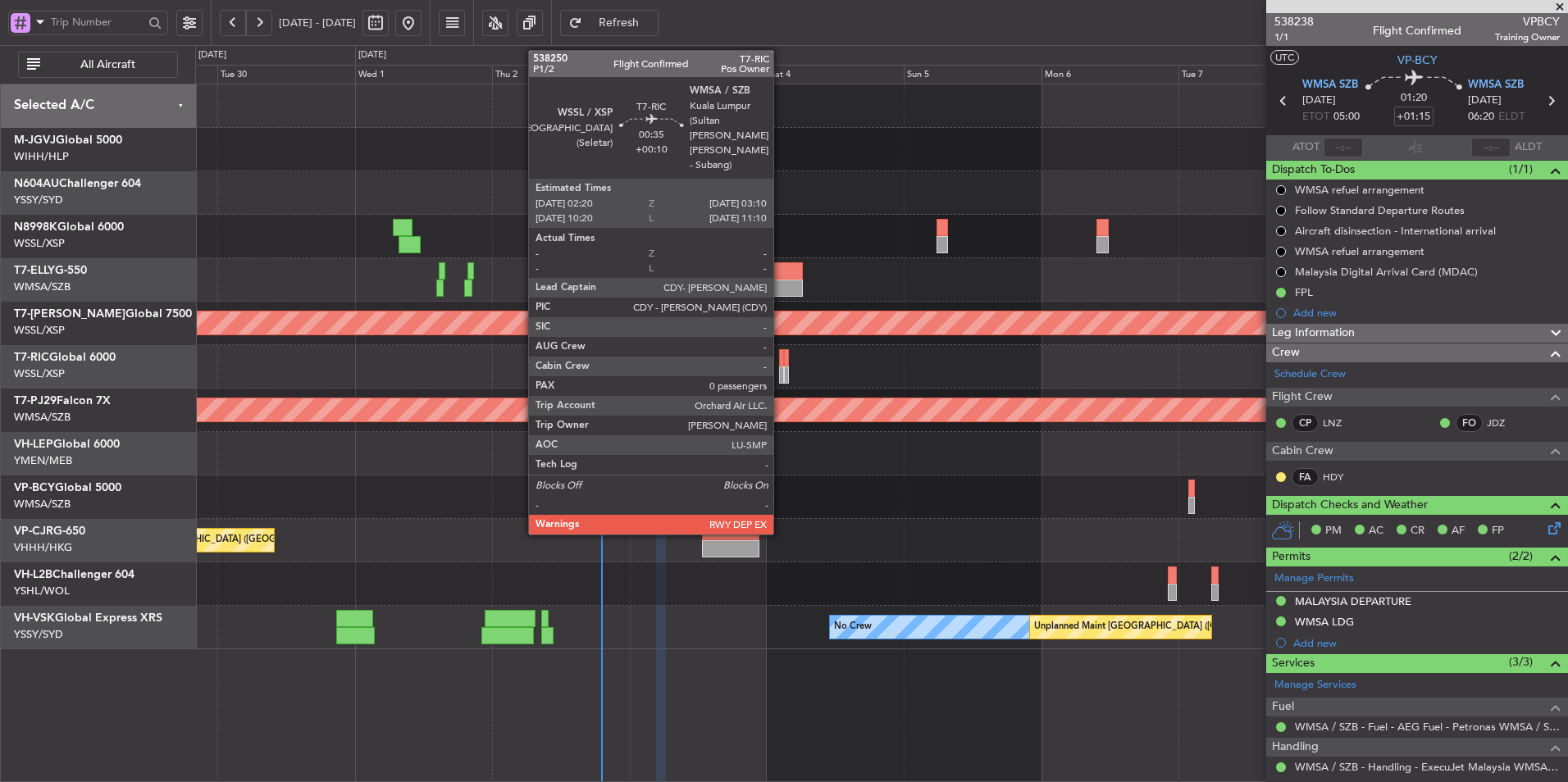
click at [782, 361] on div at bounding box center [782, 358] width 5 height 17
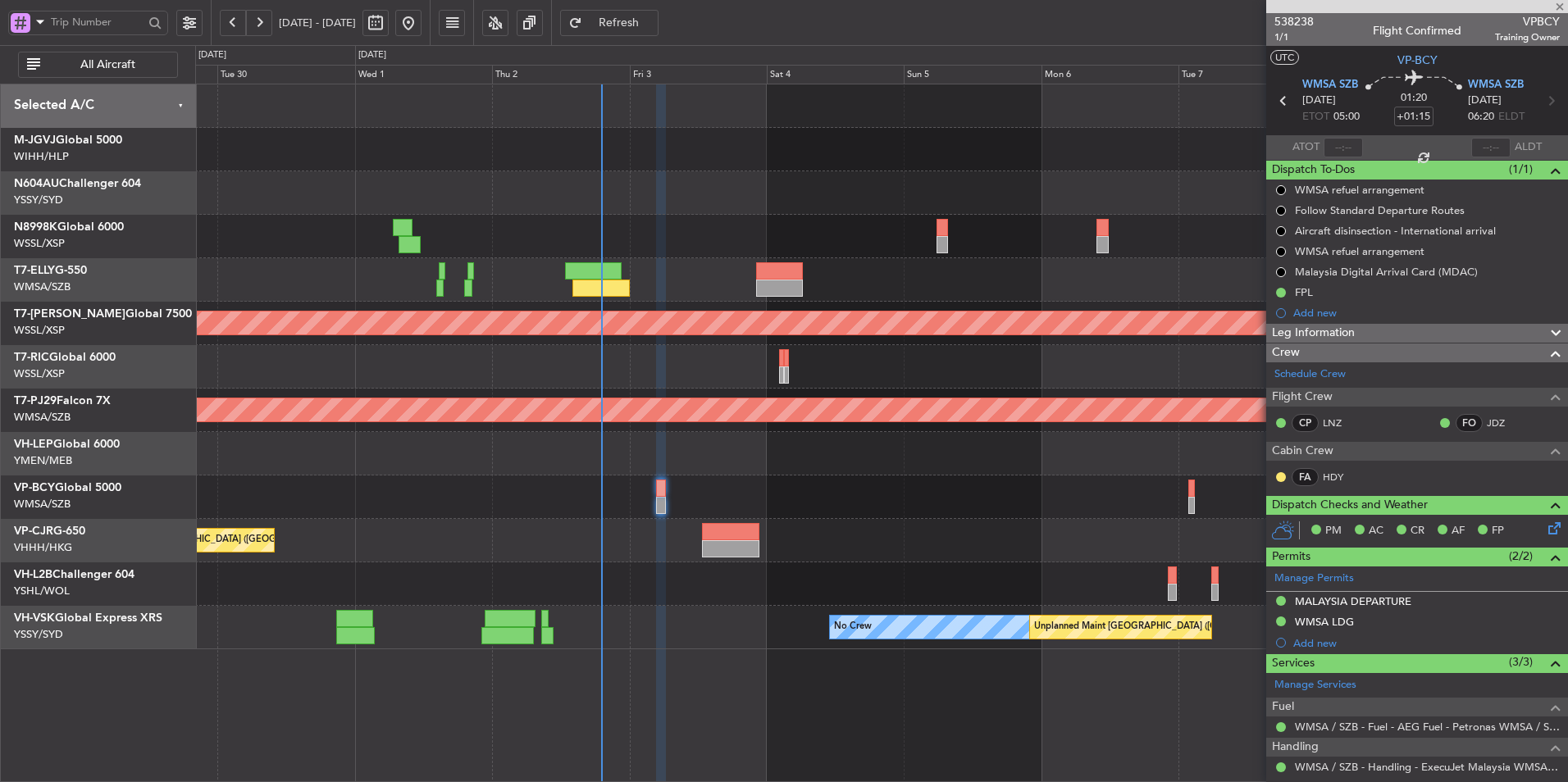
type input "+00:10"
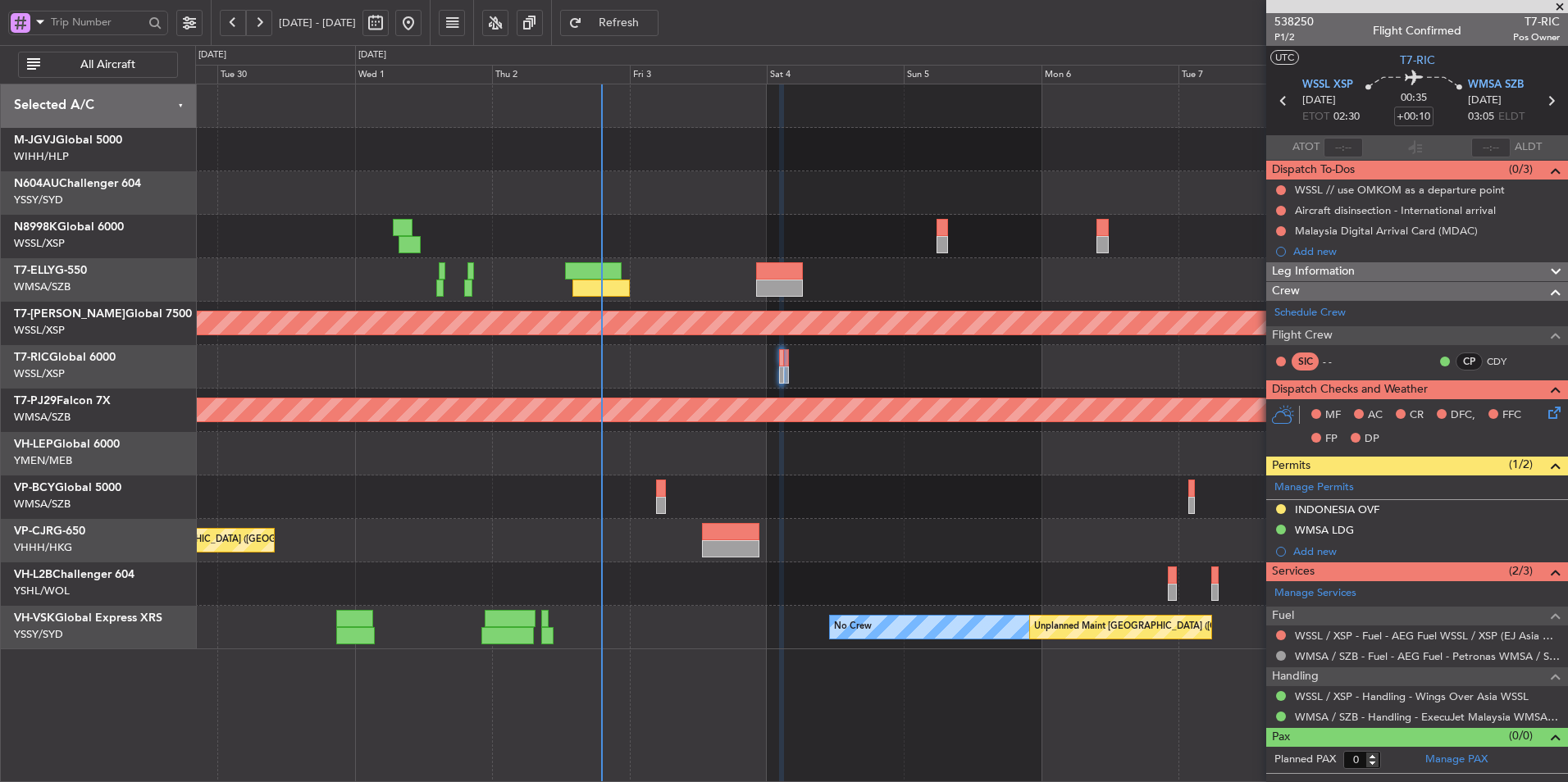
click at [957, 478] on div at bounding box center [881, 497] width 1372 height 43
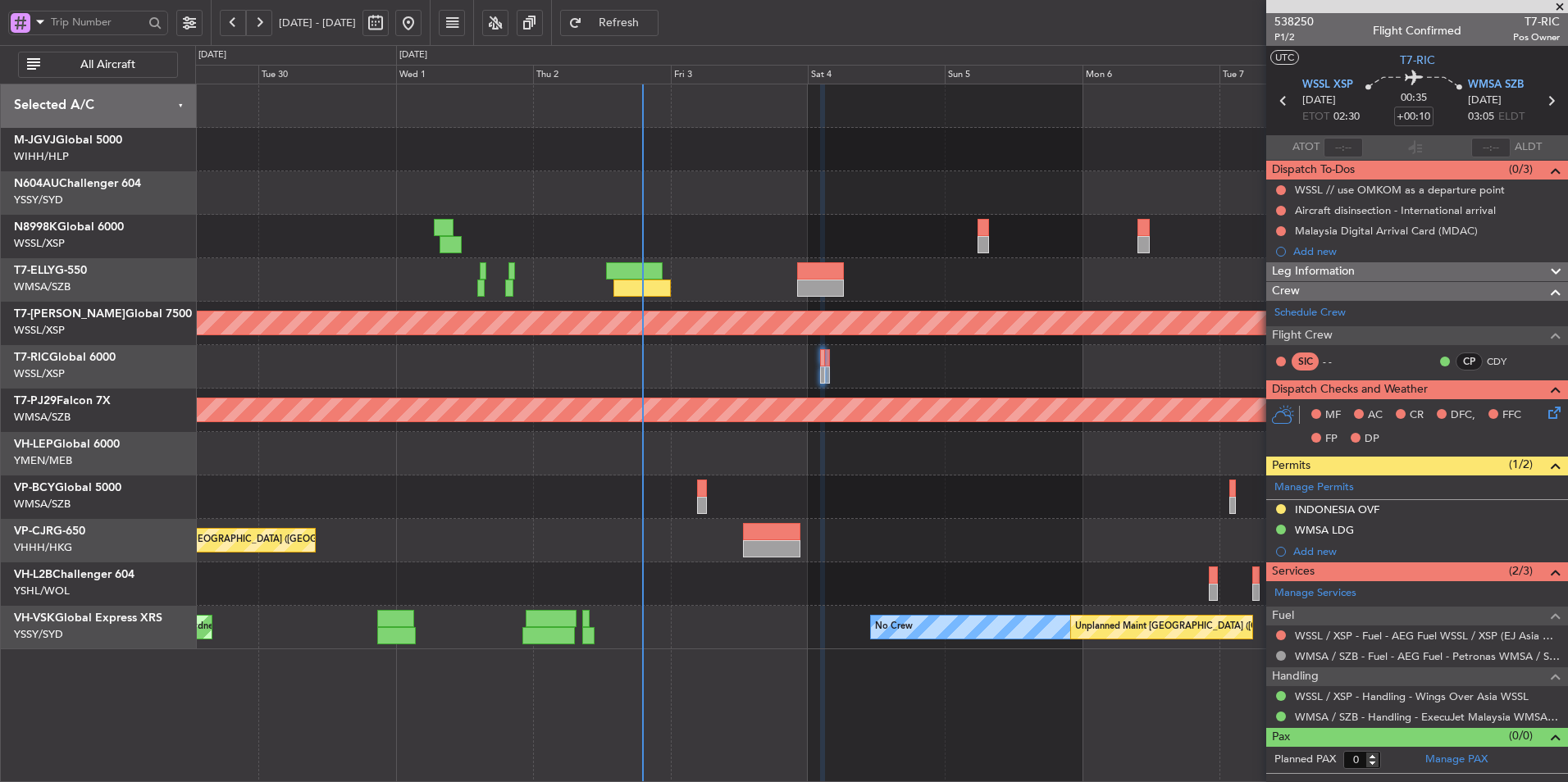
click at [533, 437] on div at bounding box center [881, 454] width 1372 height 43
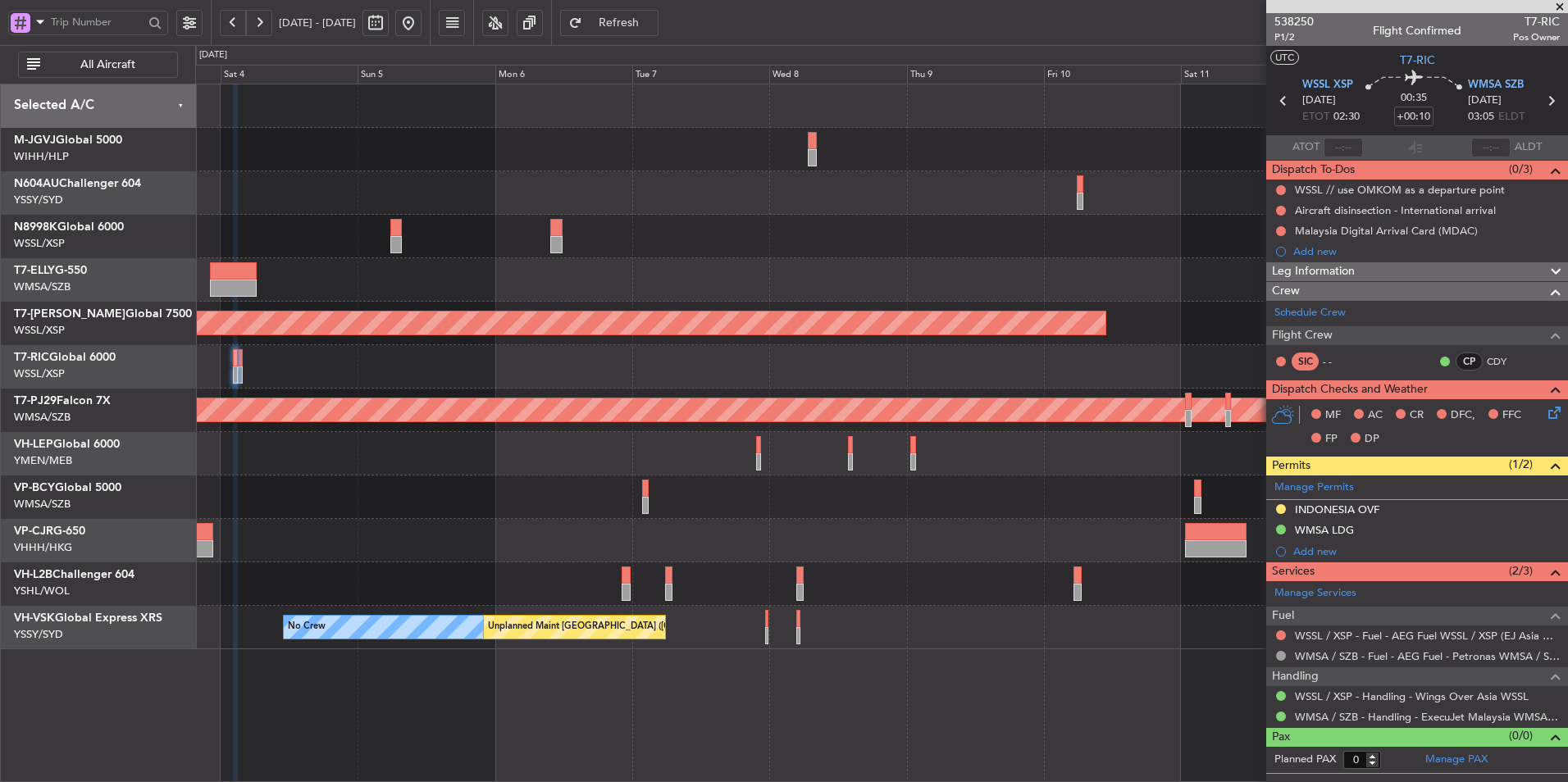
click at [388, 20] on button at bounding box center [376, 23] width 27 height 27
select select "10"
select select "2025"
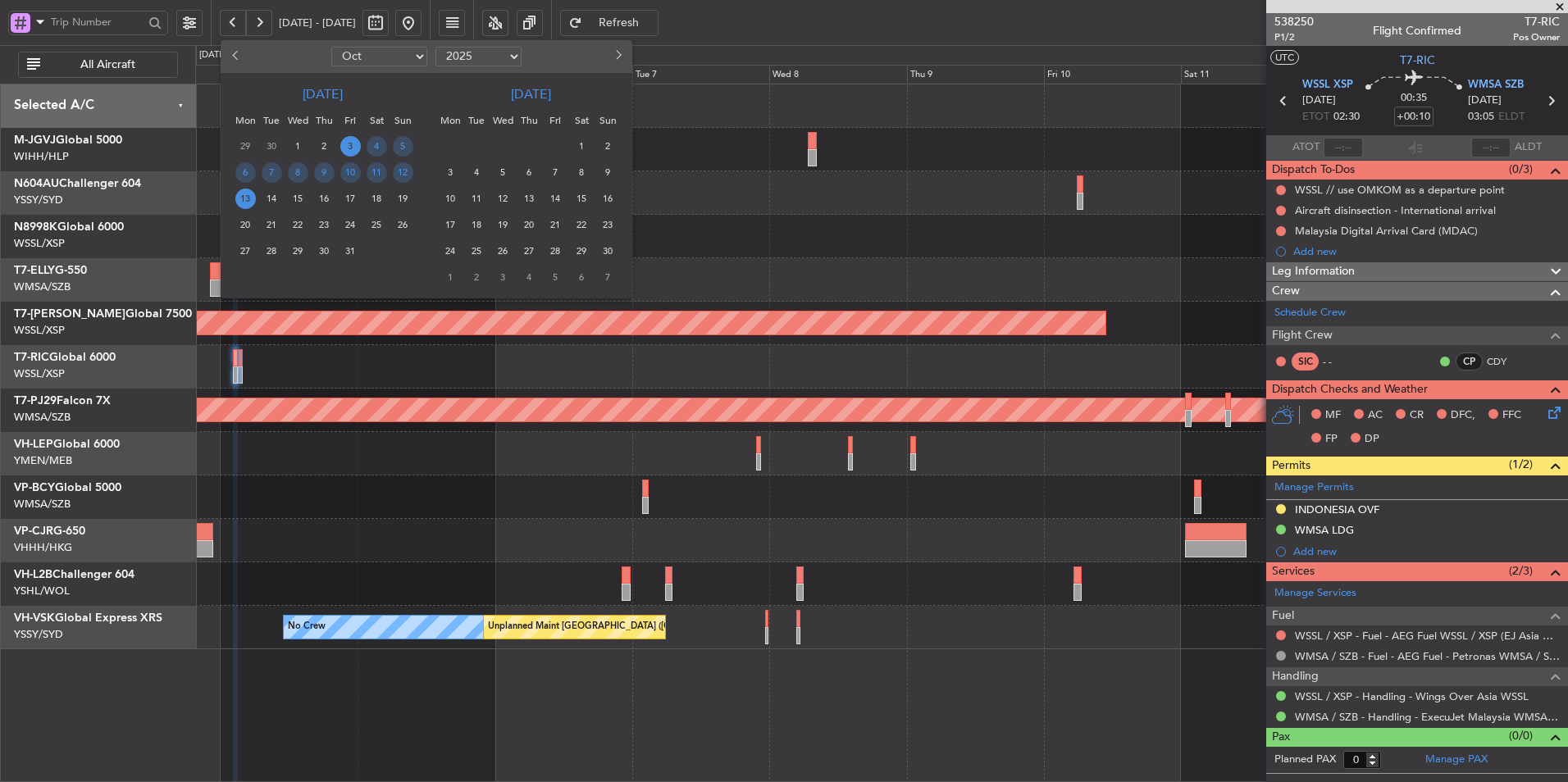
click at [346, 51] on select "Jan Feb Mar Apr May Jun Jul Aug Sep Oct Nov Dec" at bounding box center [379, 56] width 96 height 20
select select "12"
click at [331, 46] on select "Jan Feb Mar Apr May Jun Jul Aug Sep Oct Nov Dec" at bounding box center [379, 56] width 96 height 20
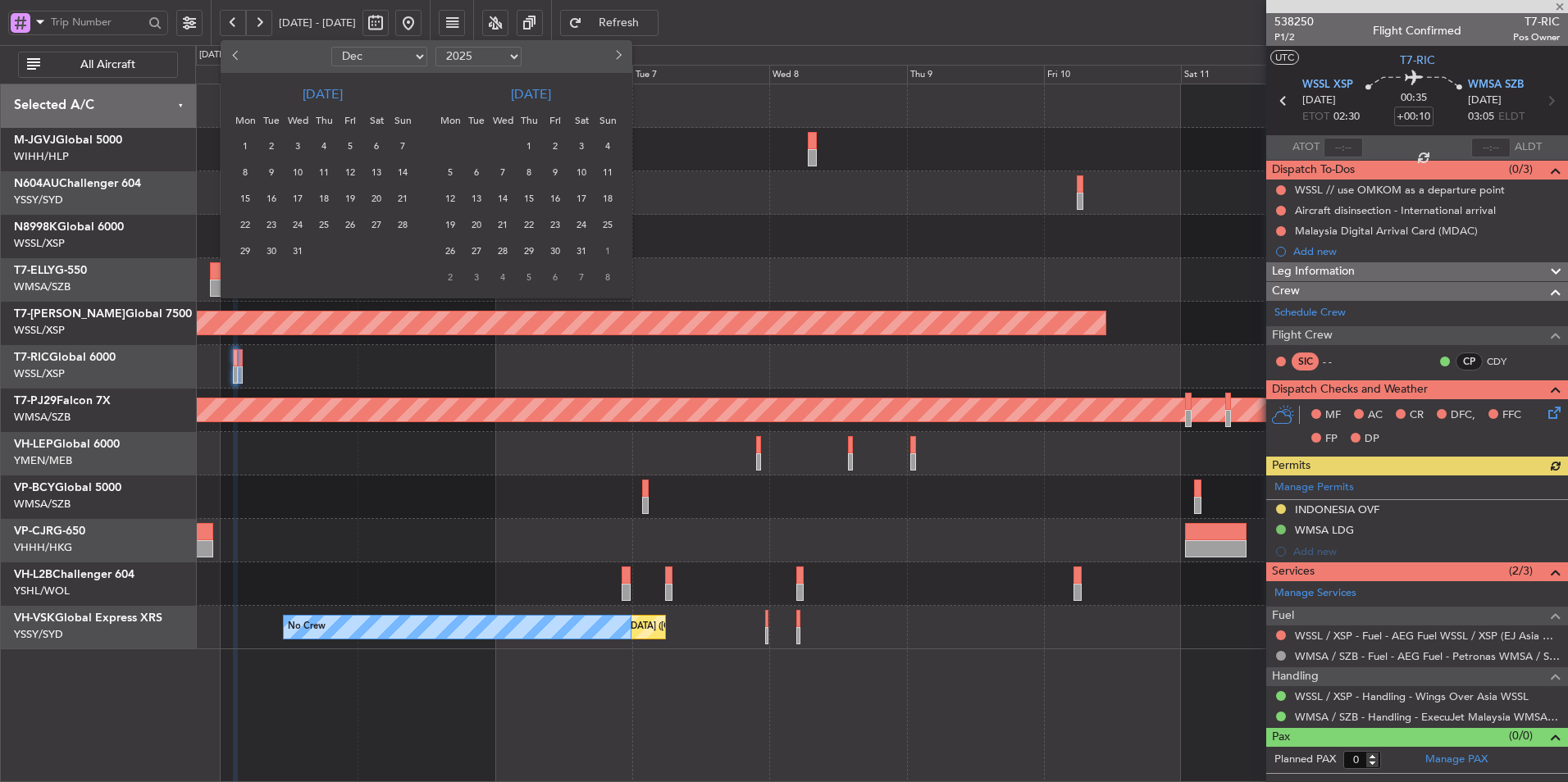
click at [344, 201] on span "19" at bounding box center [350, 198] width 21 height 21
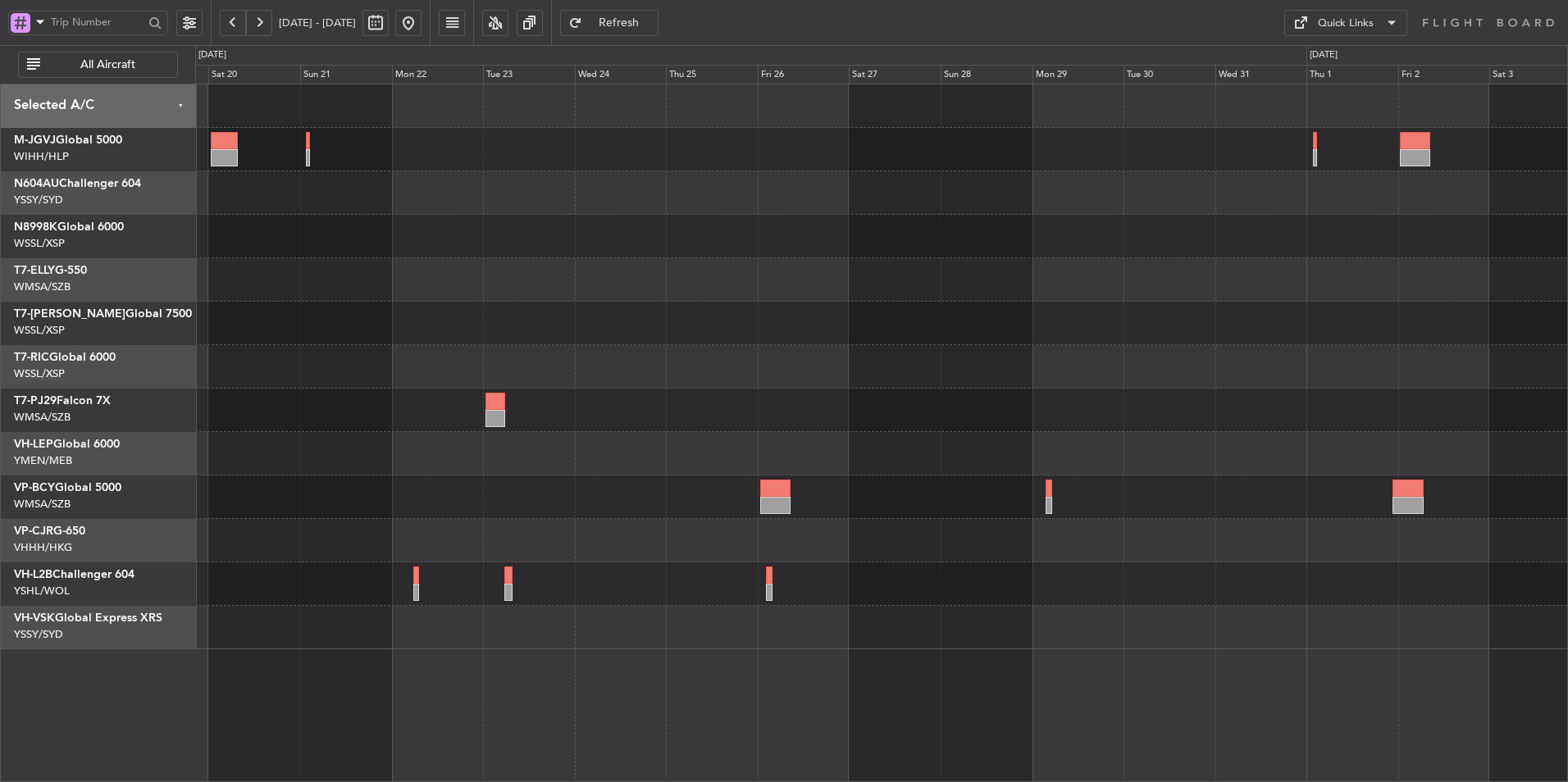
click at [538, 266] on div at bounding box center [881, 367] width 1372 height 565
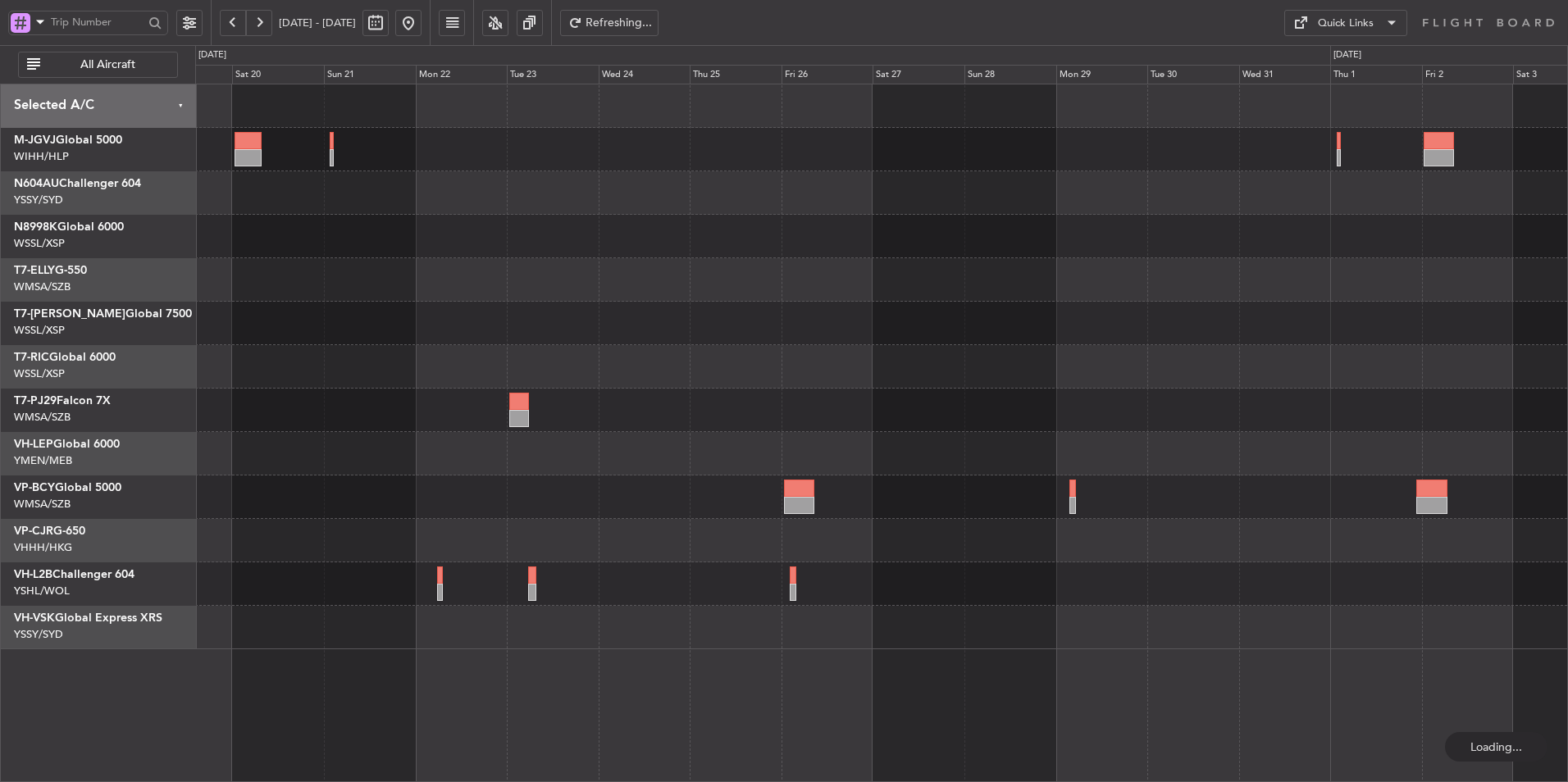
click at [457, 219] on div at bounding box center [881, 367] width 1372 height 565
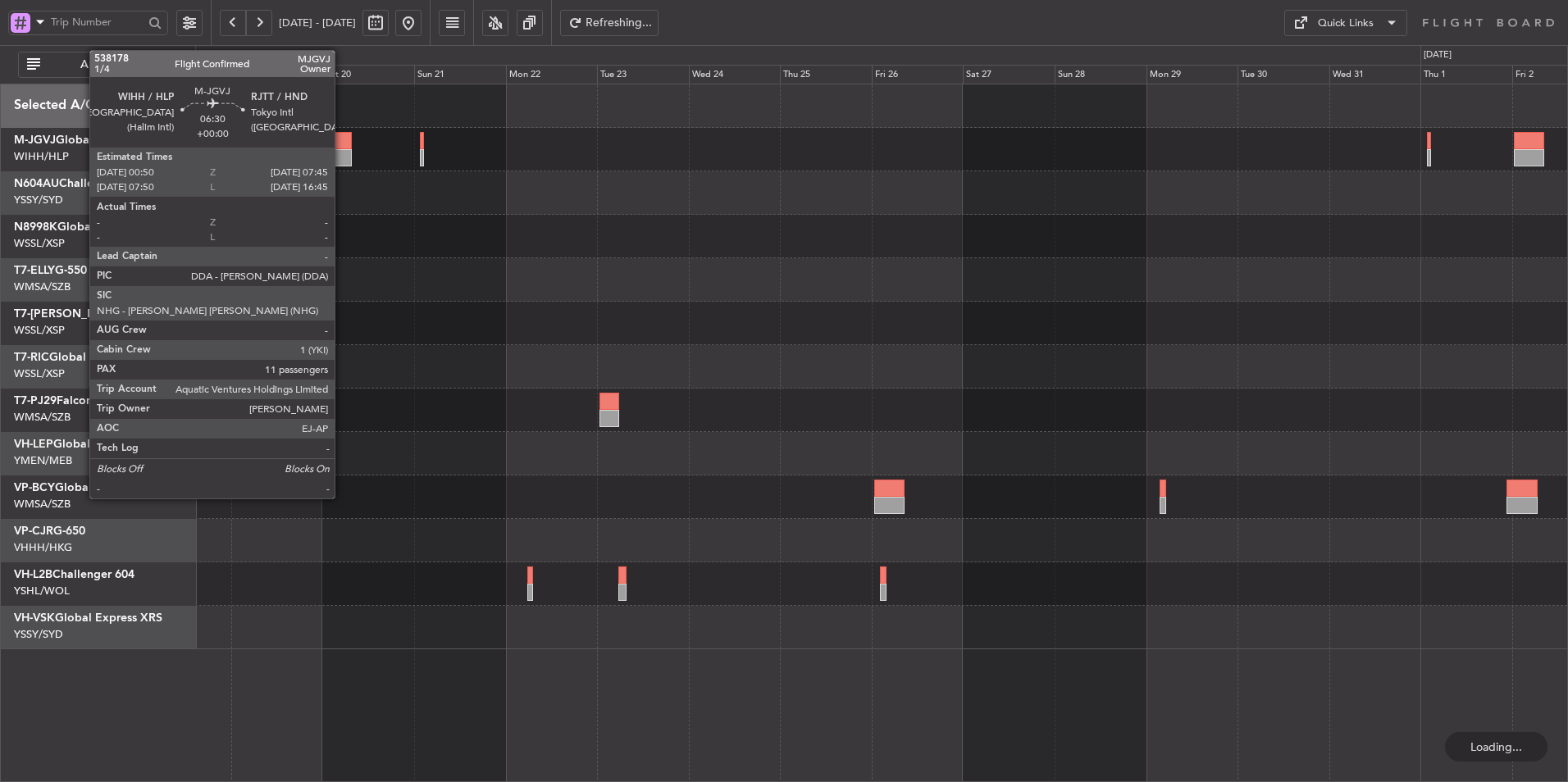
click at [342, 153] on div at bounding box center [338, 158] width 27 height 17
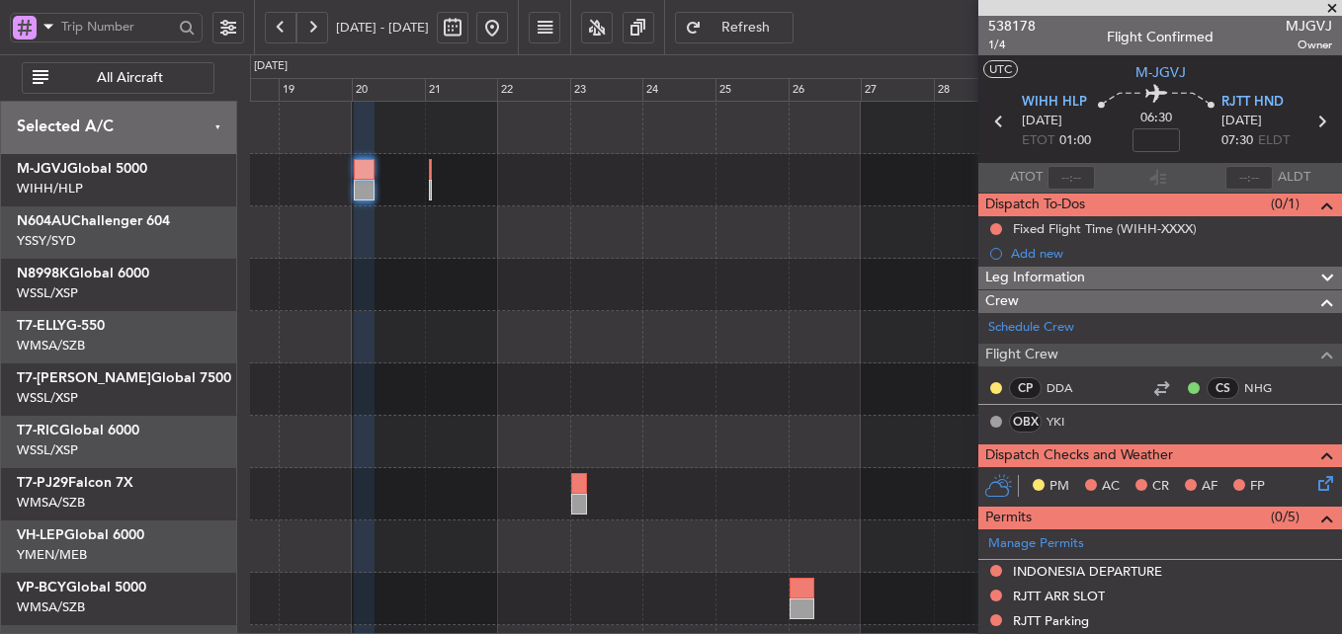
click at [1154, 231] on div "Fixed Flight Time (WIHH-XXXX)" at bounding box center [1105, 228] width 184 height 17
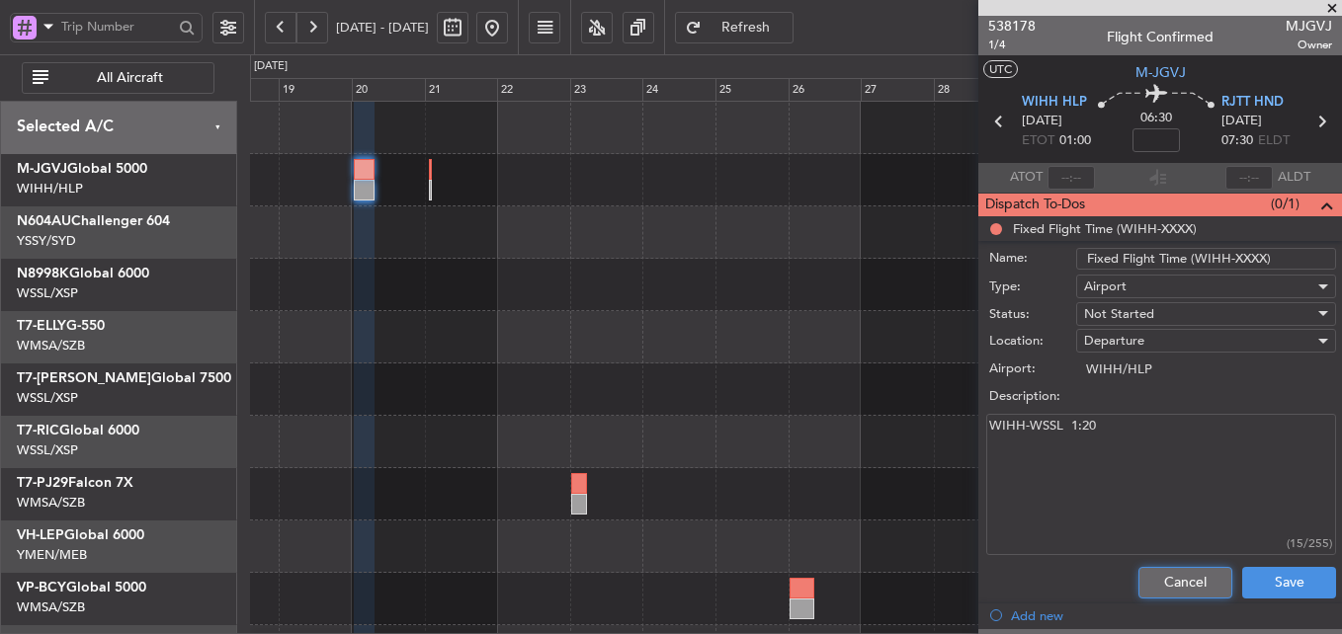
click at [1161, 580] on button "Cancel" at bounding box center [1185, 583] width 94 height 32
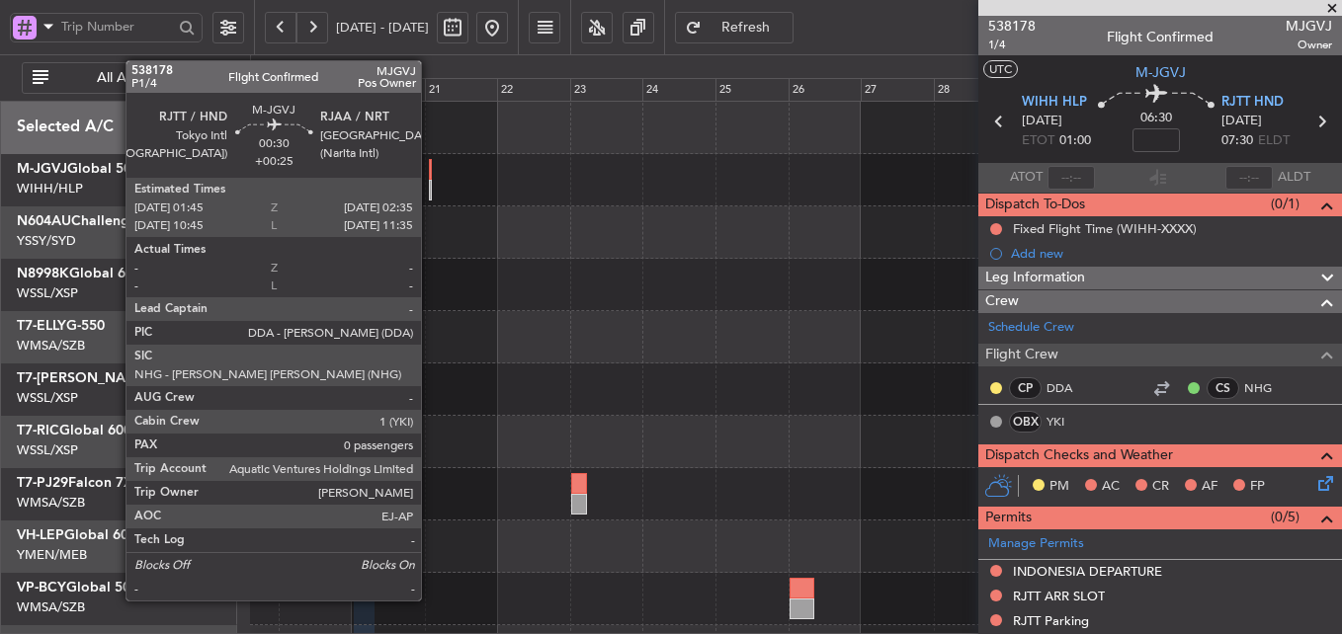
click at [430, 185] on div at bounding box center [430, 190] width 3 height 21
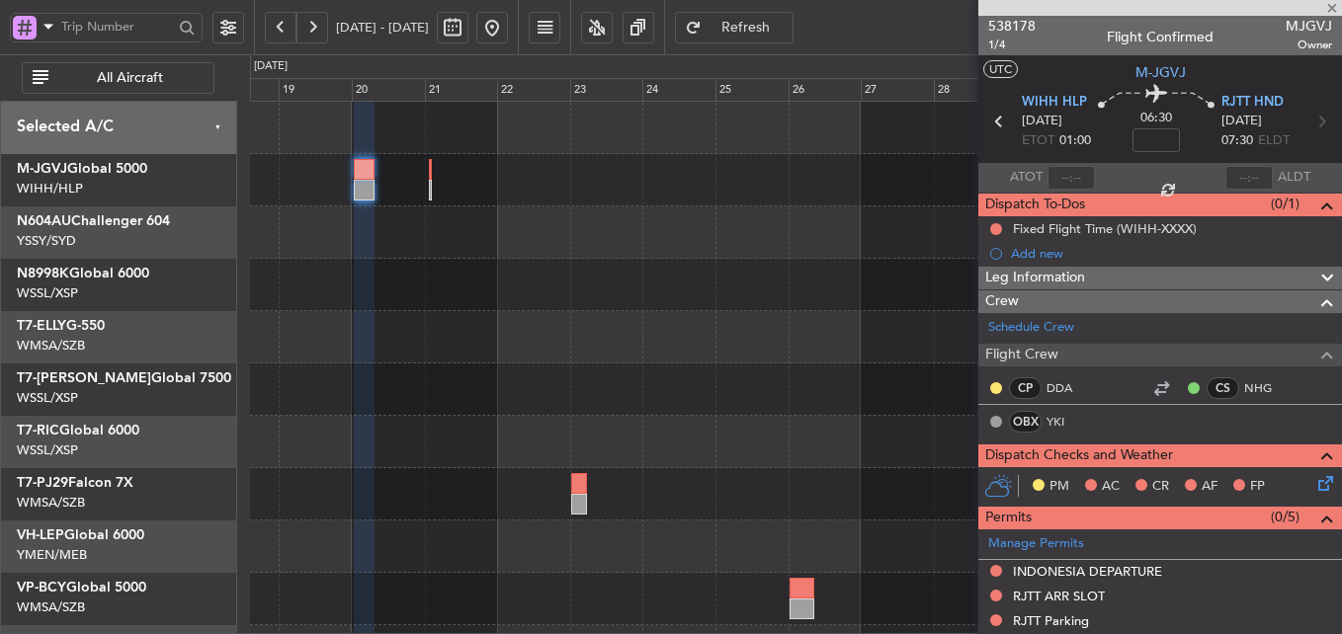
type input "+00:25"
type input "0"
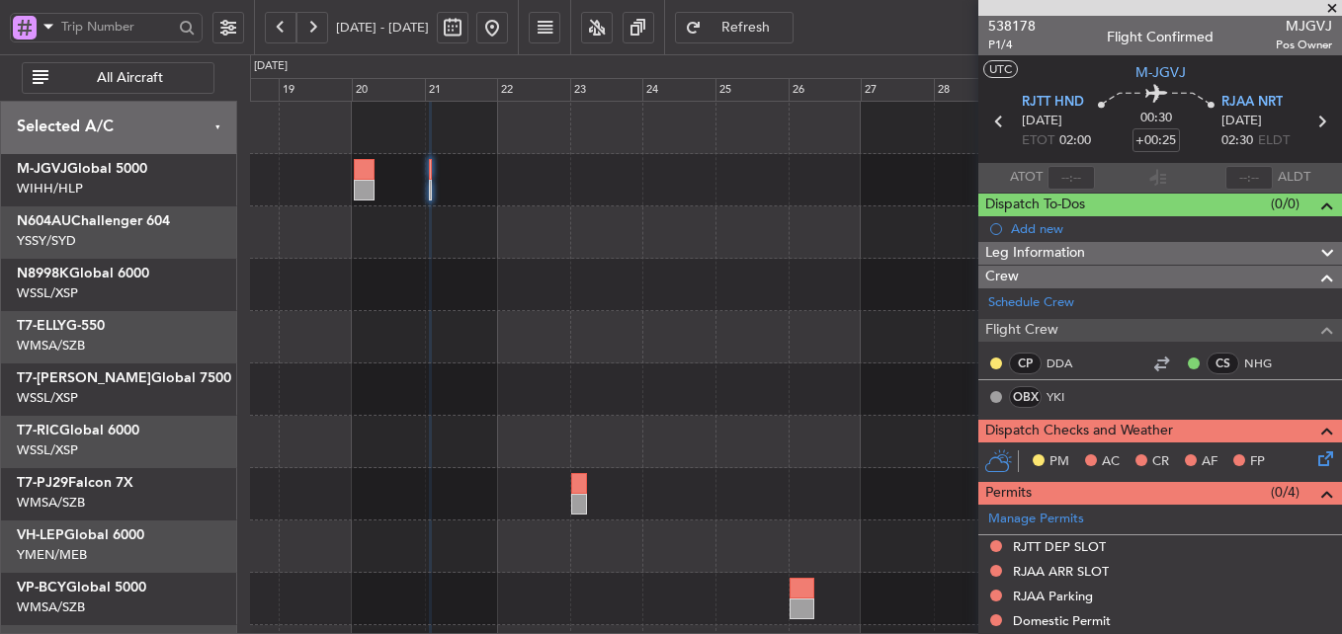
click at [537, 356] on div at bounding box center [795, 337] width 1091 height 52
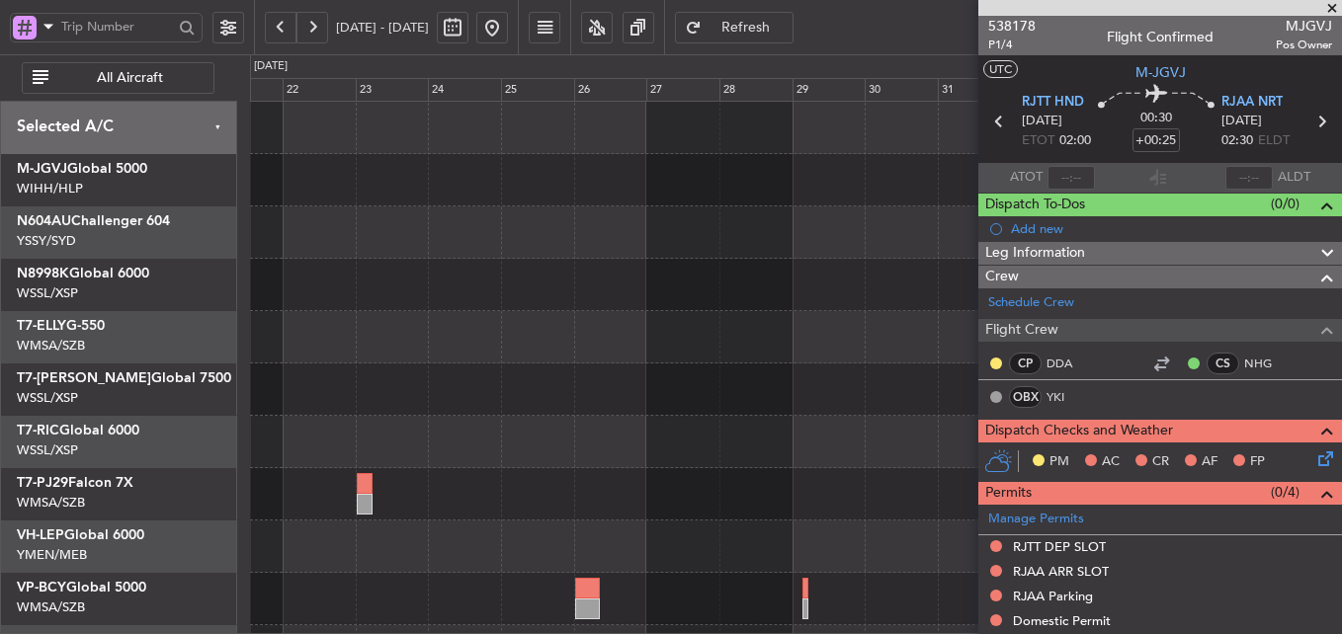
click at [450, 311] on div at bounding box center [795, 337] width 1091 height 52
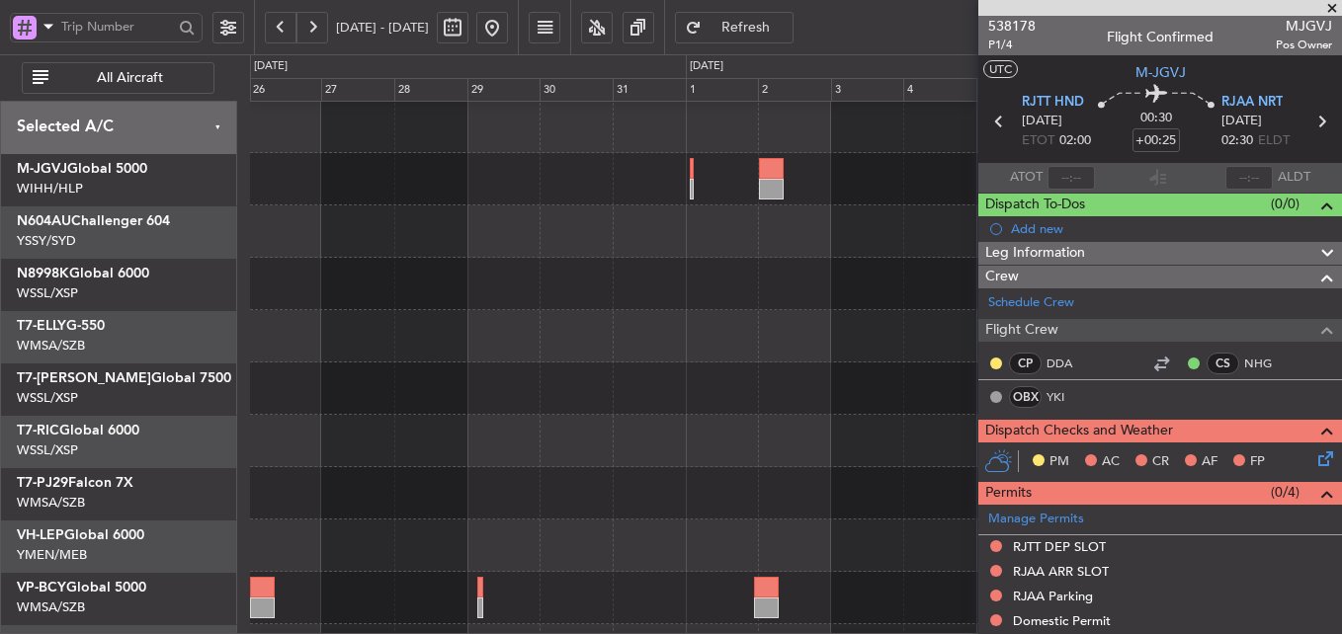
scroll to position [1, 0]
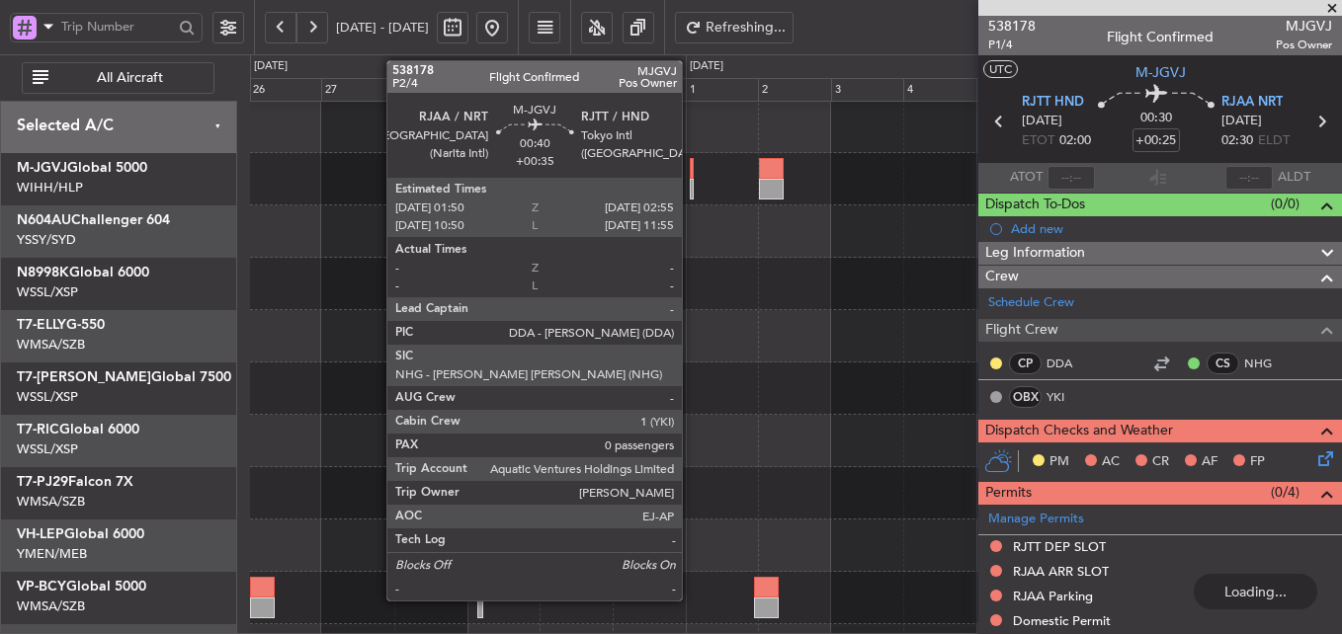
click at [691, 178] on div at bounding box center [692, 168] width 4 height 21
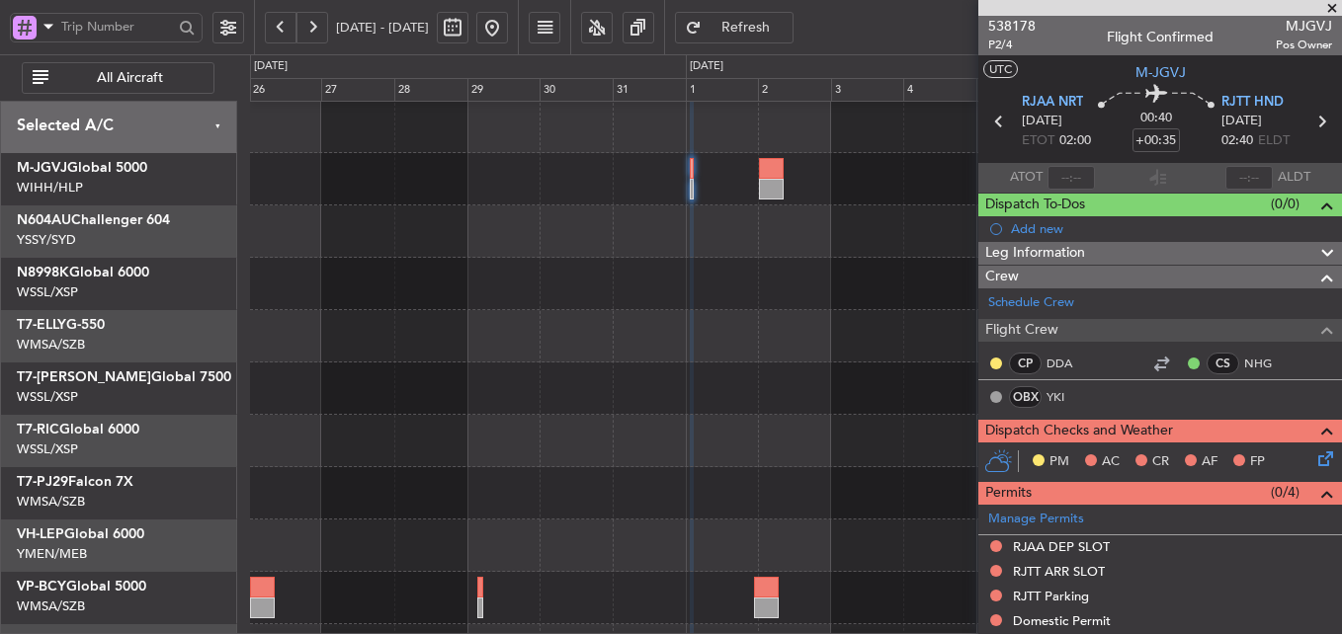
click at [552, 337] on div at bounding box center [795, 336] width 1091 height 52
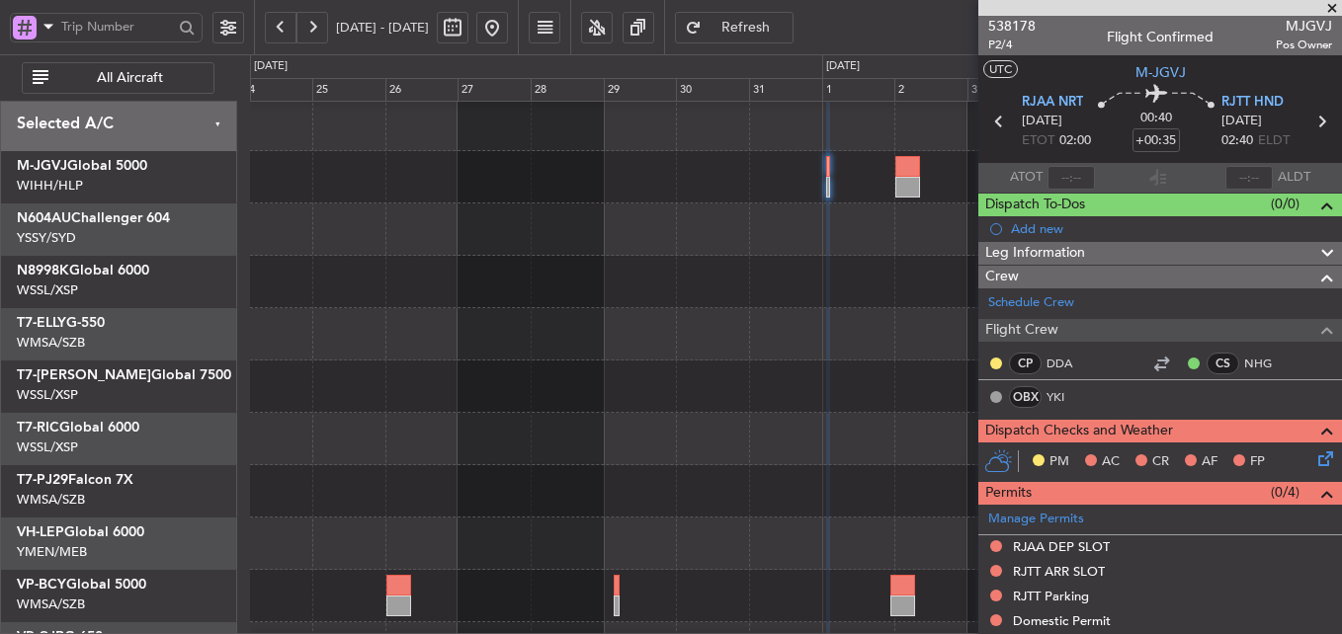
click at [726, 326] on div at bounding box center [795, 334] width 1091 height 52
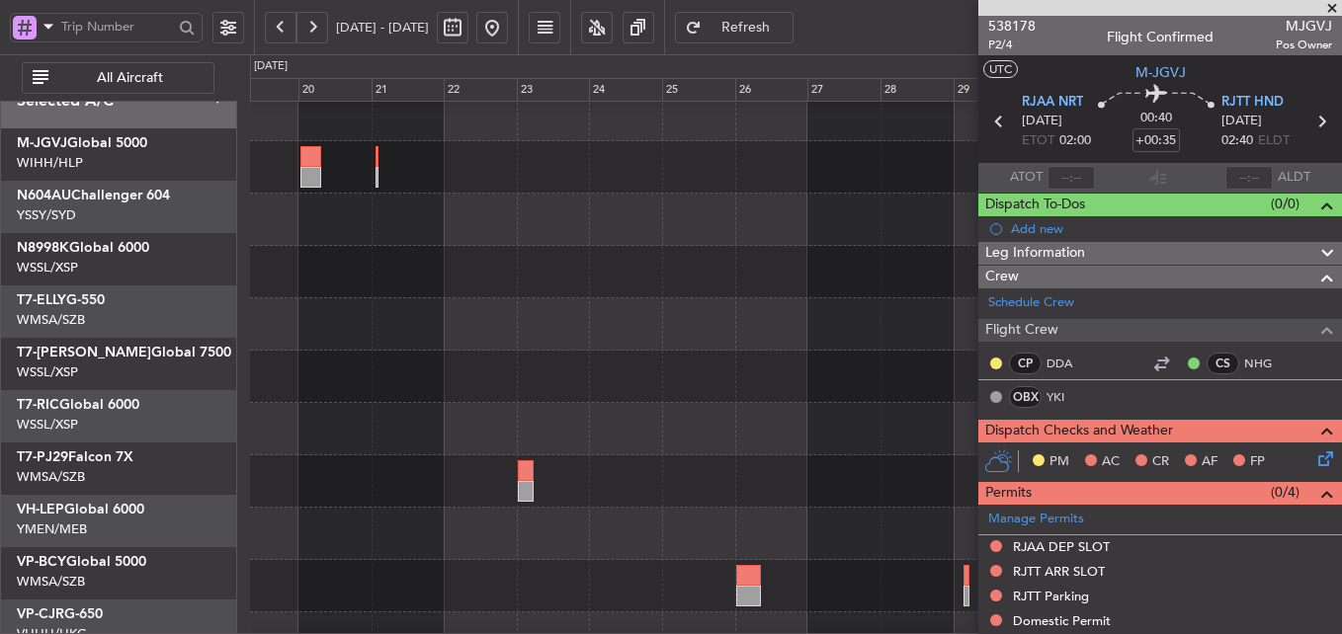
scroll to position [0, 0]
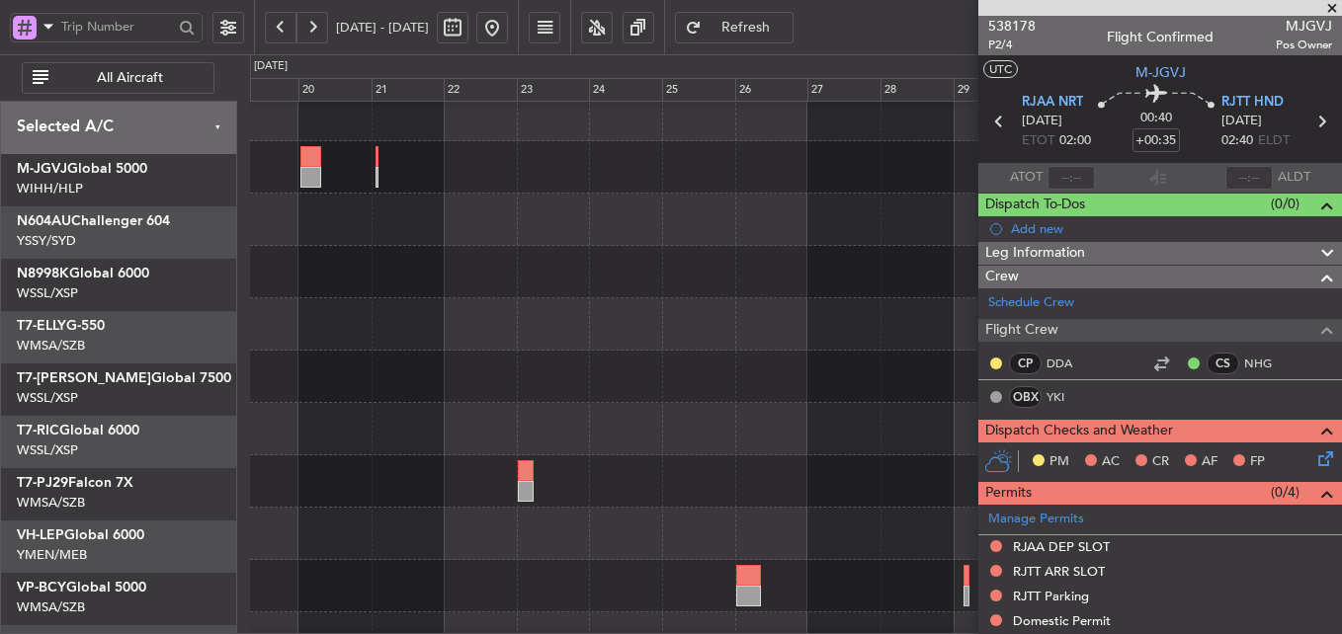
click at [649, 351] on div at bounding box center [795, 324] width 1091 height 52
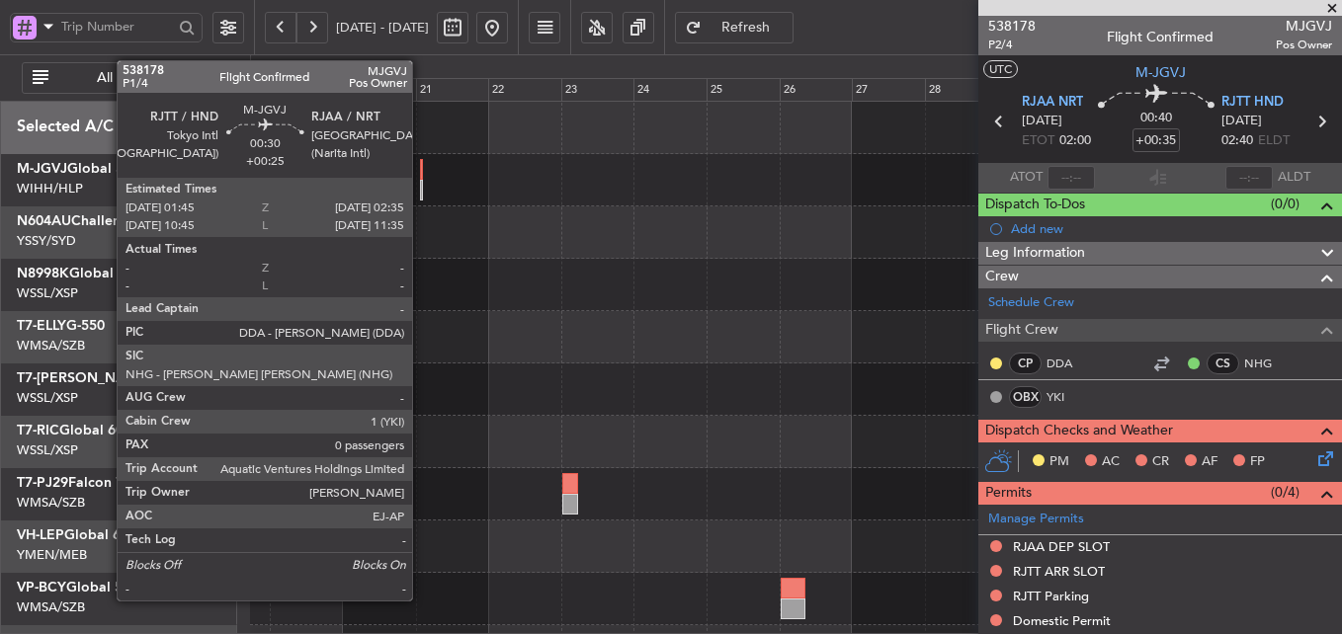
click at [421, 170] on div at bounding box center [421, 169] width 3 height 21
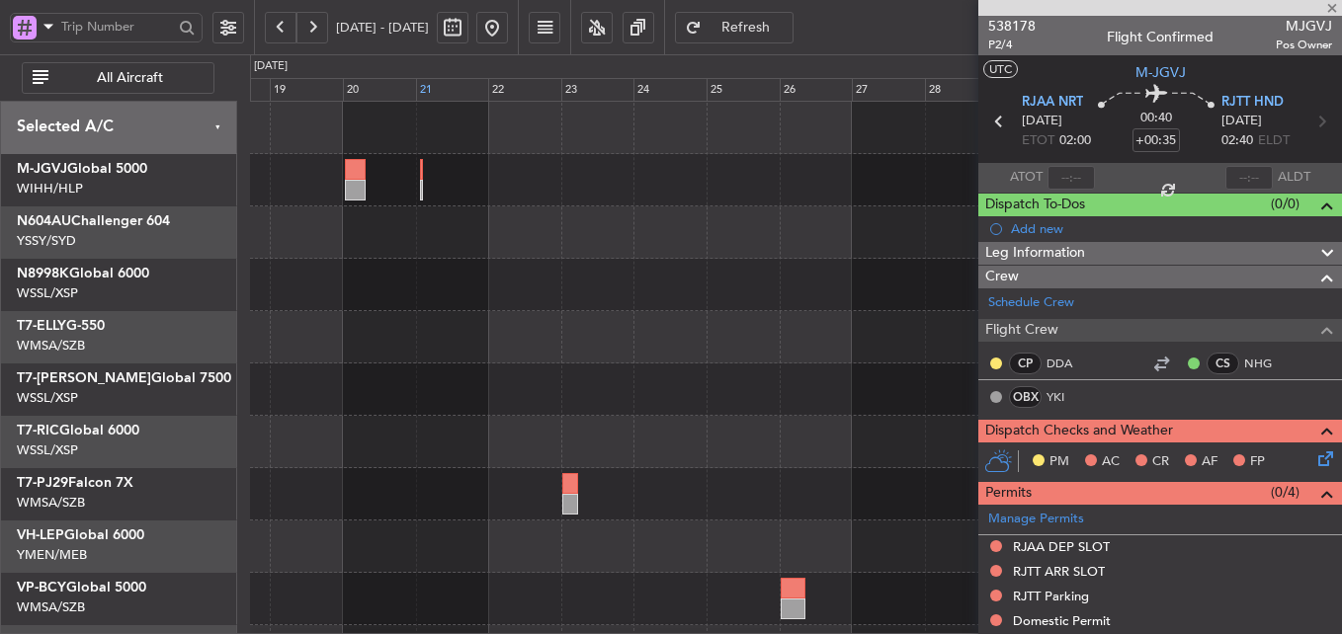
type input "+00:25"
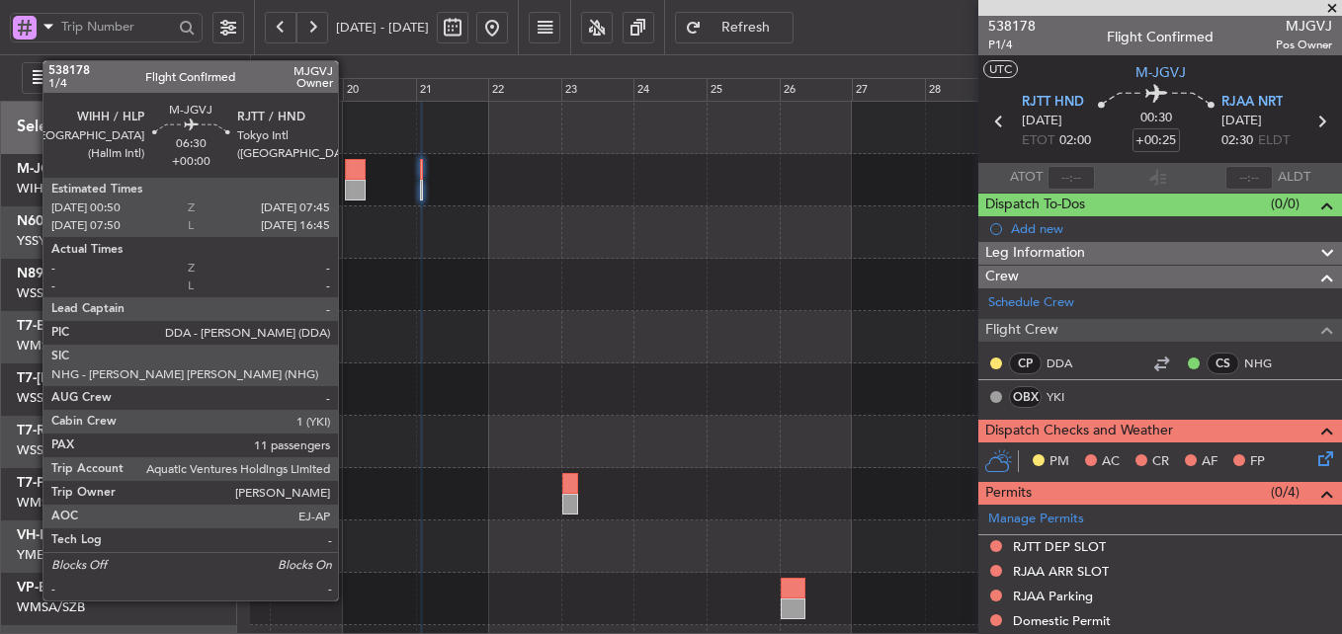
click at [347, 173] on div at bounding box center [356, 169] width 22 height 21
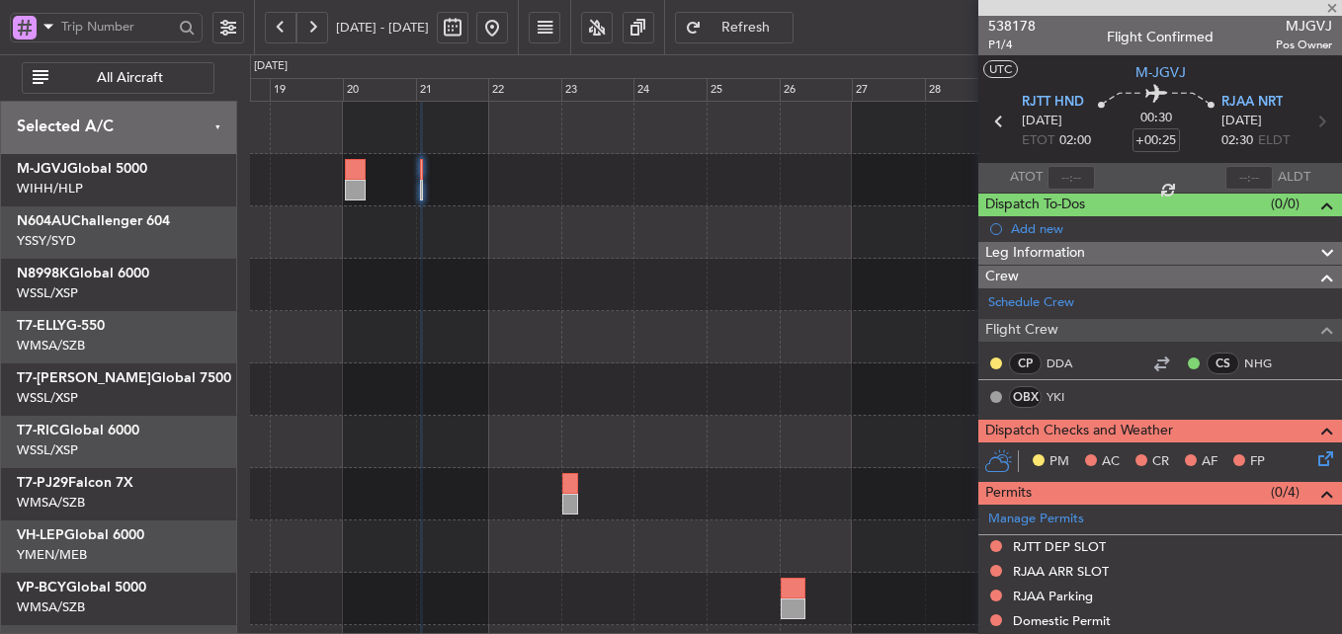
type input "11"
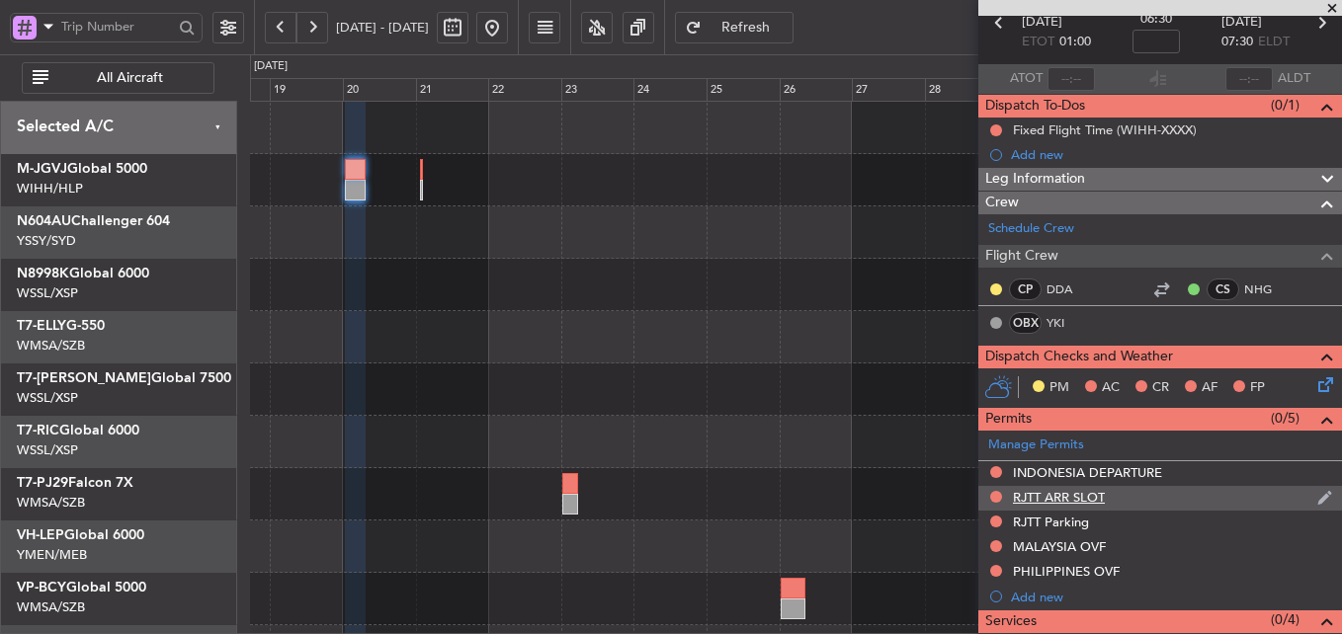
scroll to position [198, 0]
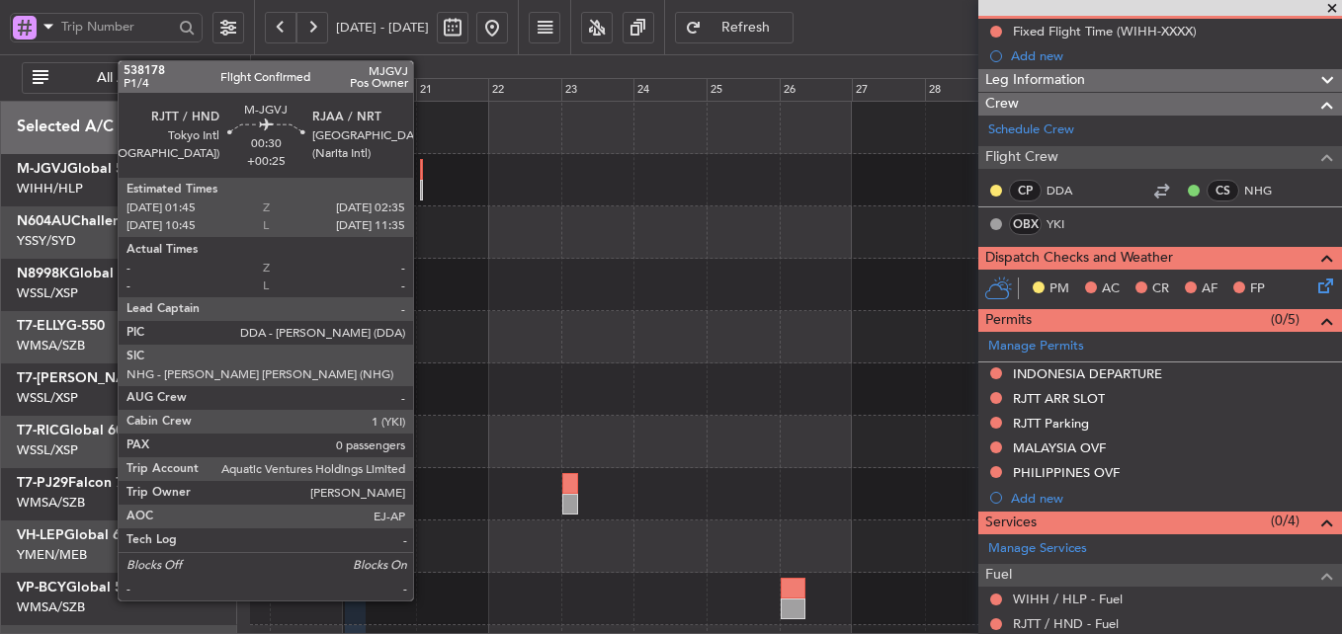
click at [422, 171] on div at bounding box center [421, 169] width 3 height 21
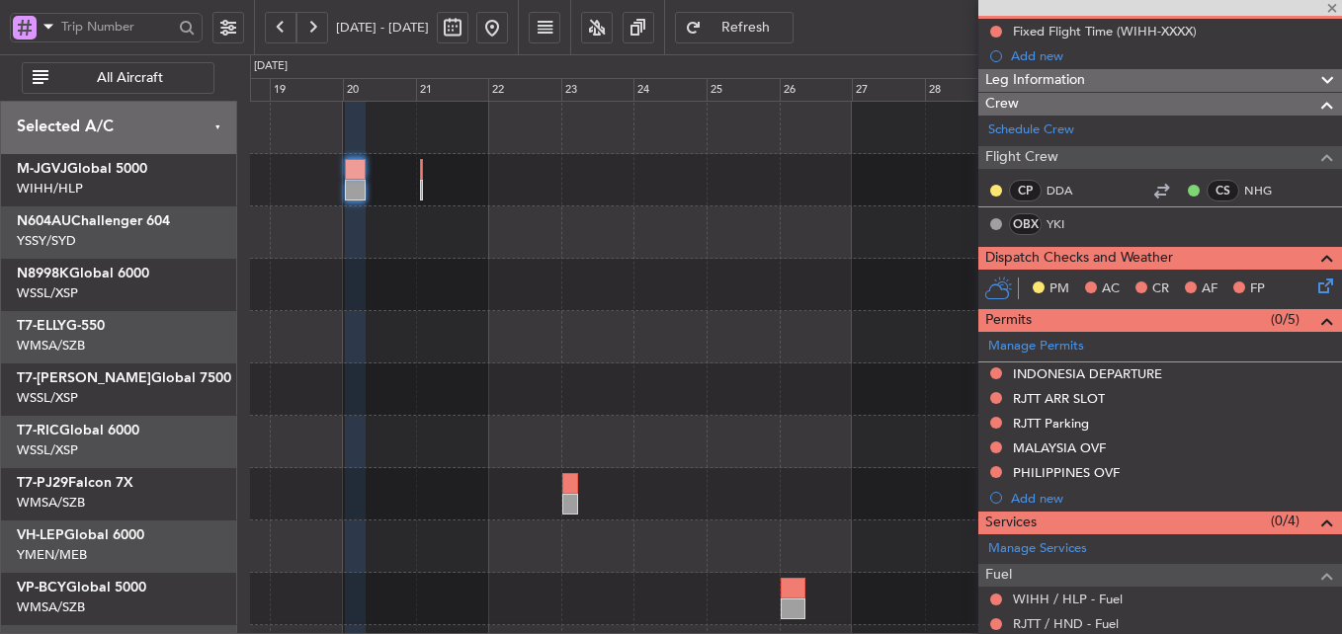
type input "+00:25"
type input "0"
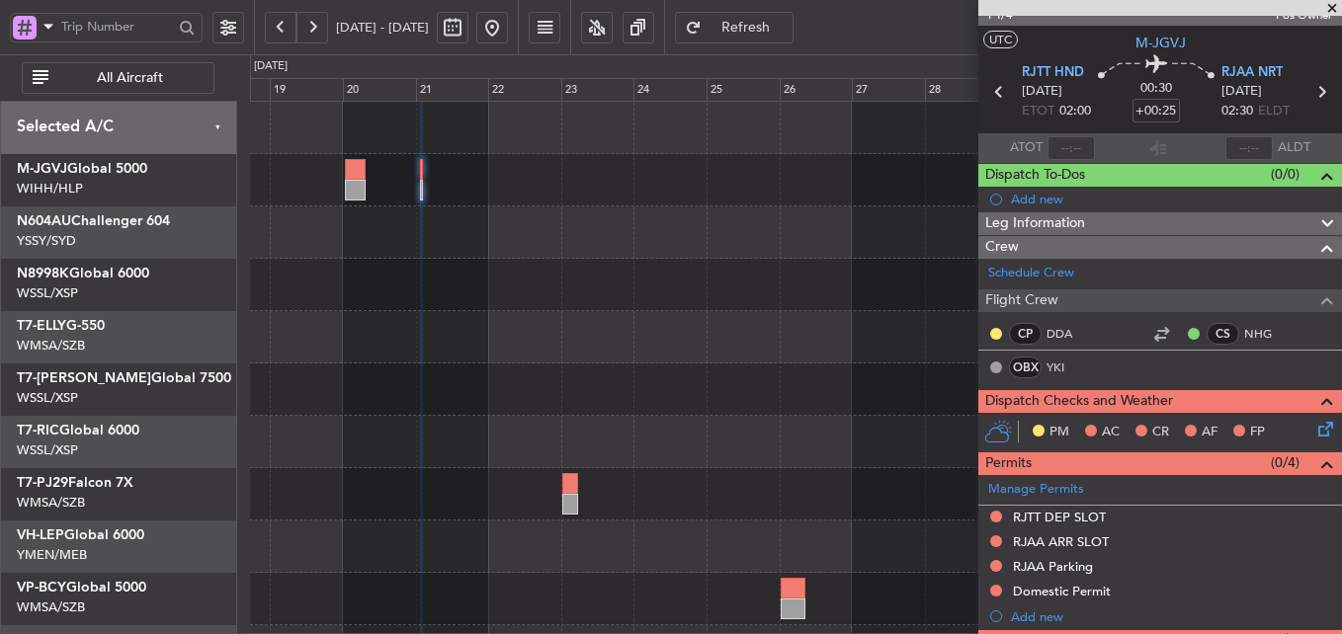
scroll to position [0, 0]
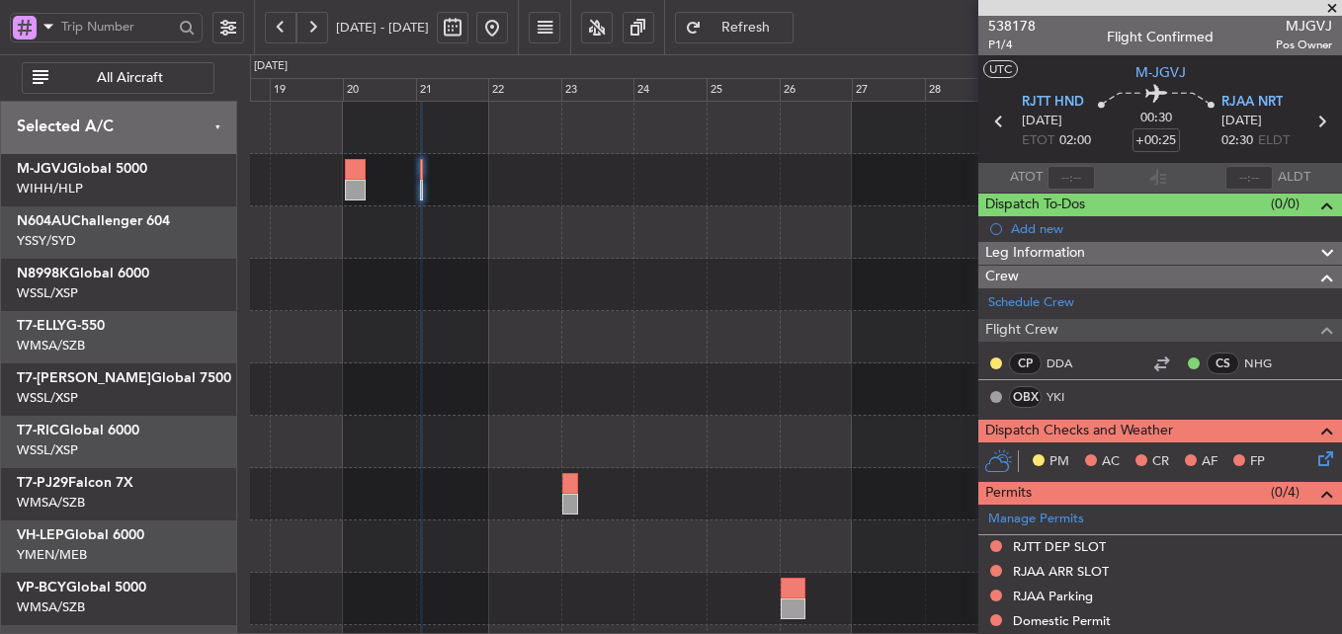
click at [472, 302] on div at bounding box center [795, 285] width 1091 height 52
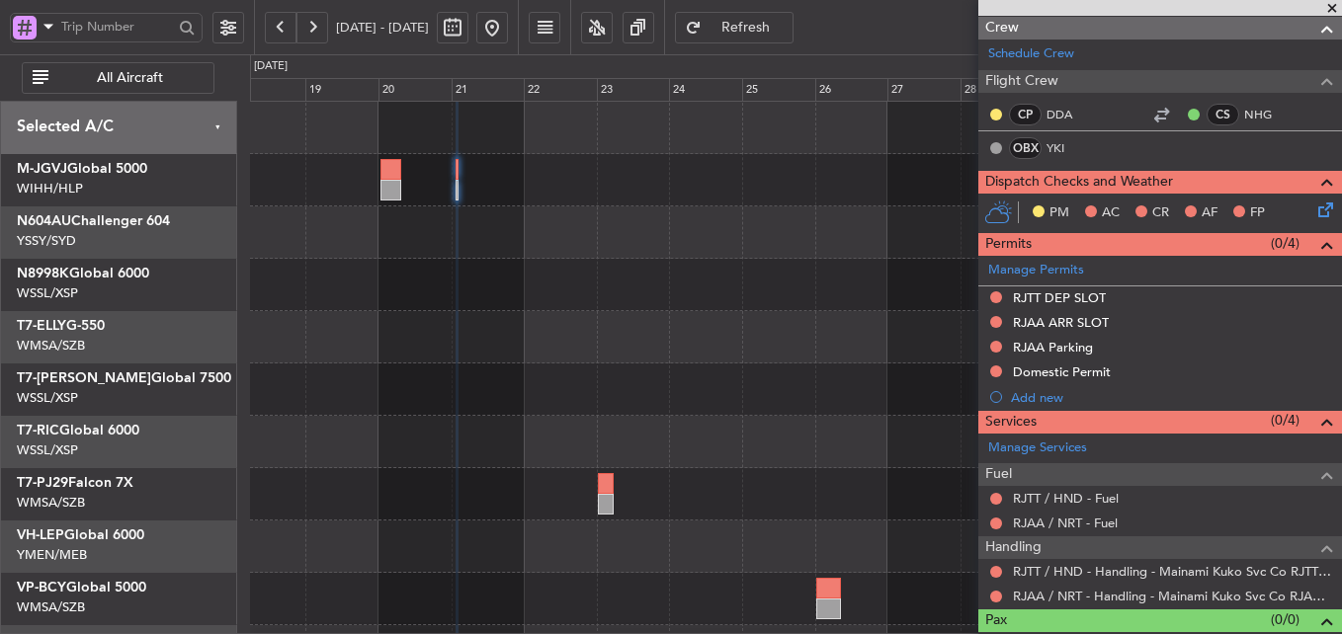
scroll to position [279, 0]
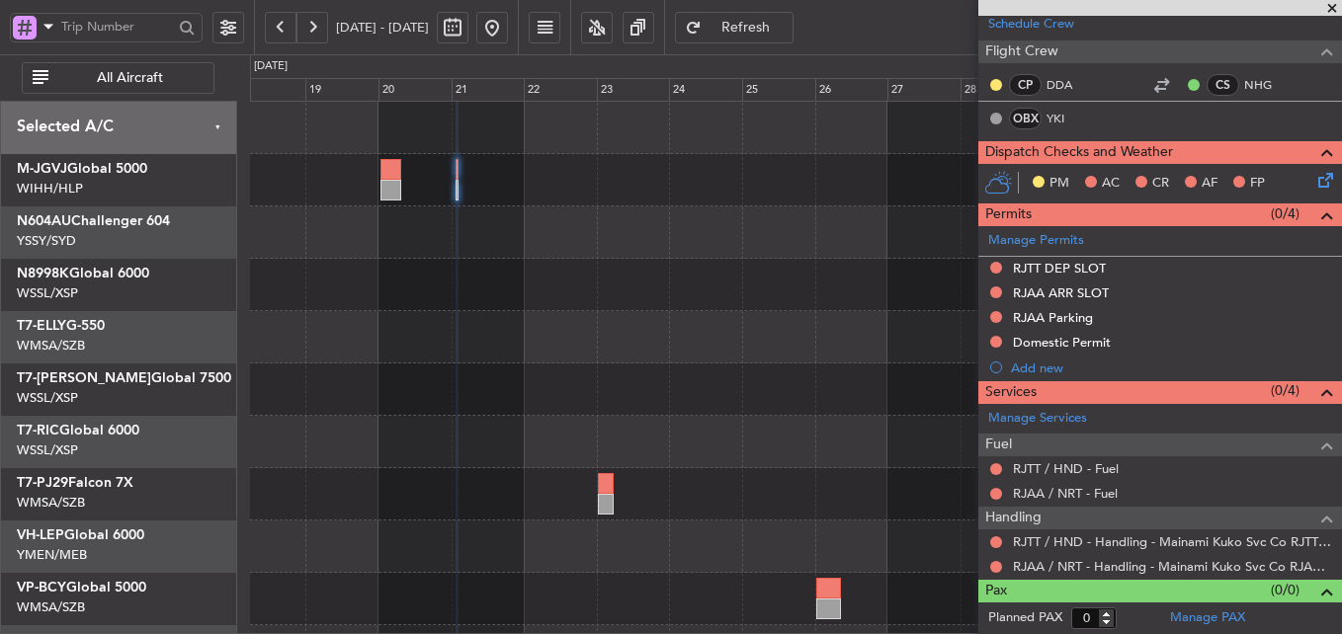
click at [497, 367] on div at bounding box center [795, 442] width 1091 height 681
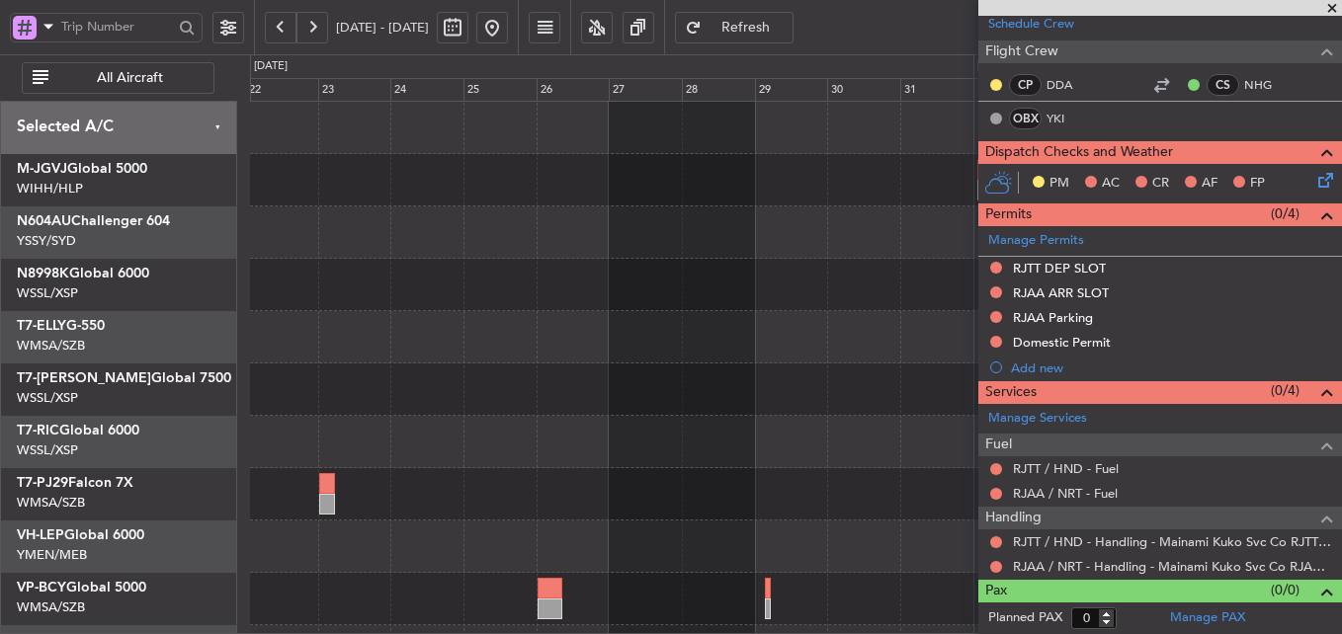
click at [390, 328] on div at bounding box center [795, 337] width 1091 height 52
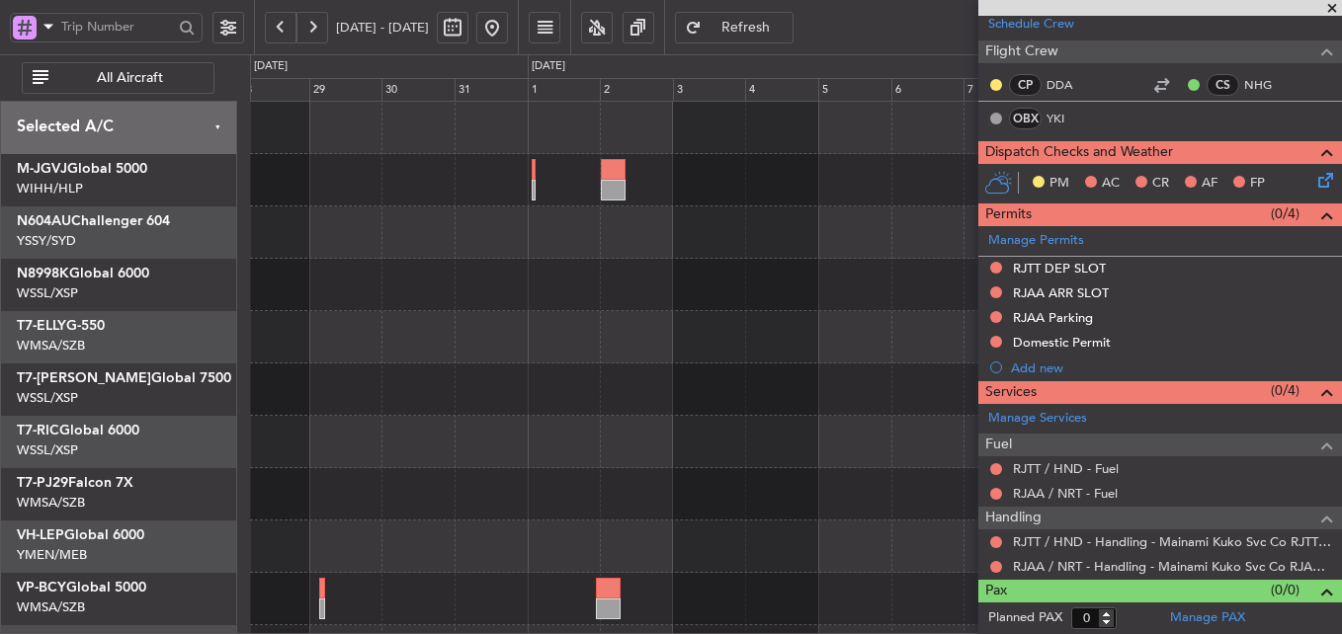
scroll to position [0, 0]
click at [467, 304] on div at bounding box center [795, 285] width 1091 height 52
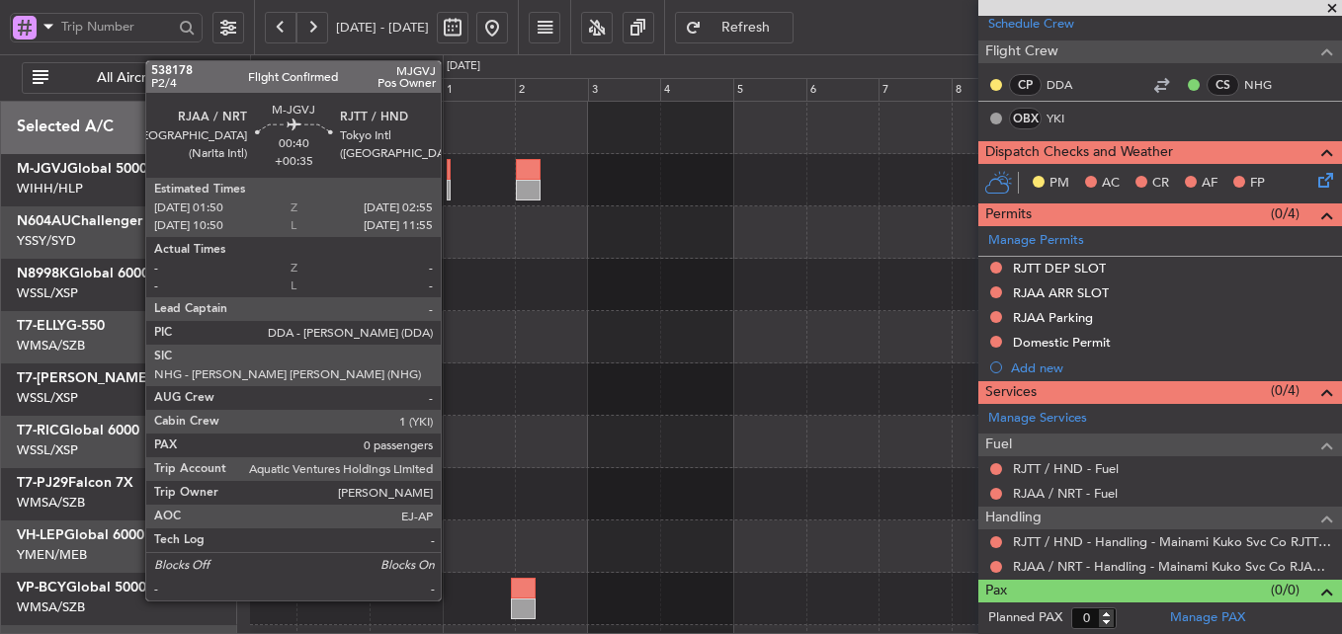
click at [449, 176] on div at bounding box center [449, 169] width 4 height 21
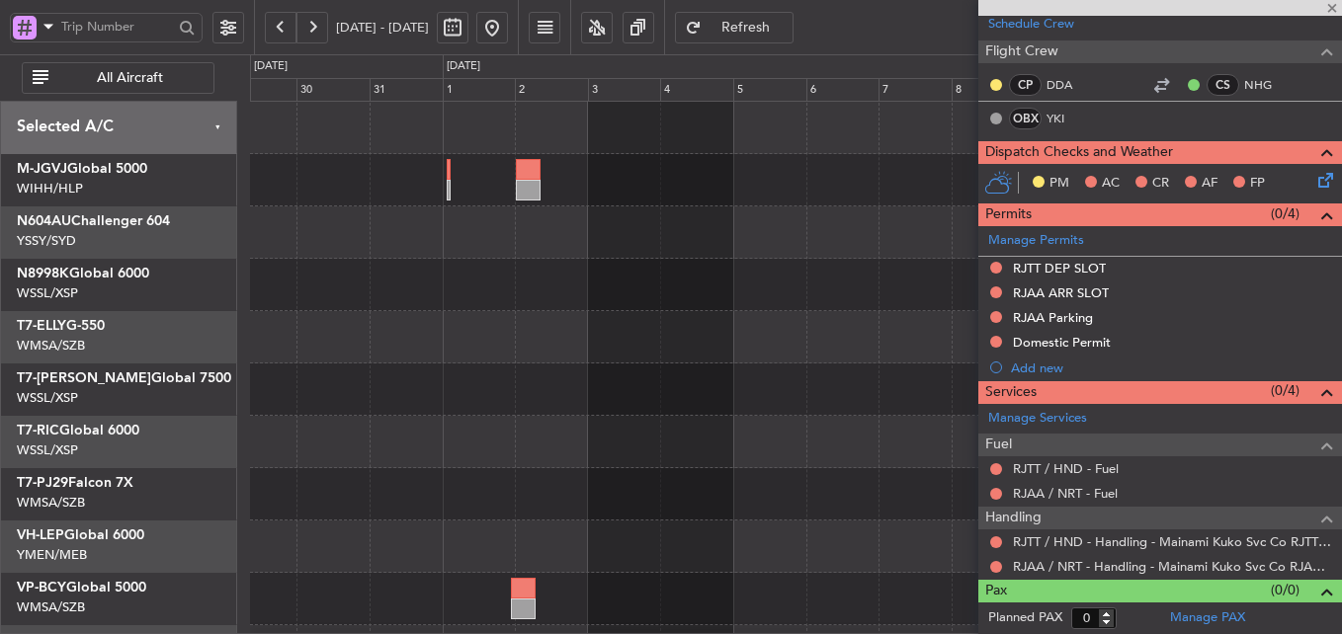
type input "+00:35"
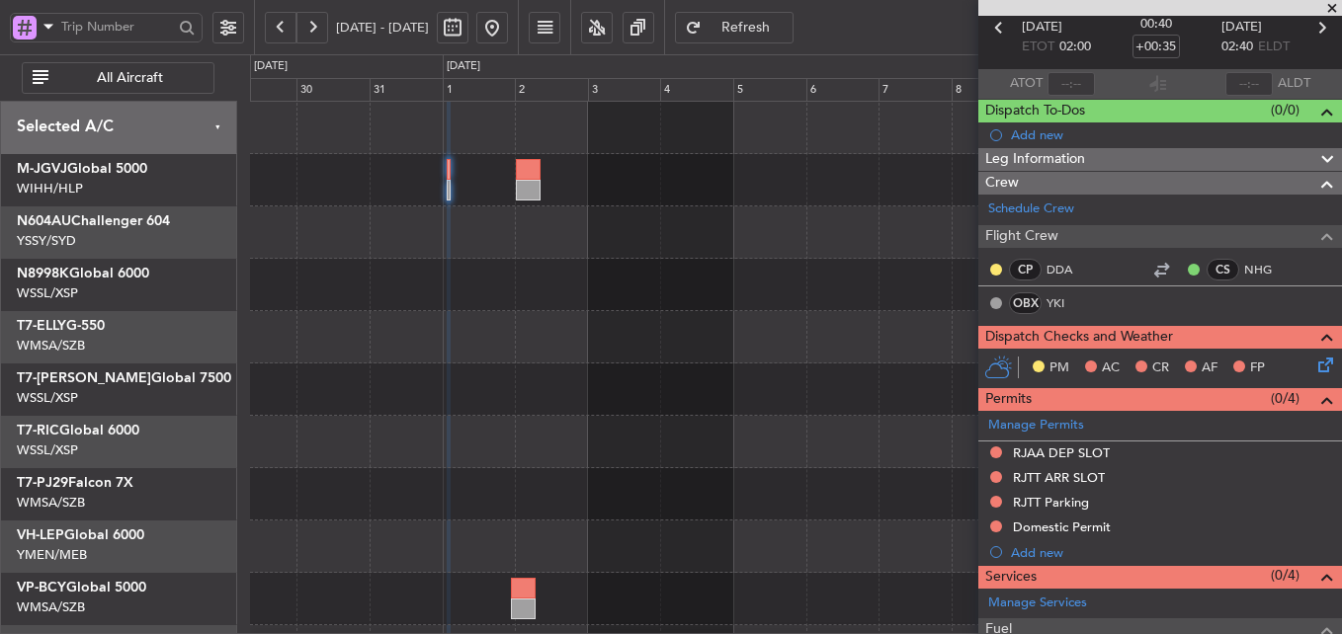
scroll to position [279, 0]
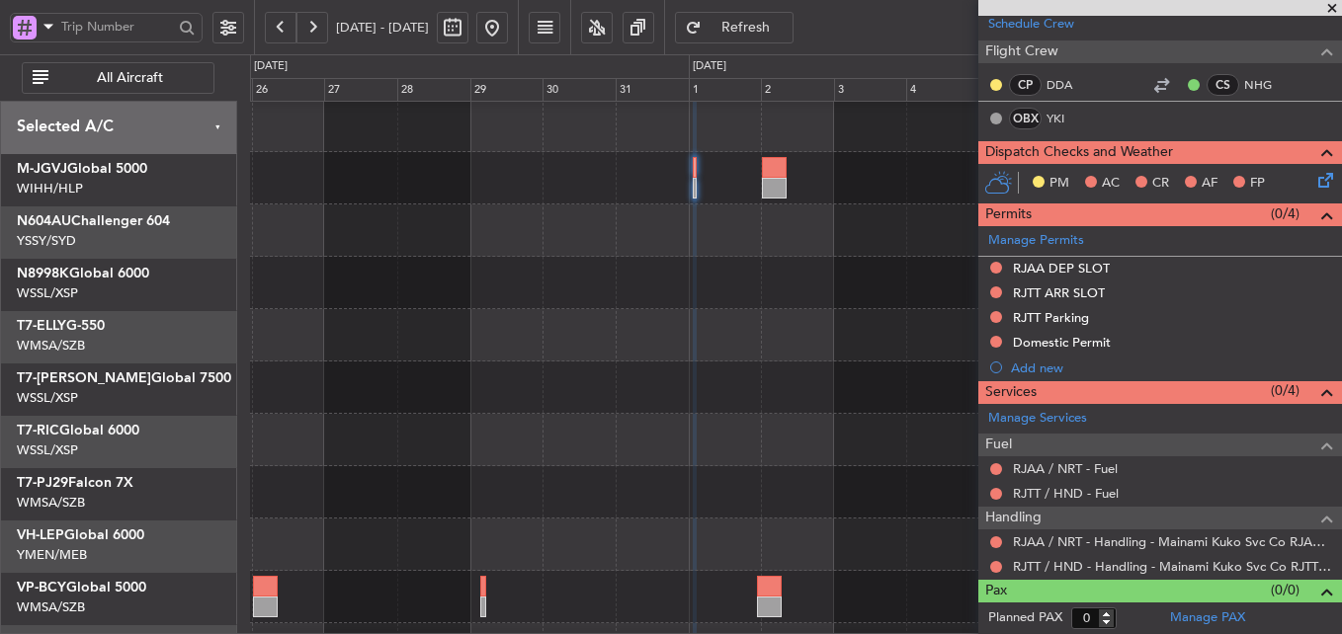
click at [809, 412] on div at bounding box center [795, 440] width 1091 height 681
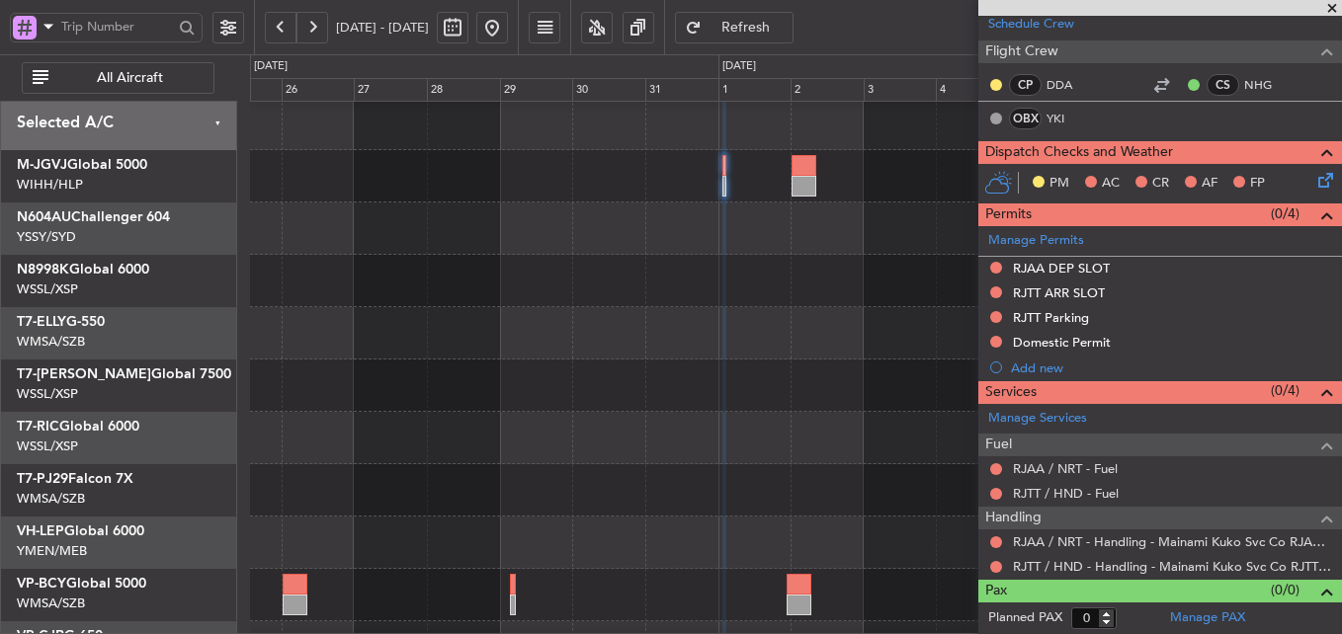
click at [637, 402] on div at bounding box center [795, 386] width 1091 height 52
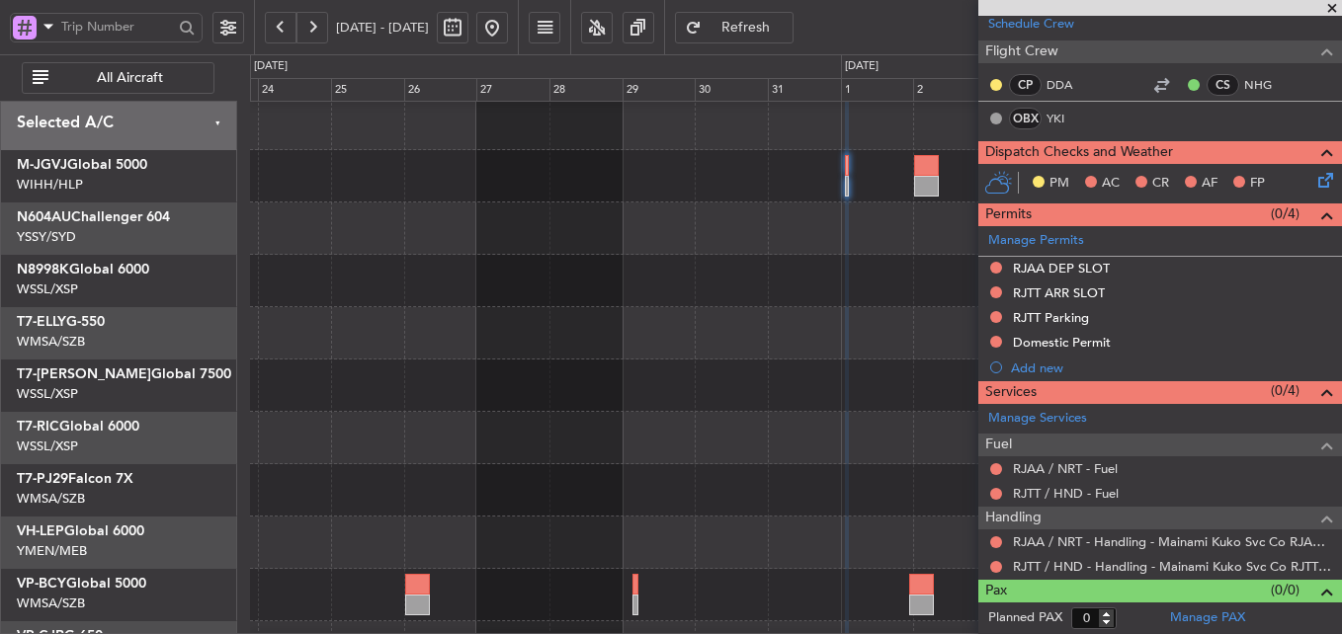
click at [325, 394] on div at bounding box center [795, 386] width 1091 height 52
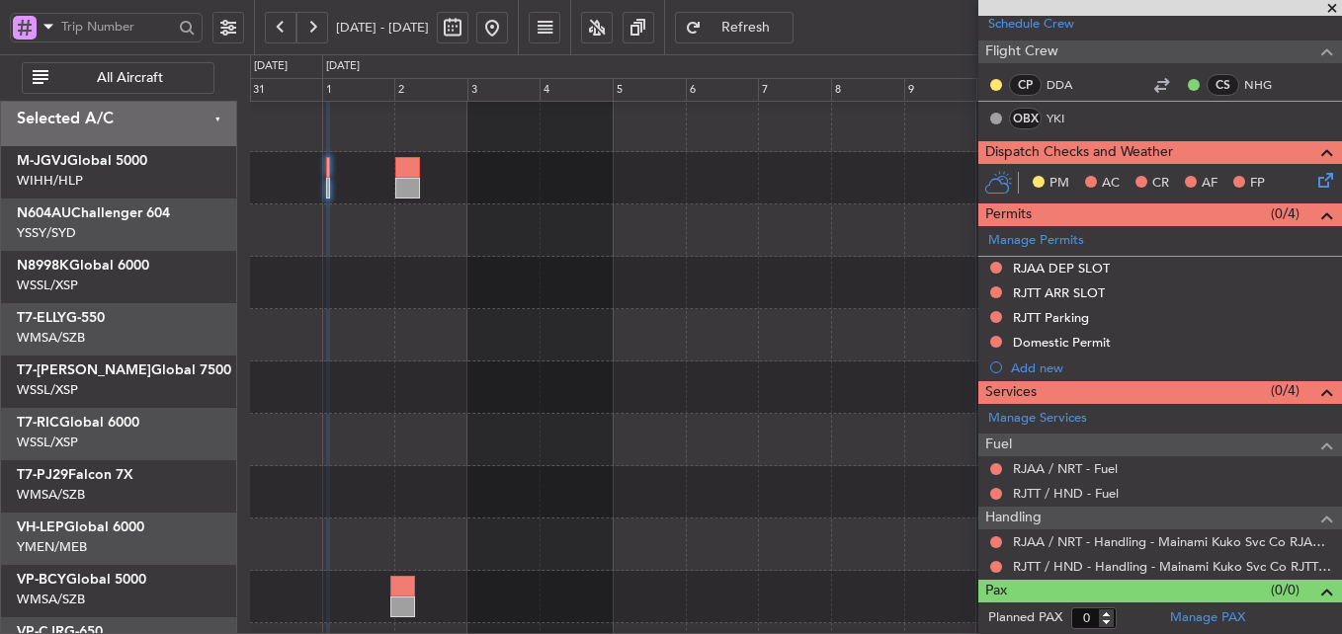
click at [284, 391] on div at bounding box center [795, 388] width 1091 height 52
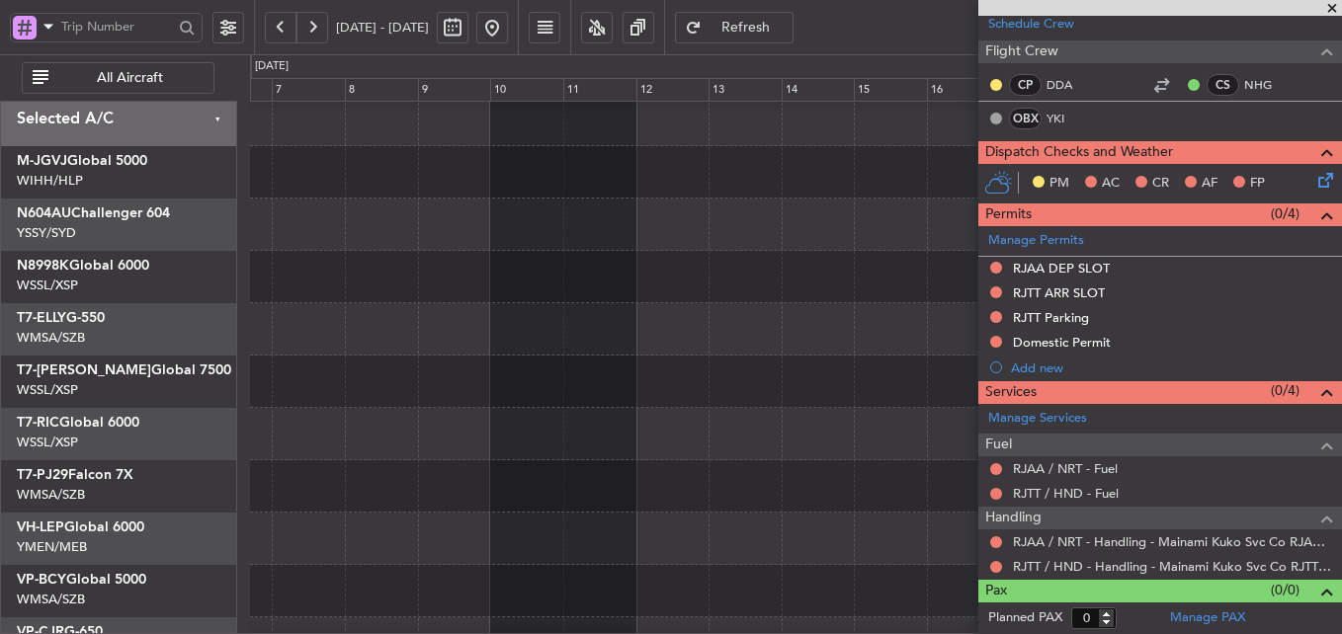
click at [370, 382] on div at bounding box center [795, 382] width 1091 height 52
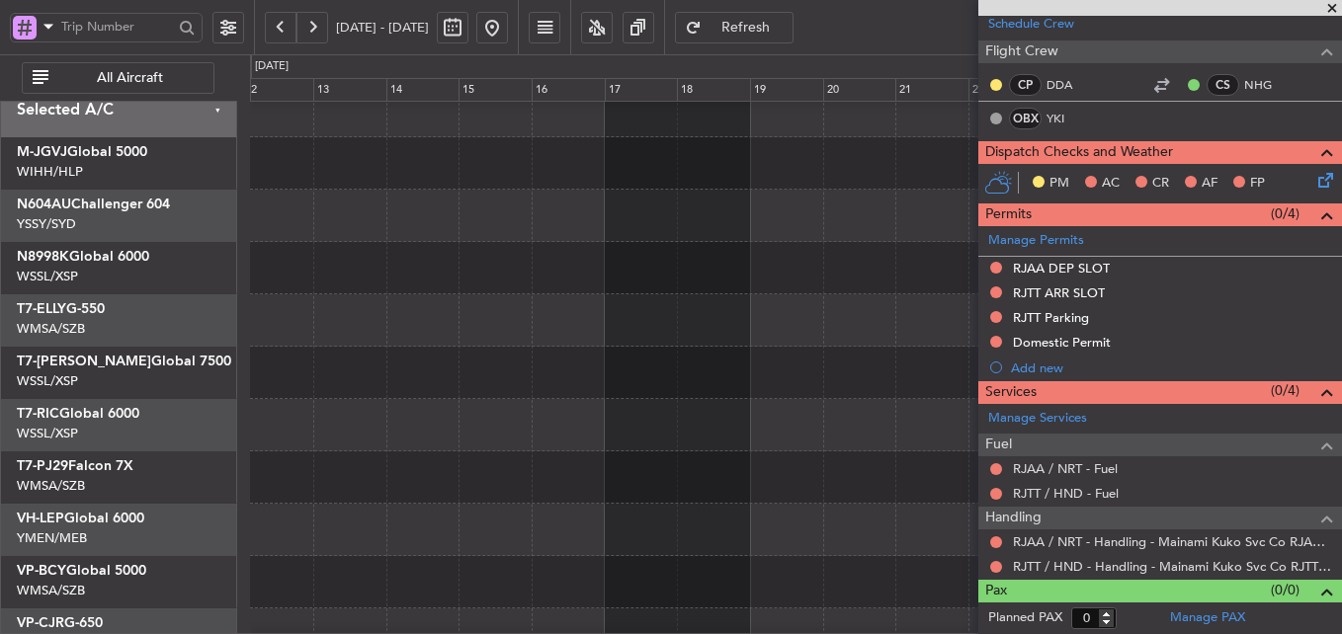
click at [767, 381] on div at bounding box center [795, 373] width 1091 height 52
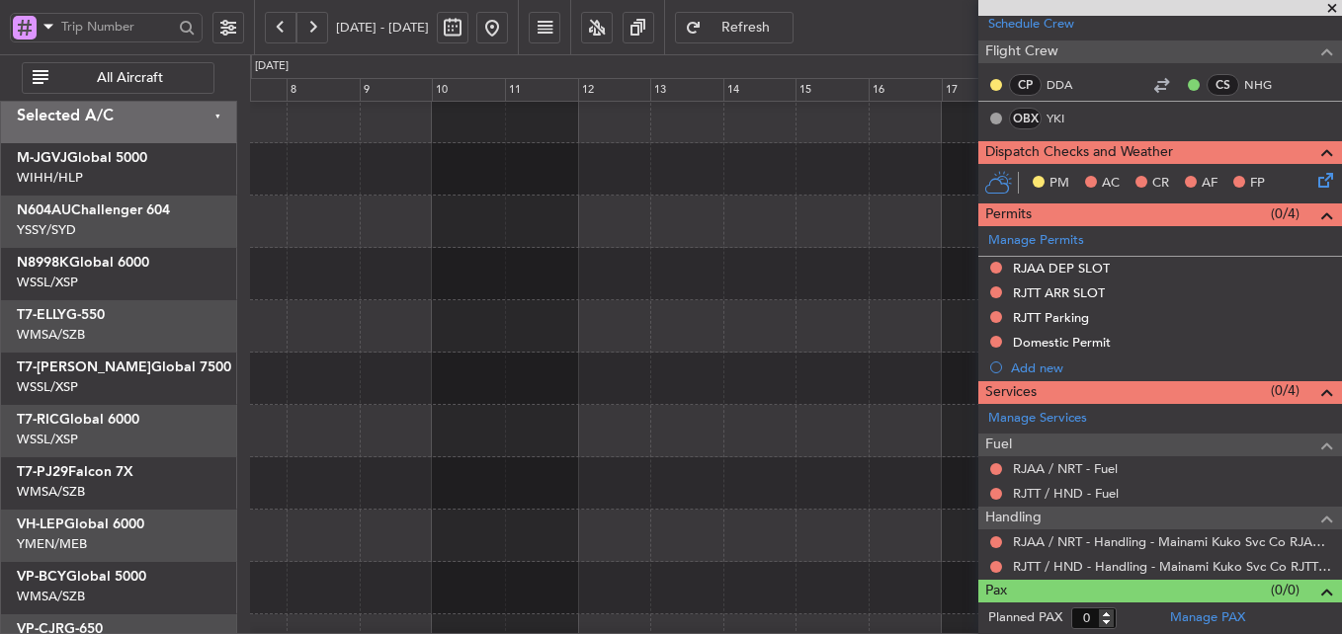
click at [1082, 383] on fb-app "29 Dec 2025 - 13 Jan 2026 Refresh Quick Links All Aircraft Selected A/C M-JGVJ …" at bounding box center [671, 330] width 1342 height 611
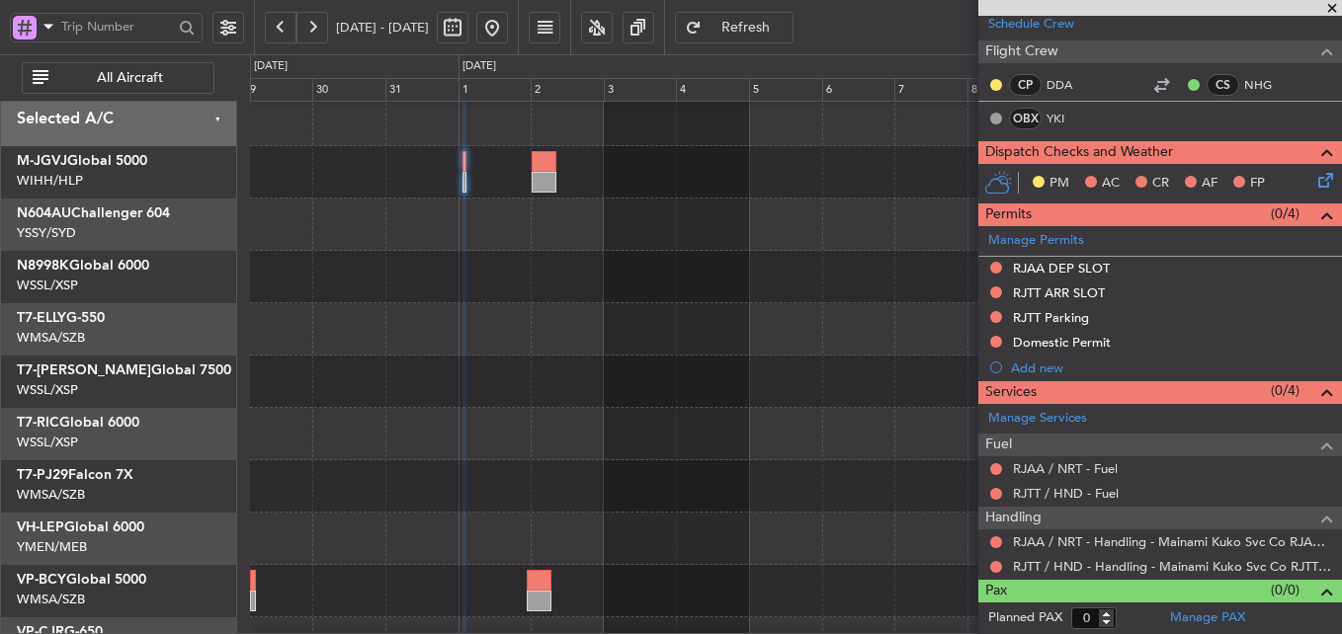
click at [831, 358] on div at bounding box center [795, 382] width 1091 height 52
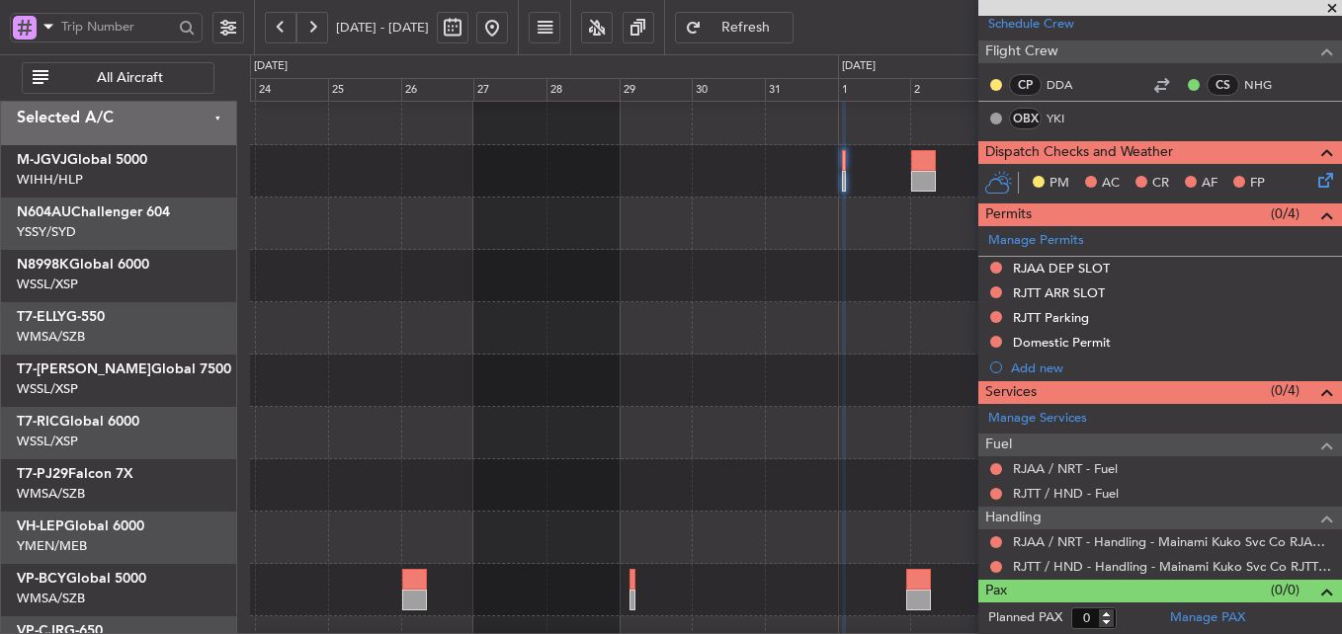
click at [992, 368] on fb-app "29 Dec 2025 - 13 Jan 2026 Refresh Quick Links All Aircraft Selected A/C M-JGVJ …" at bounding box center [671, 330] width 1342 height 611
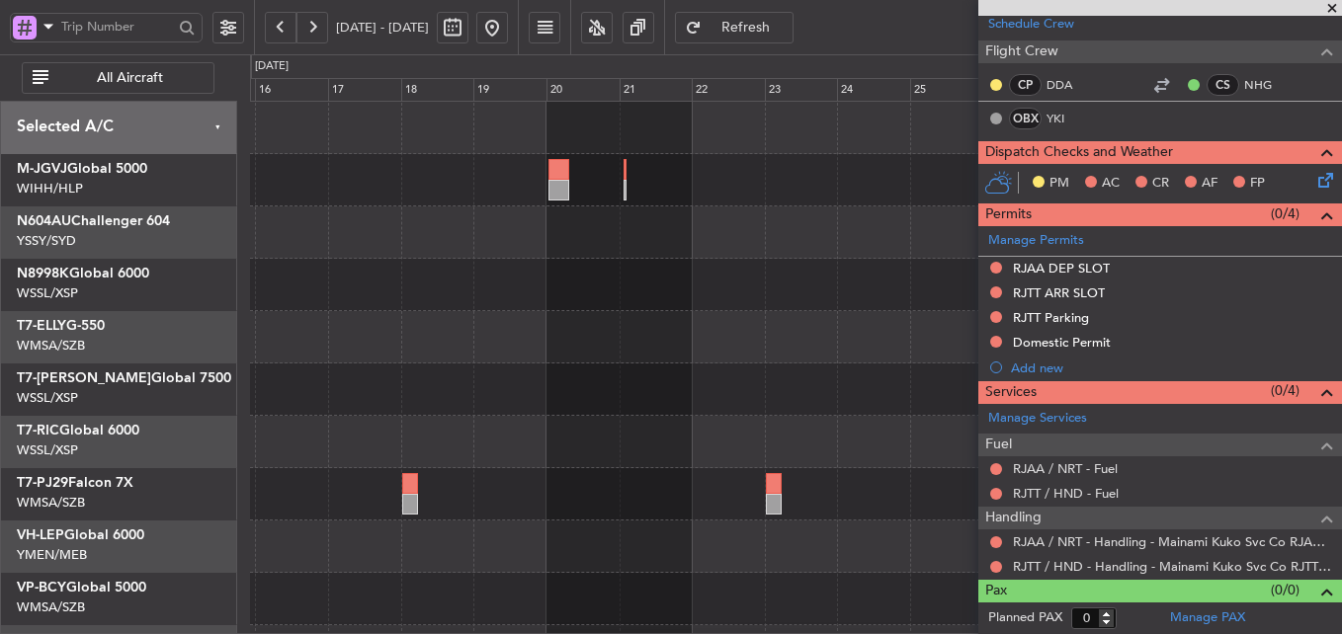
click at [871, 360] on div at bounding box center [795, 337] width 1091 height 52
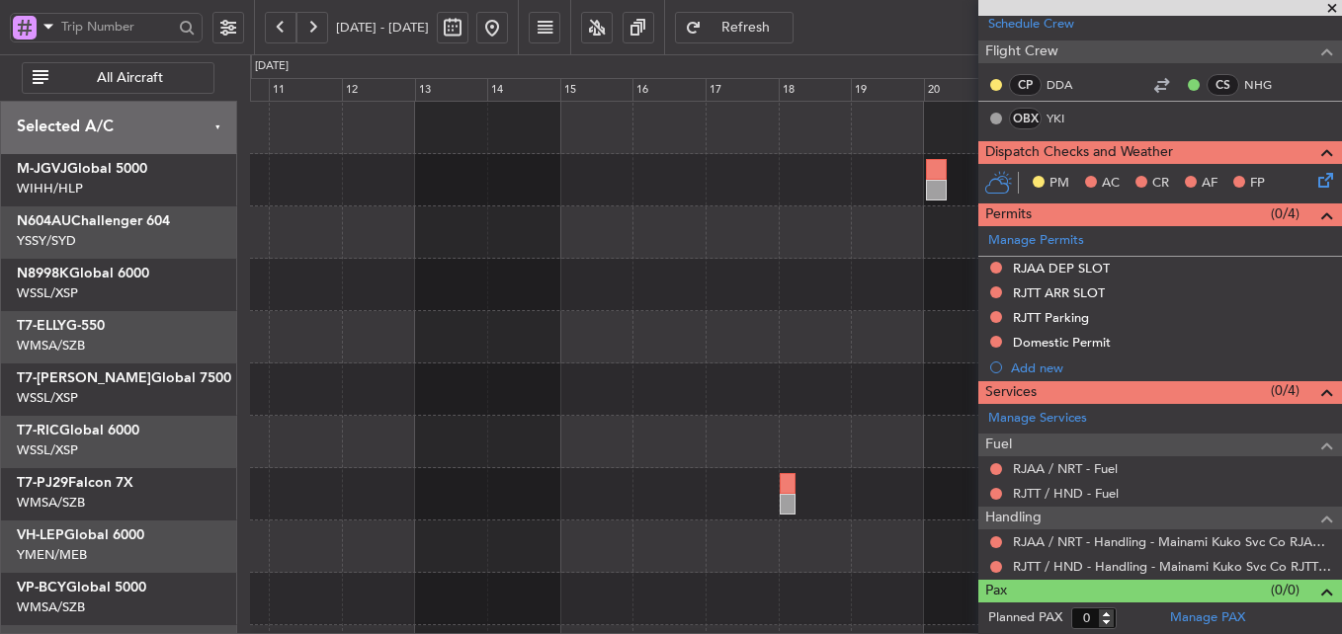
click at [738, 349] on div at bounding box center [795, 337] width 1091 height 52
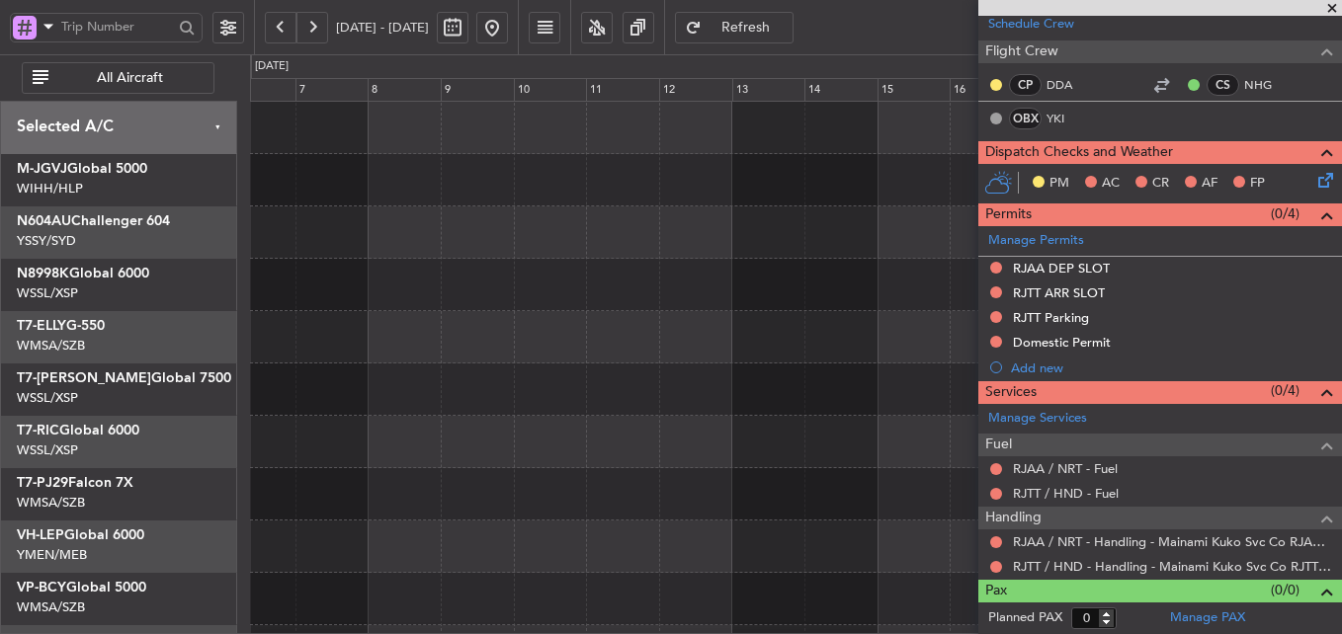
scroll to position [0, 0]
click at [659, 333] on div at bounding box center [795, 337] width 1091 height 52
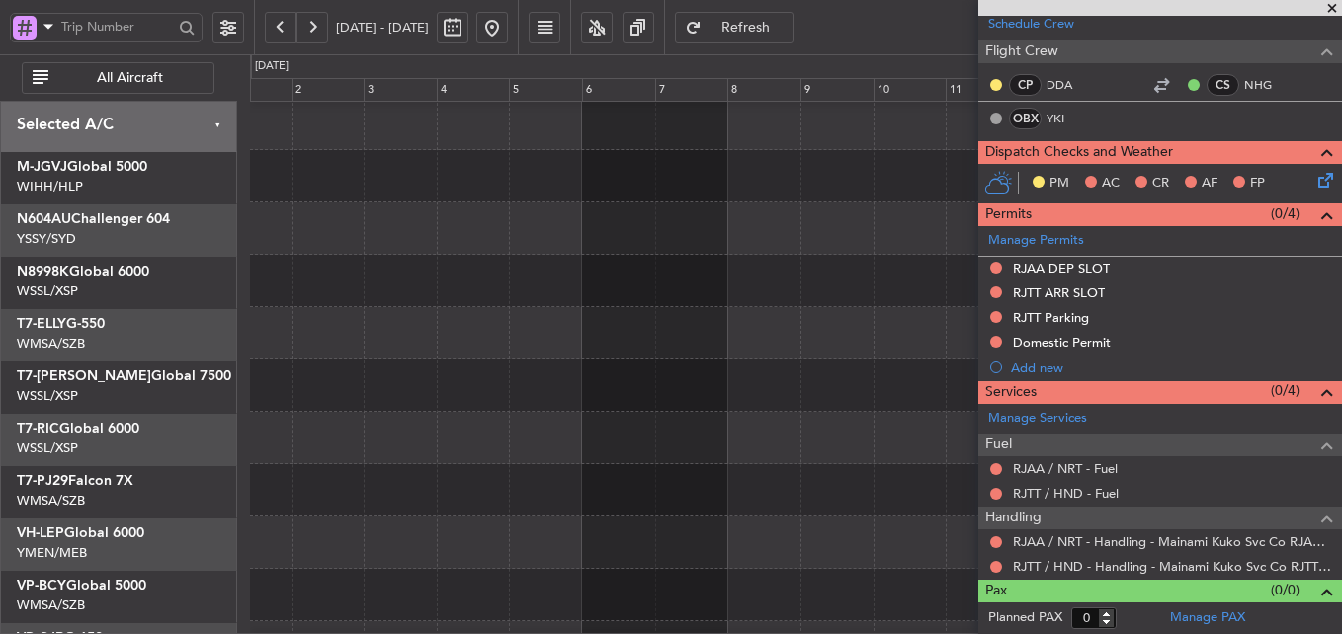
click at [588, 311] on div at bounding box center [795, 333] width 1091 height 52
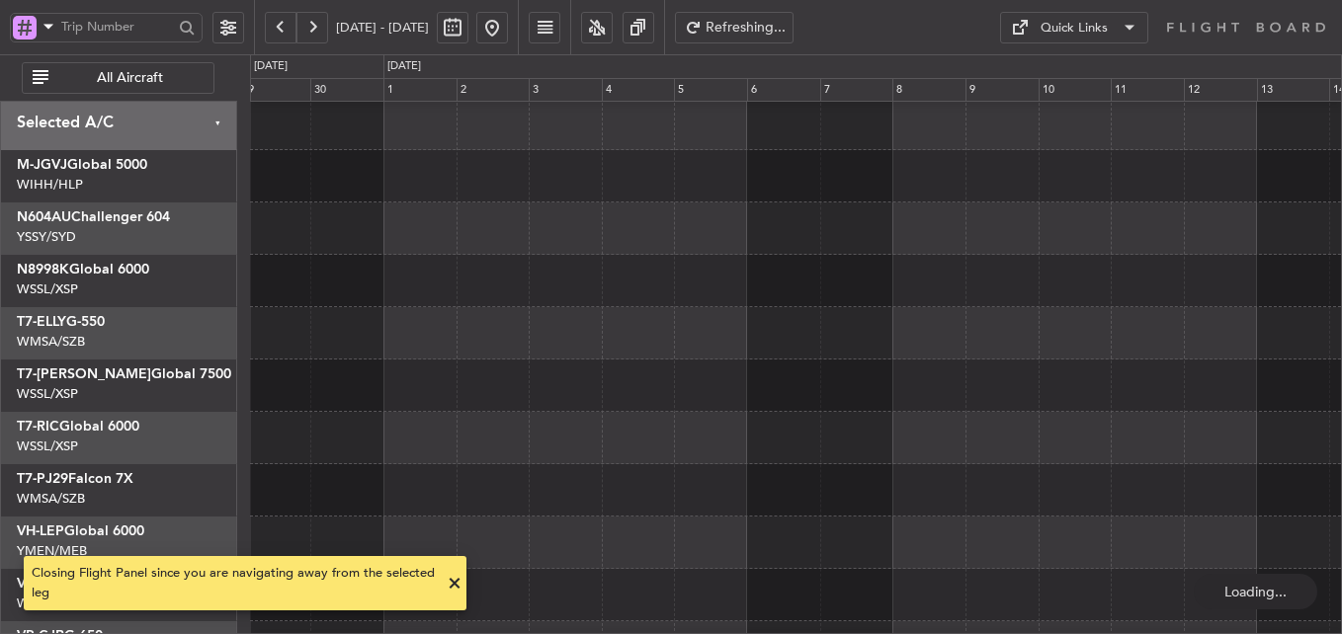
click at [700, 343] on div at bounding box center [795, 333] width 1091 height 52
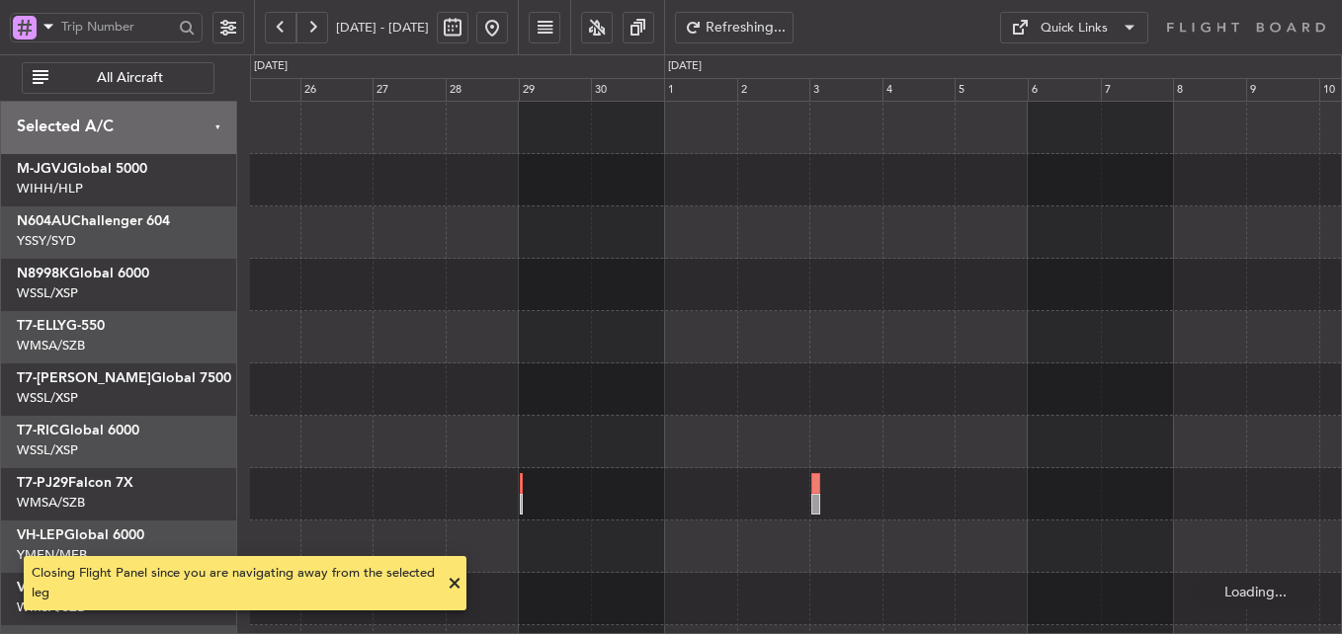
click at [758, 355] on div at bounding box center [795, 337] width 1091 height 52
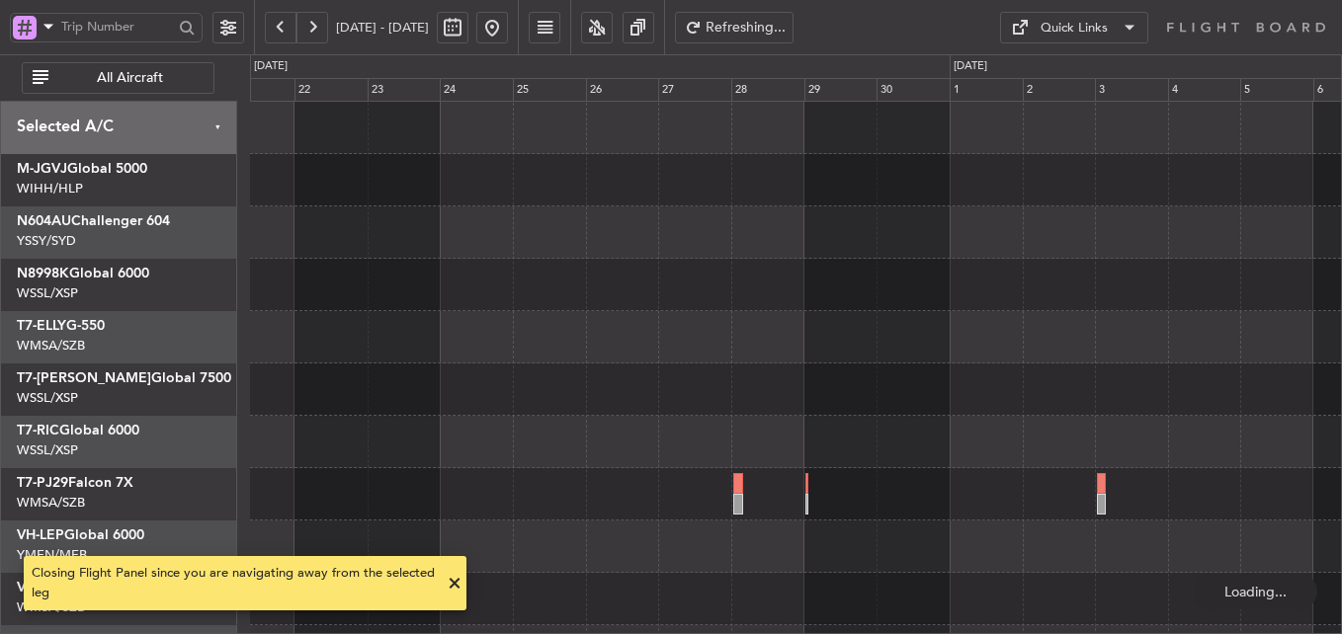
click at [508, 36] on button at bounding box center [492, 28] width 32 height 32
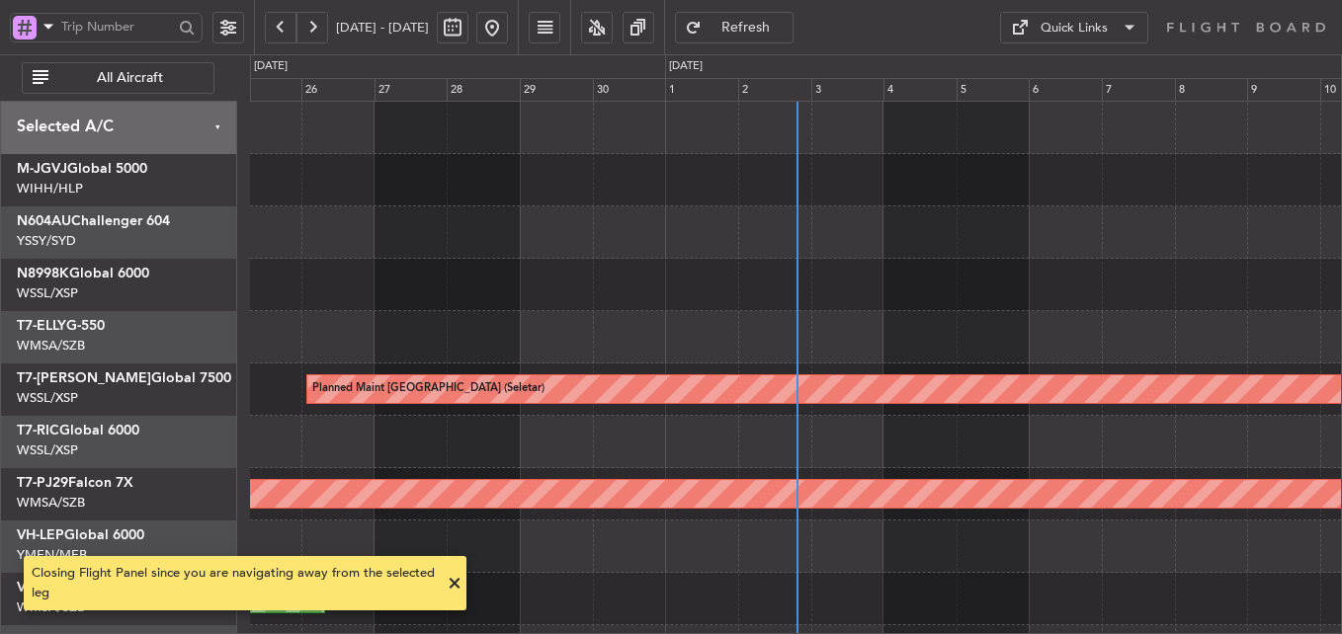
click at [730, 326] on div "Planned Maint Singapore (Seletar) Planned Maint Kuala Lumpur (Sultan Abdul Aziz…" at bounding box center [795, 442] width 1091 height 681
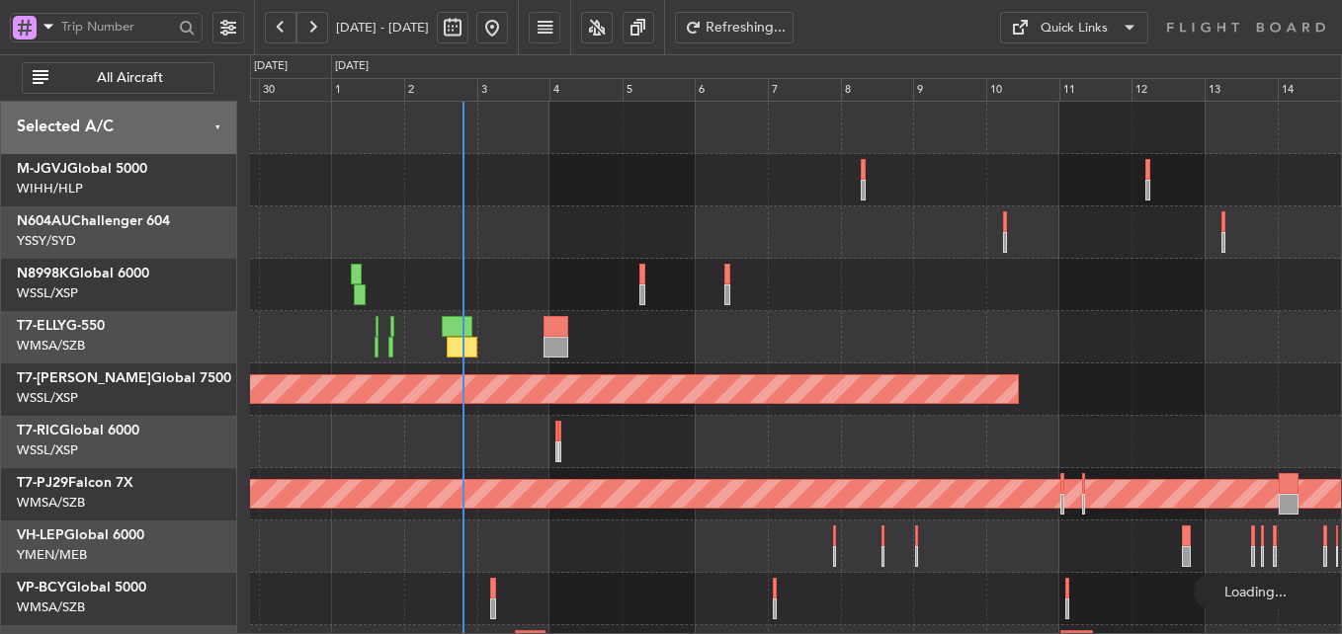
click at [839, 337] on div at bounding box center [795, 337] width 1091 height 52
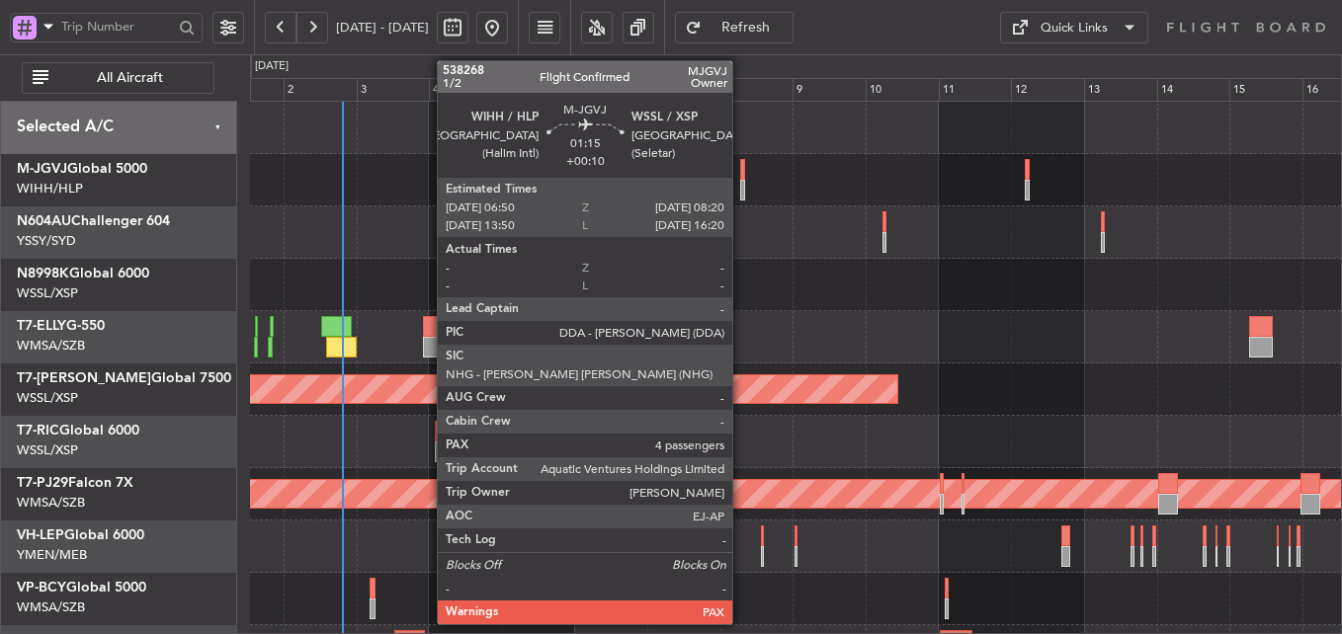
click at [741, 190] on div at bounding box center [742, 190] width 5 height 21
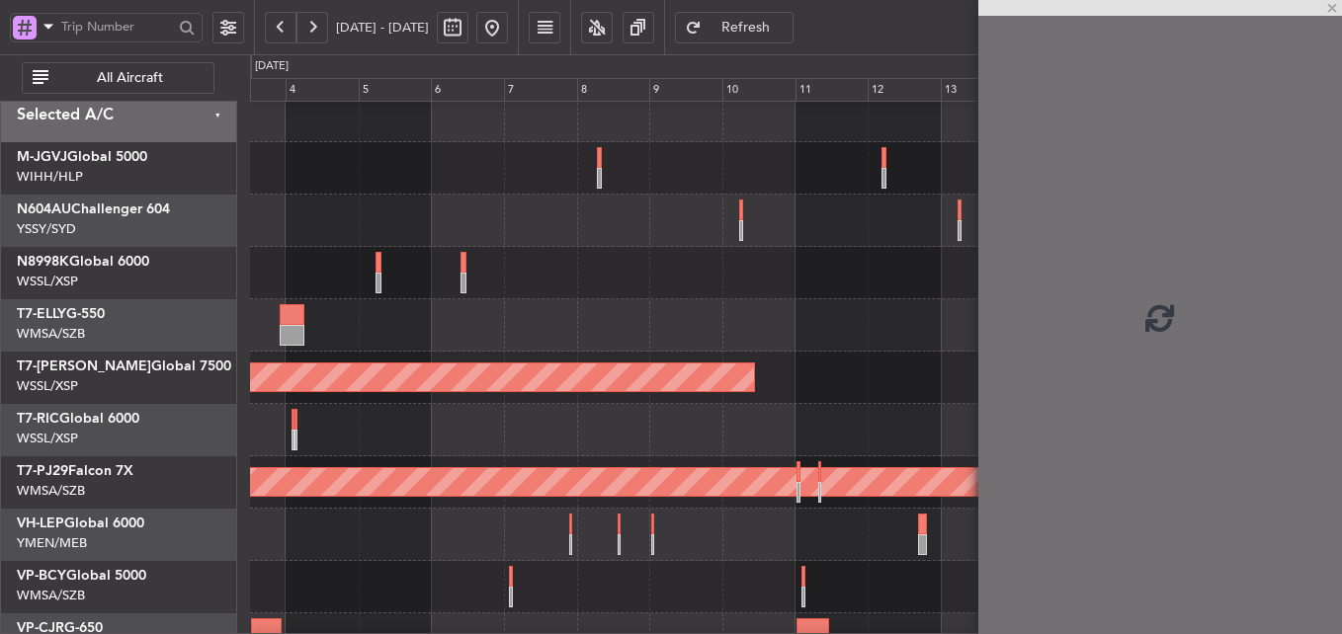
click at [589, 250] on div at bounding box center [795, 273] width 1091 height 52
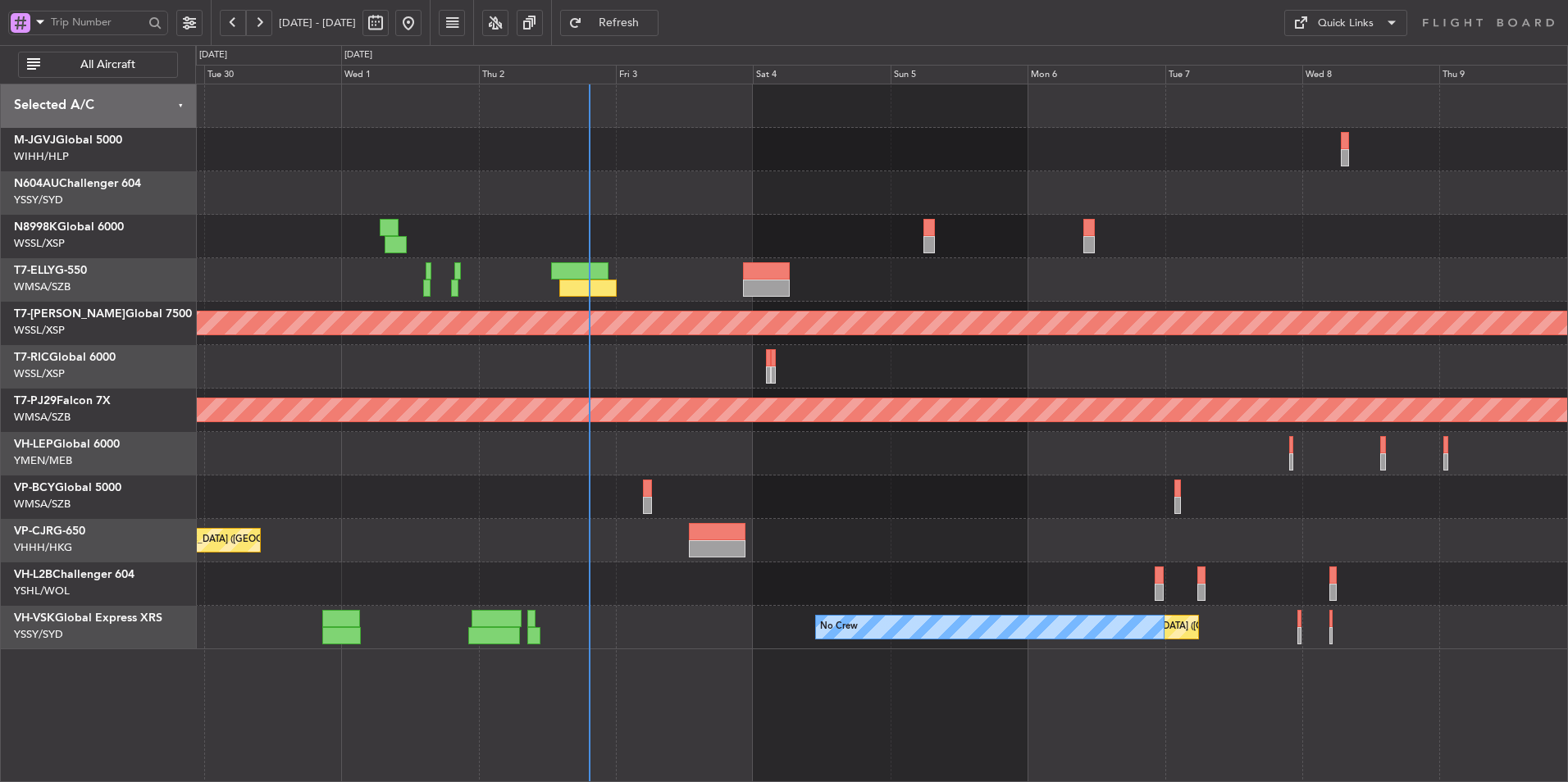
click at [502, 465] on div at bounding box center [881, 454] width 1372 height 43
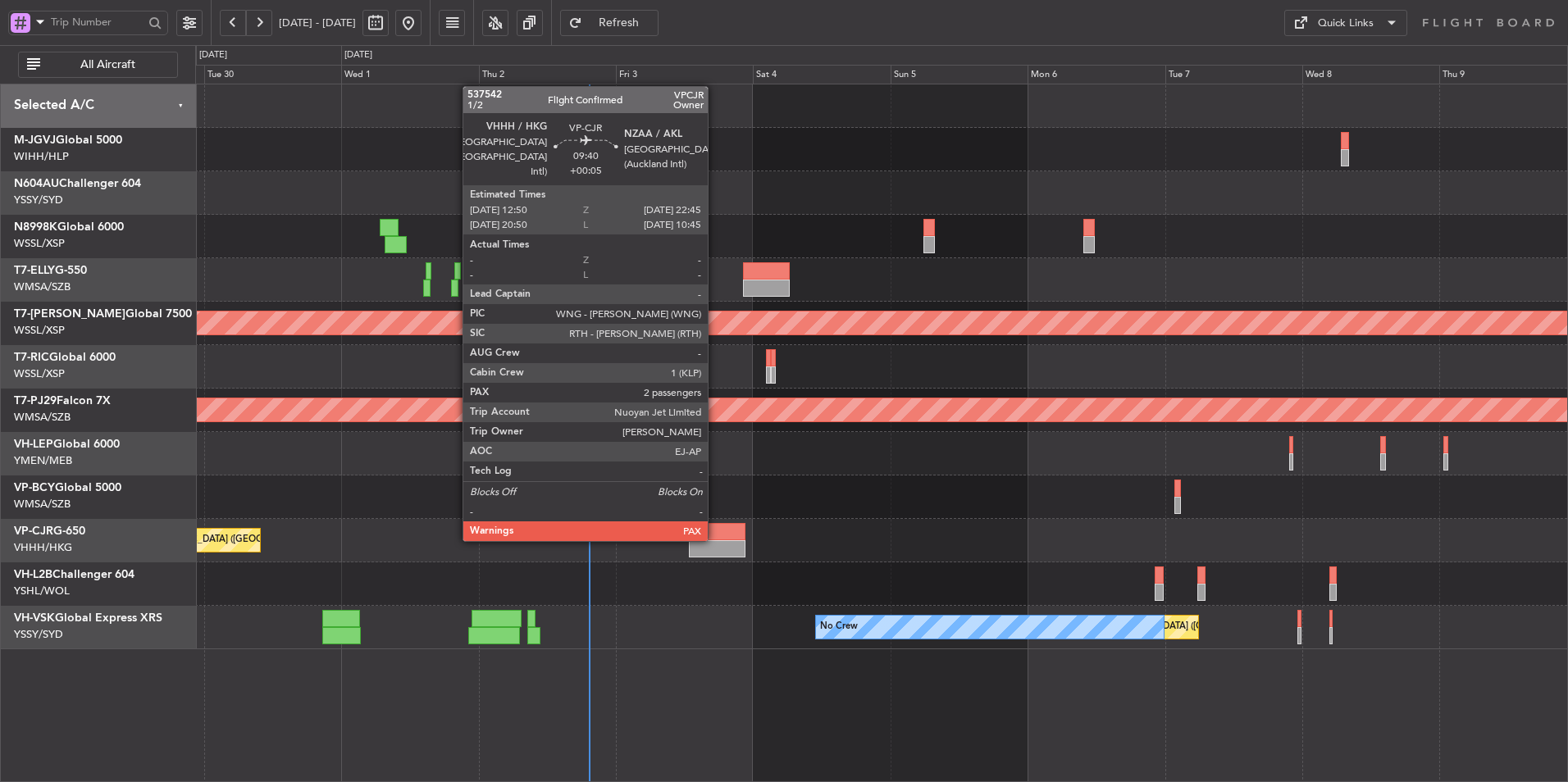
click at [715, 540] on div at bounding box center [717, 531] width 57 height 17
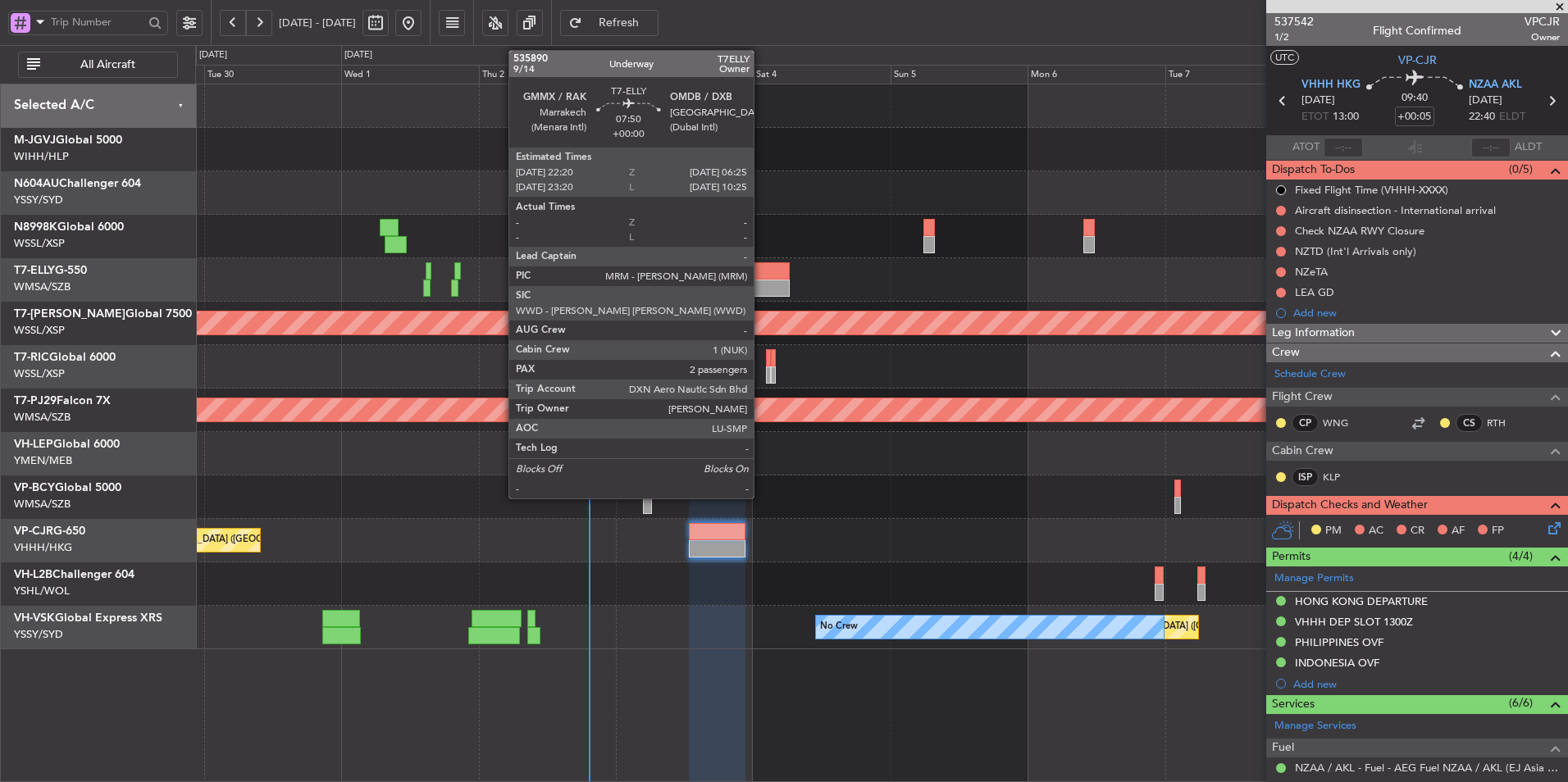
click at [761, 282] on div at bounding box center [766, 288] width 46 height 17
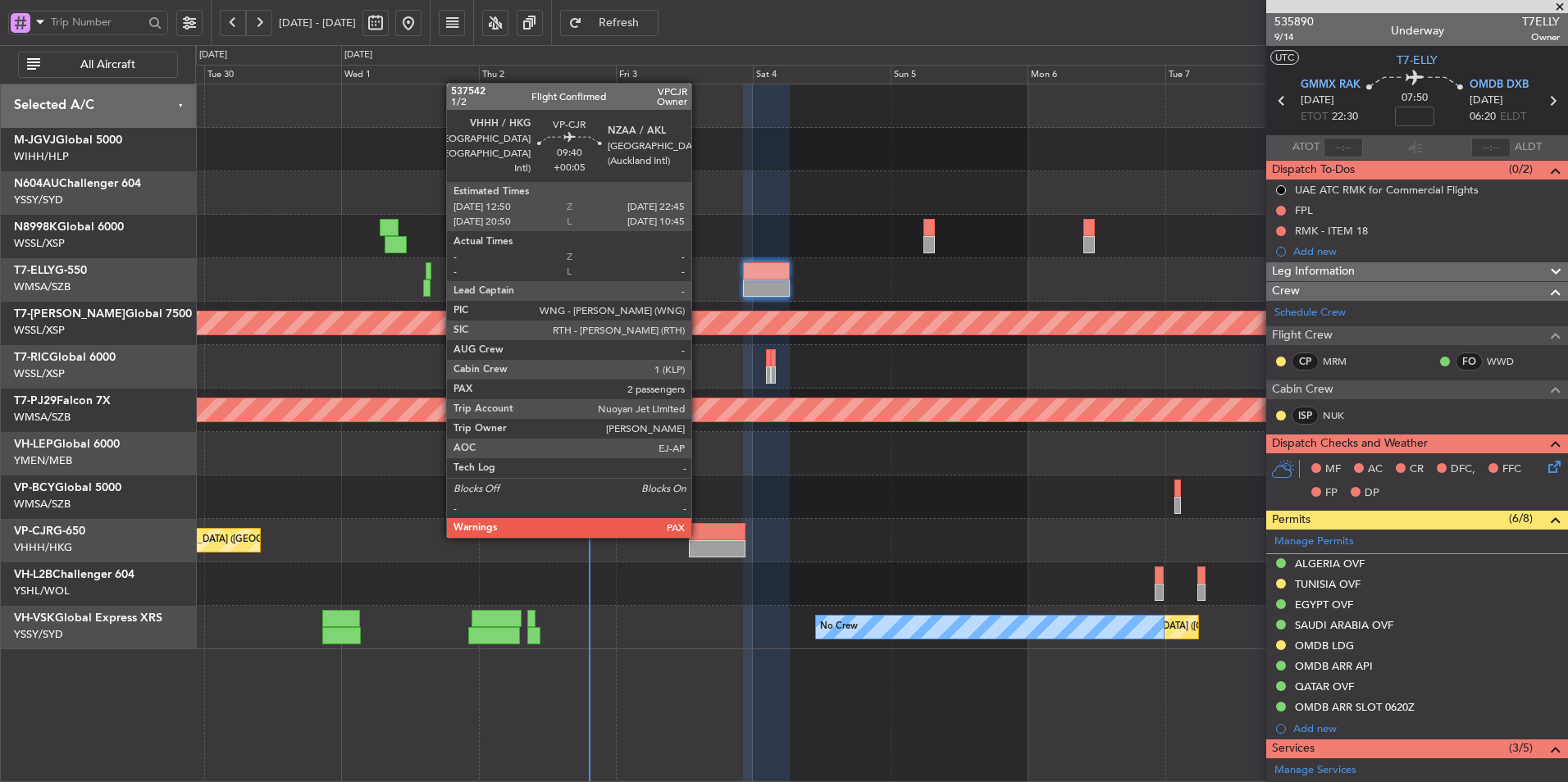
click at [699, 536] on div at bounding box center [717, 531] width 57 height 17
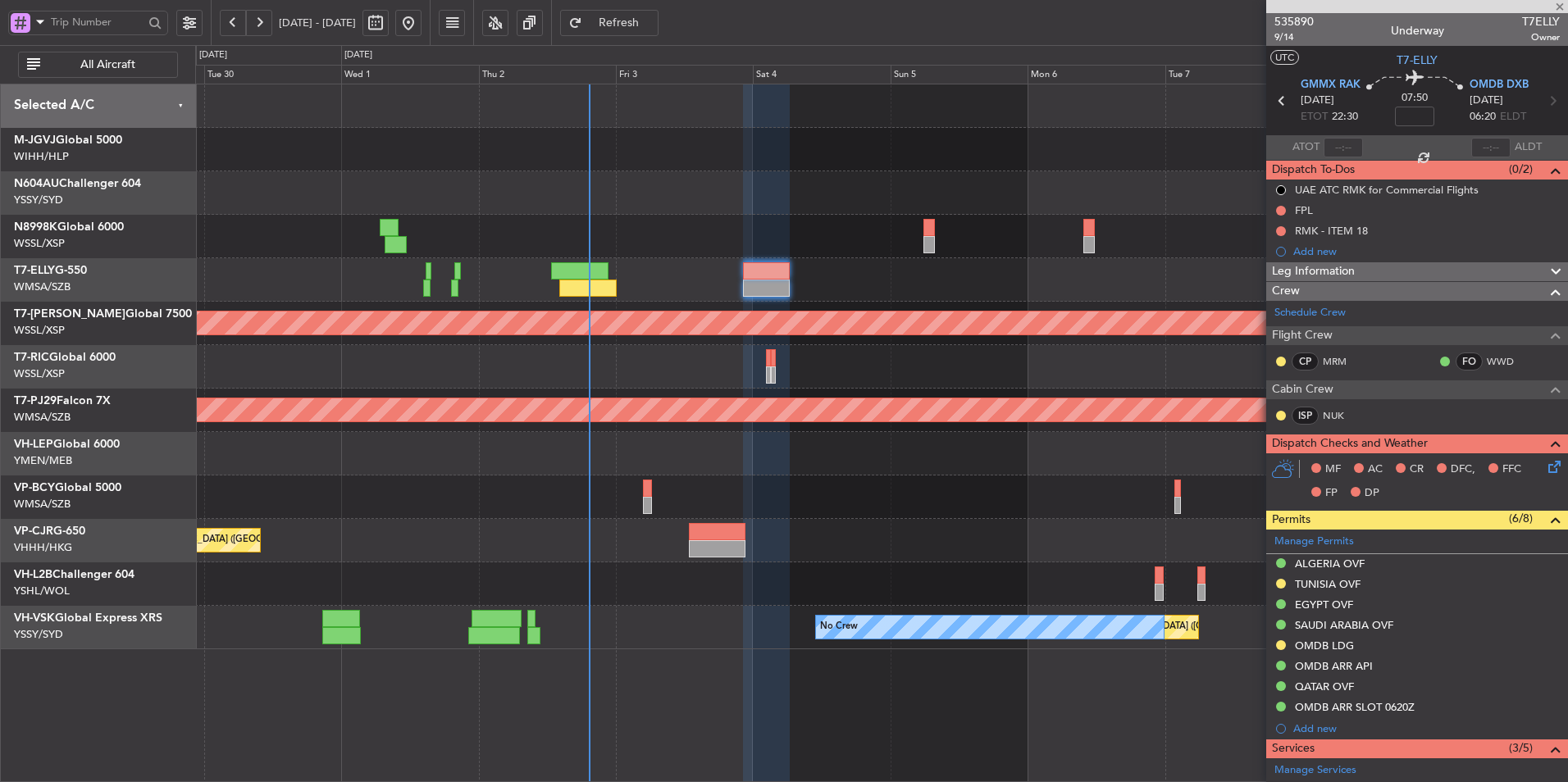
type input "+00:05"
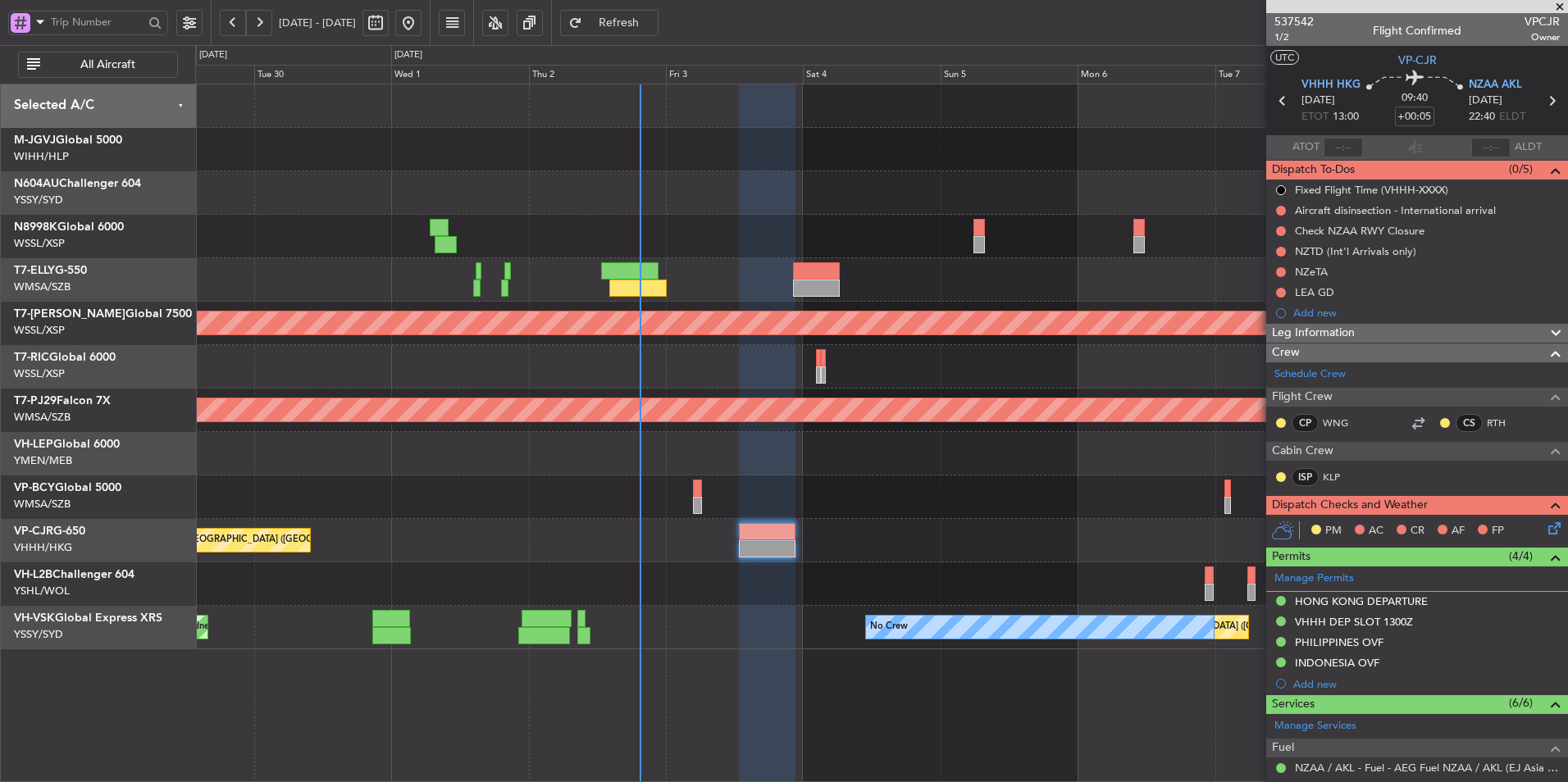
click at [646, 501] on div at bounding box center [881, 497] width 1372 height 43
